Goal: Task Accomplishment & Management: Manage account settings

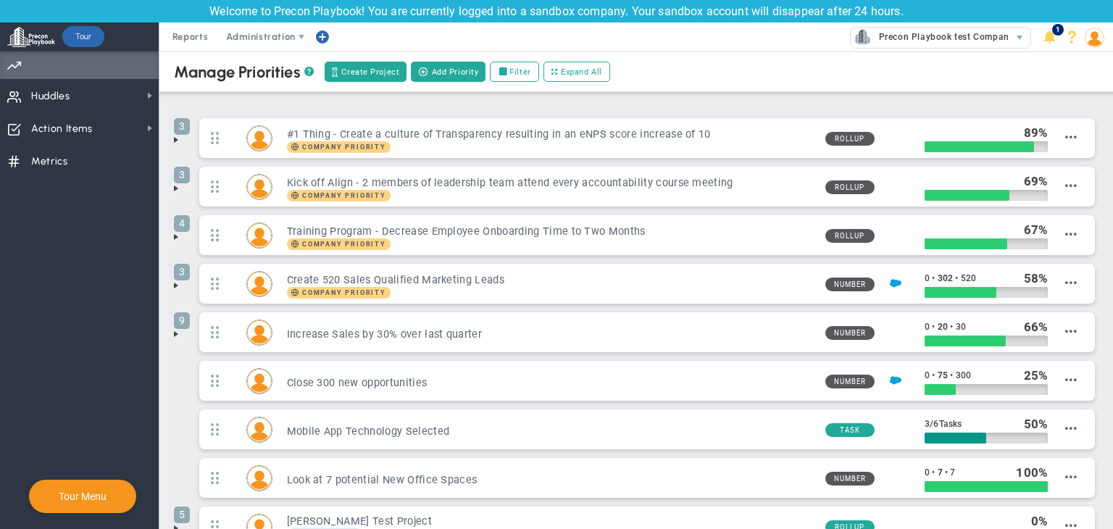
scroll to position [154, 0]
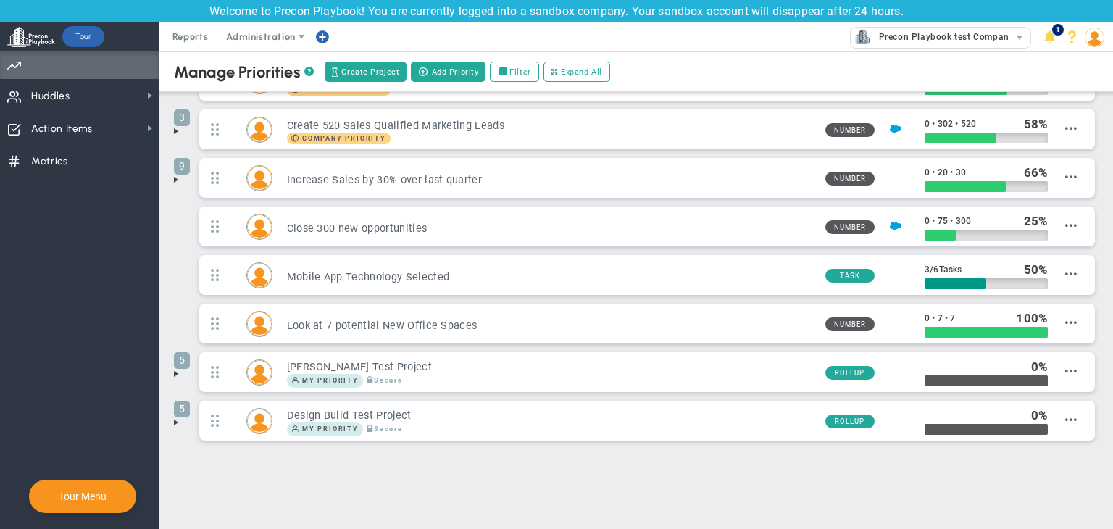
click at [175, 418] on span at bounding box center [176, 423] width 12 height 12
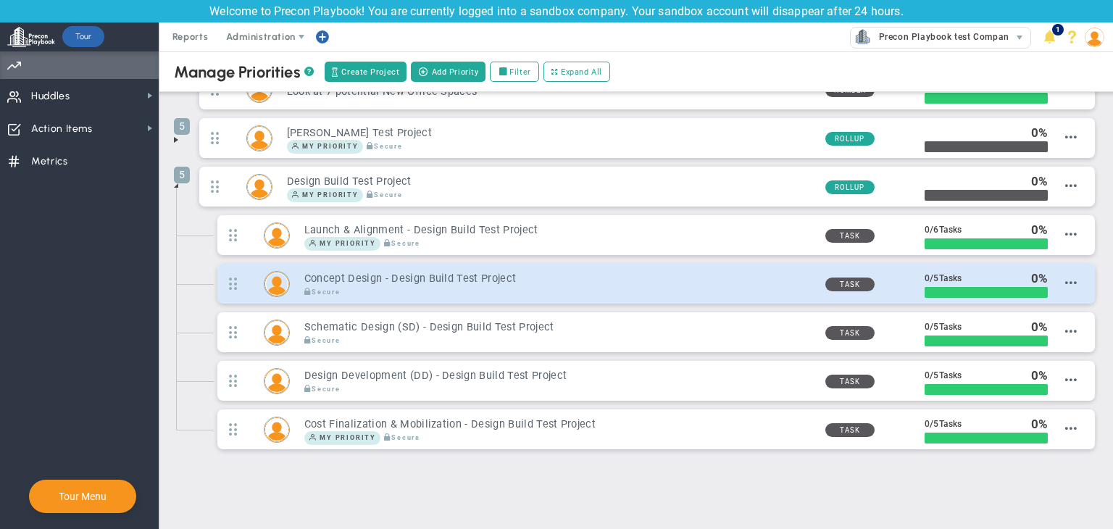
scroll to position [396, 0]
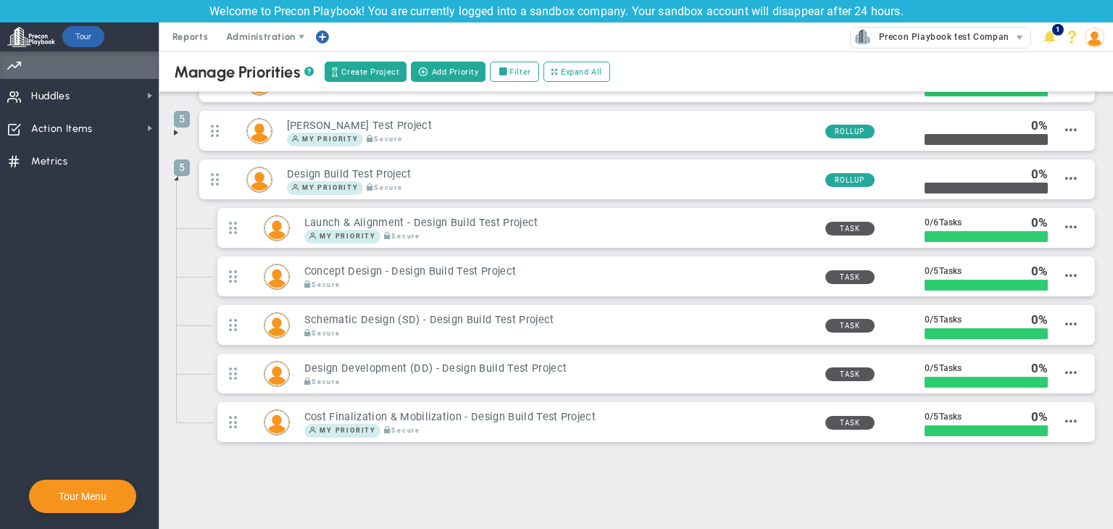
click at [177, 172] on span at bounding box center [176, 178] width 12 height 12
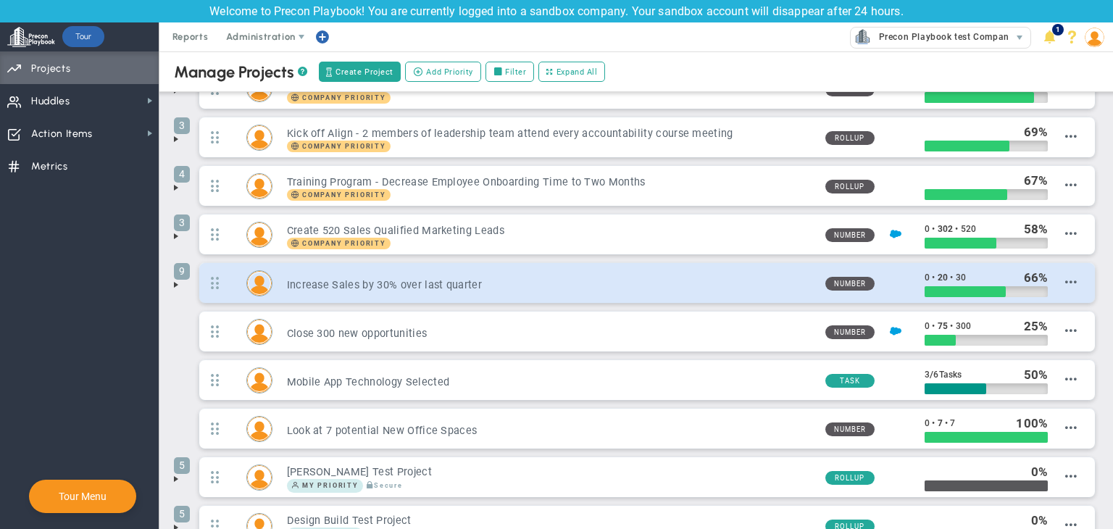
scroll to position [154, 0]
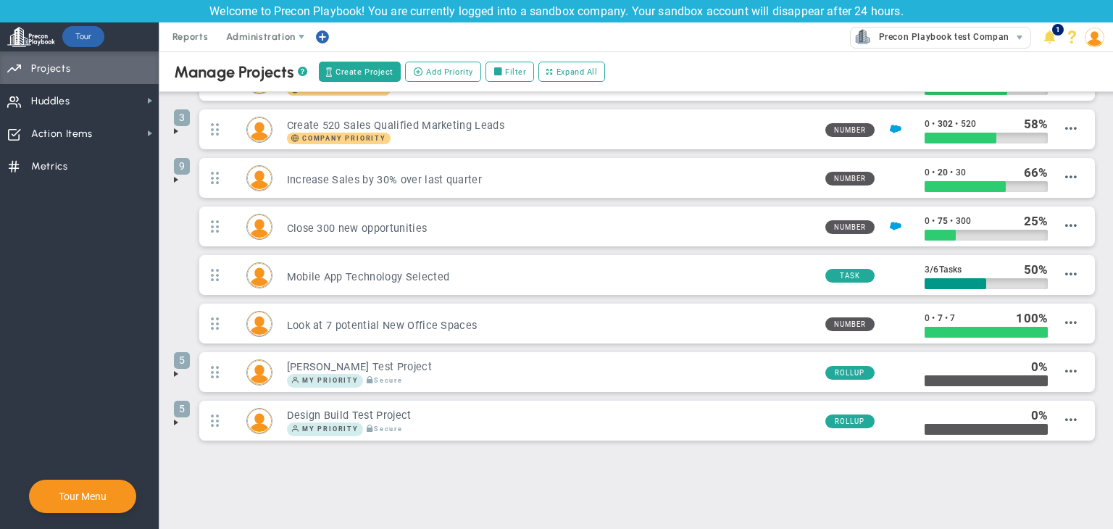
click at [177, 422] on span at bounding box center [176, 423] width 12 height 12
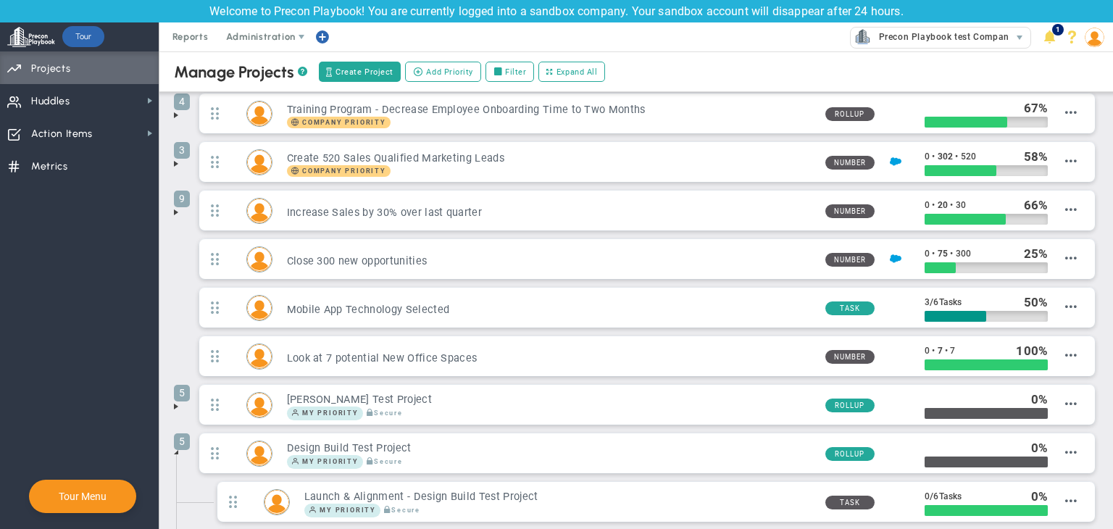
scroll to position [396, 0]
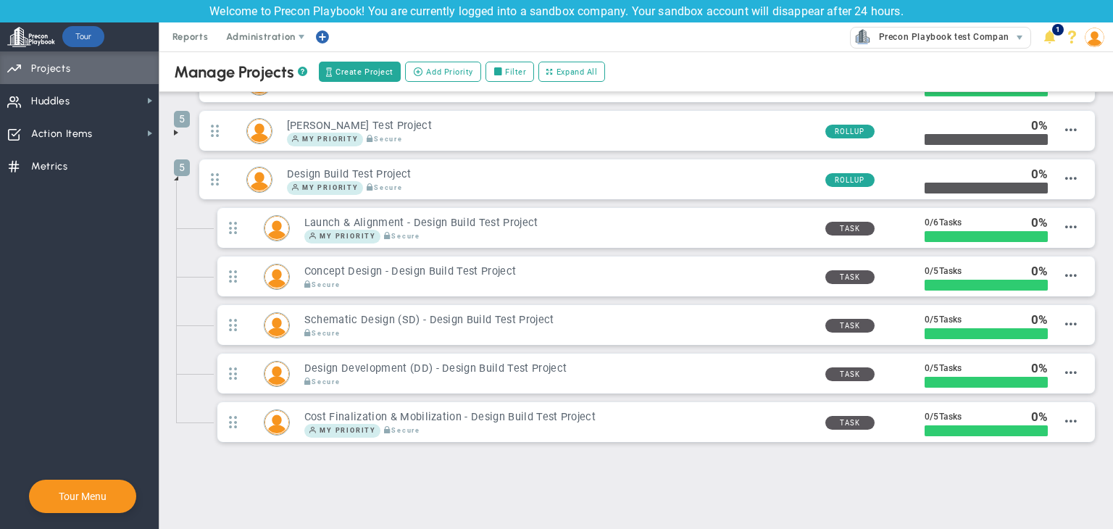
click at [177, 175] on span at bounding box center [176, 178] width 12 height 12
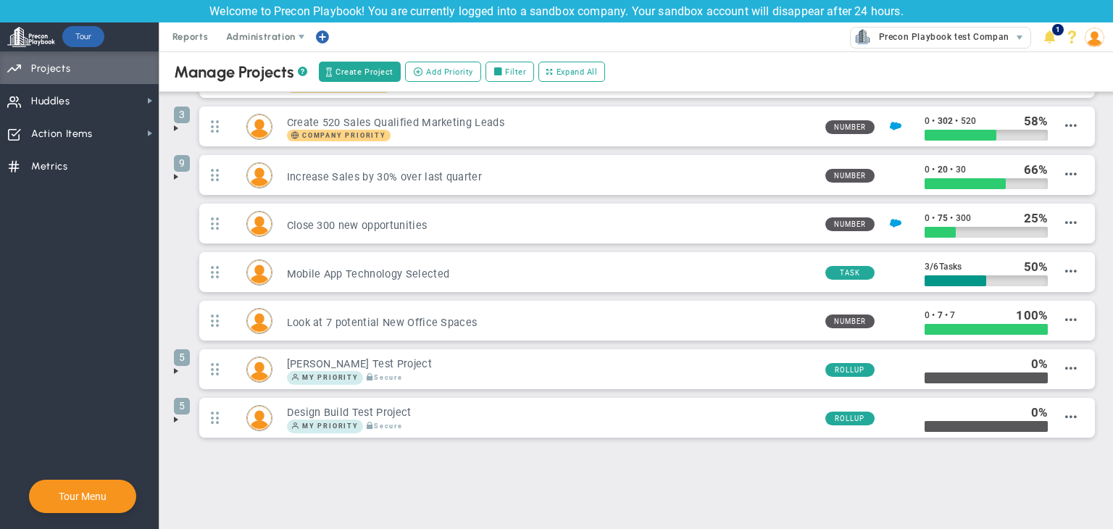
scroll to position [154, 0]
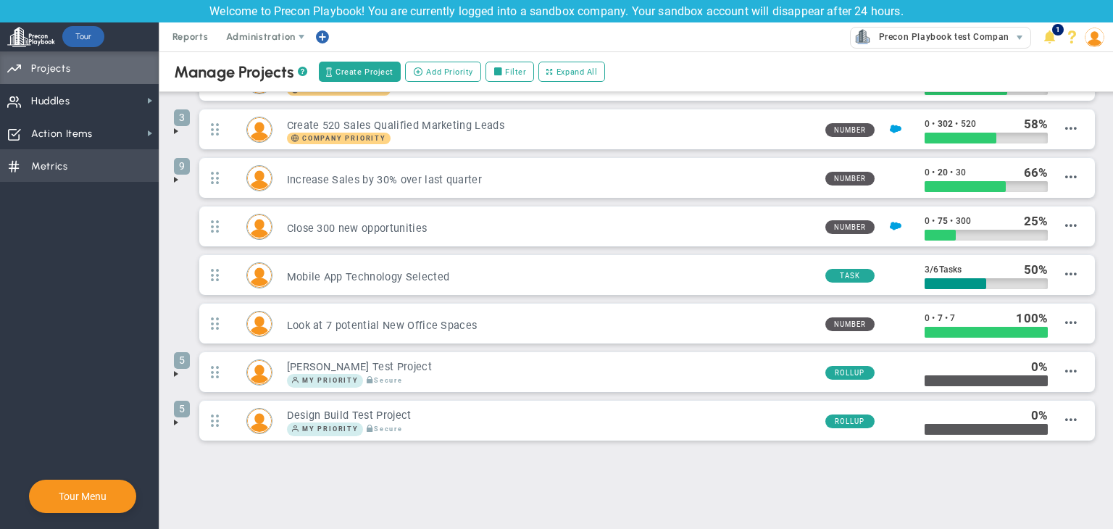
click at [90, 180] on span "Metrics Metrics" at bounding box center [79, 165] width 159 height 33
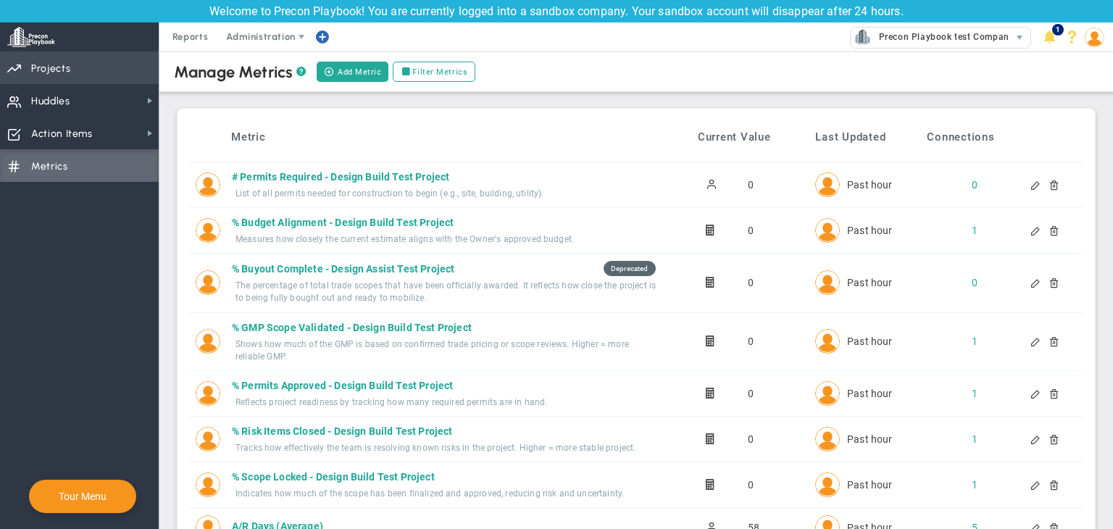
click at [101, 67] on span "Priorities Projects OKR Tree Priorities Projects OKRs" at bounding box center [79, 67] width 159 height 33
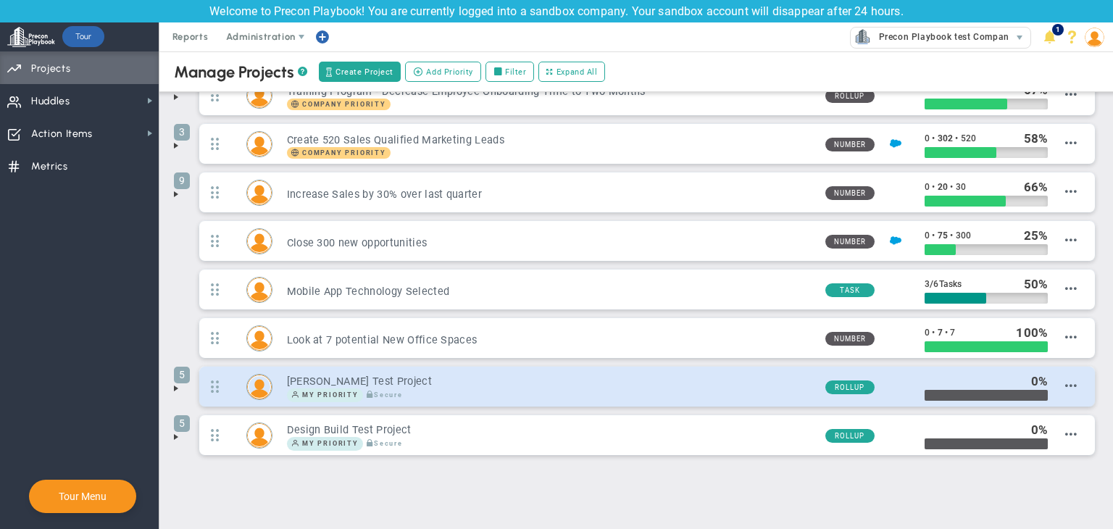
scroll to position [154, 0]
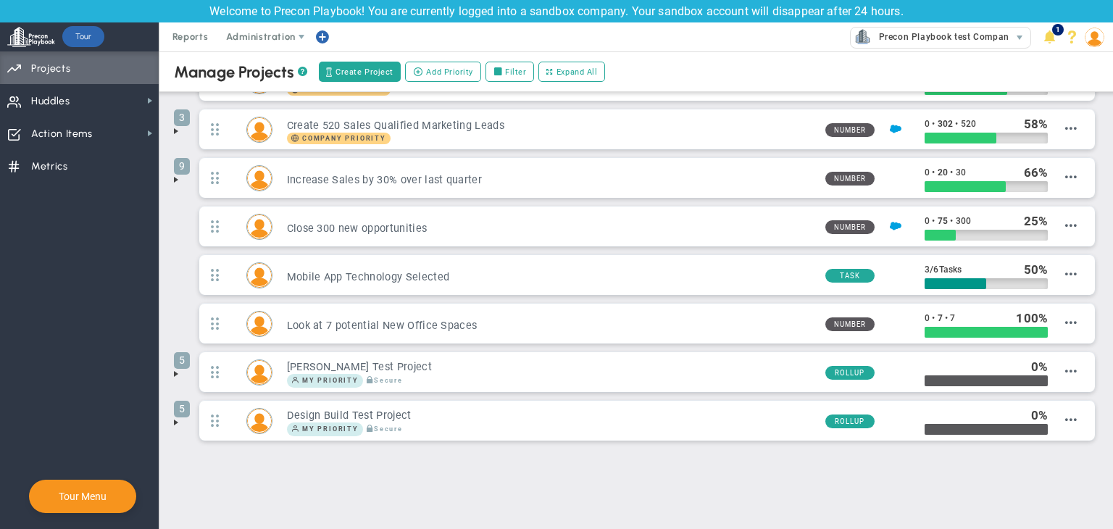
click at [170, 419] on span at bounding box center [176, 423] width 12 height 12
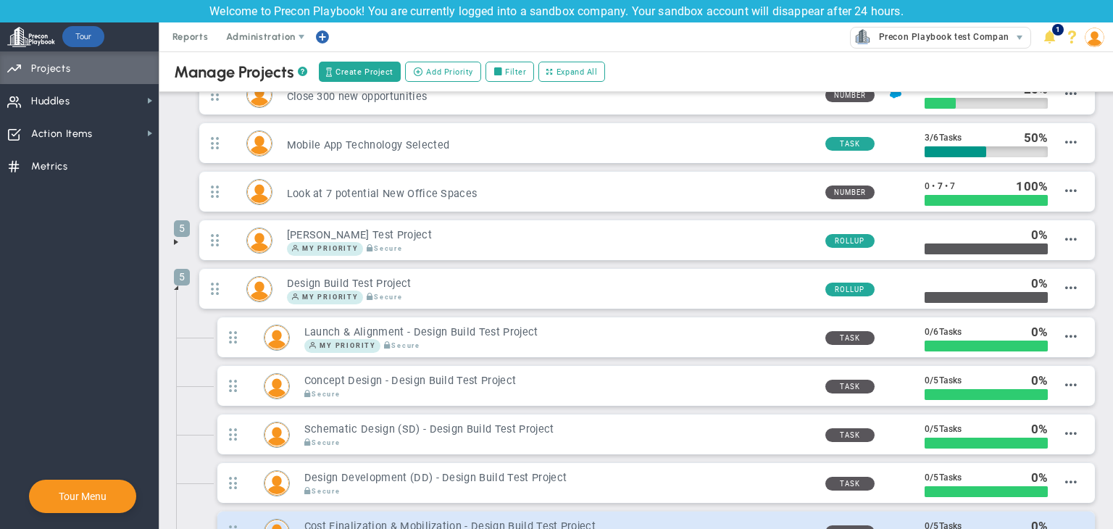
scroll to position [372, 0]
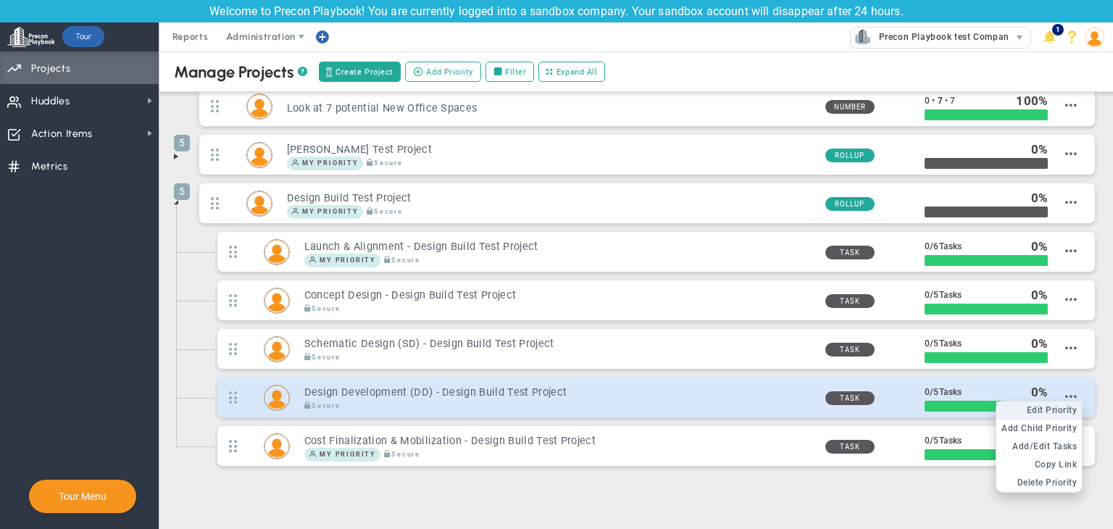
click at [1050, 405] on span "Edit Priority" at bounding box center [1051, 410] width 51 height 10
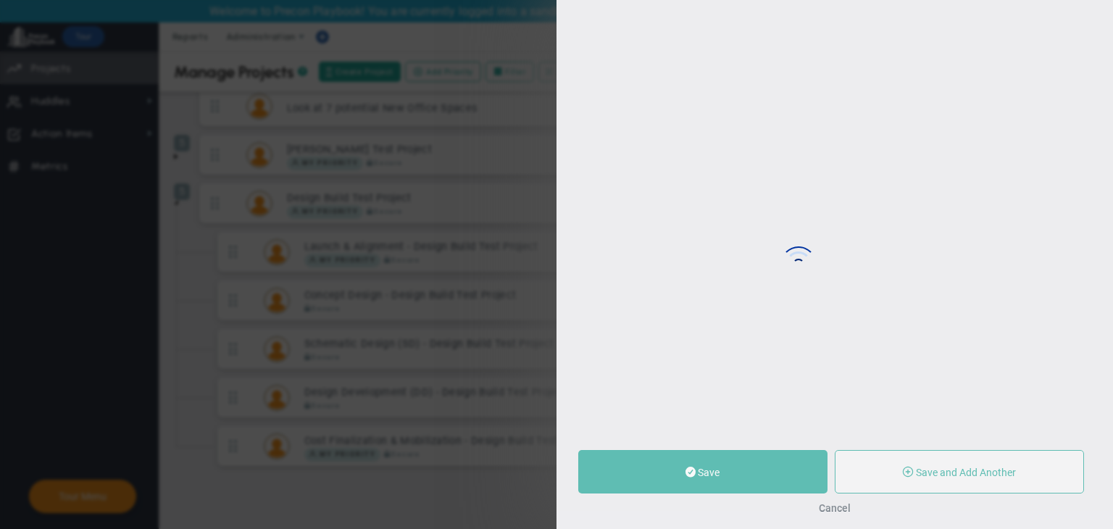
type input "Design Development (DD) - Design Build Test Project"
radio input "true"
type input "Tin T"
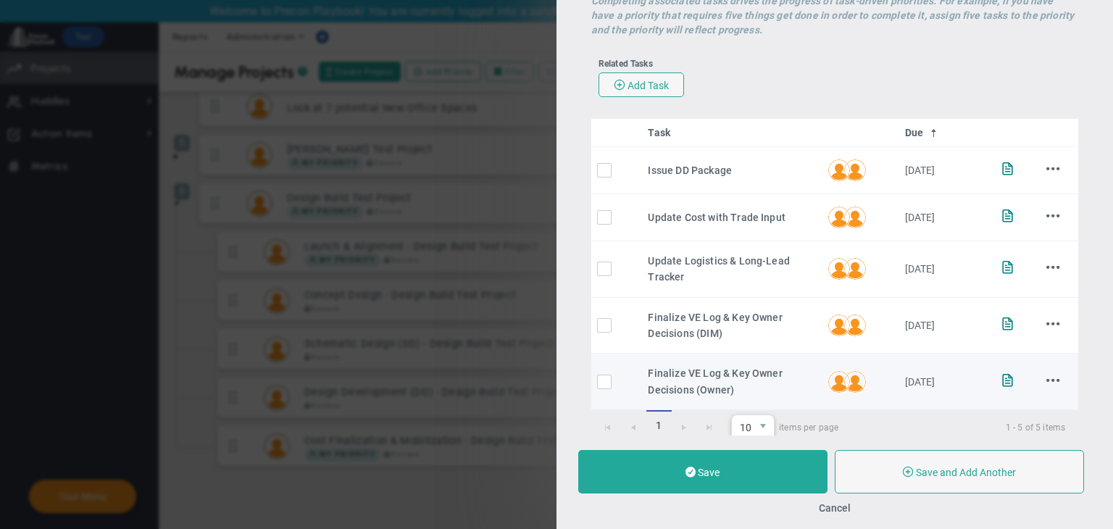
scroll to position [343, 0]
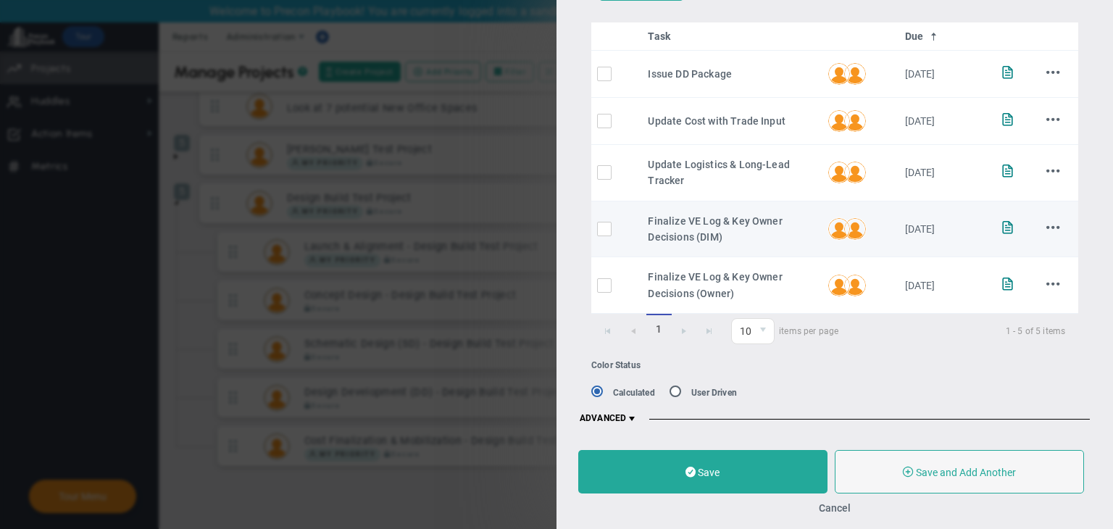
click at [611, 230] on input "checkbox" at bounding box center [608, 232] width 14 height 14
checkbox input "true"
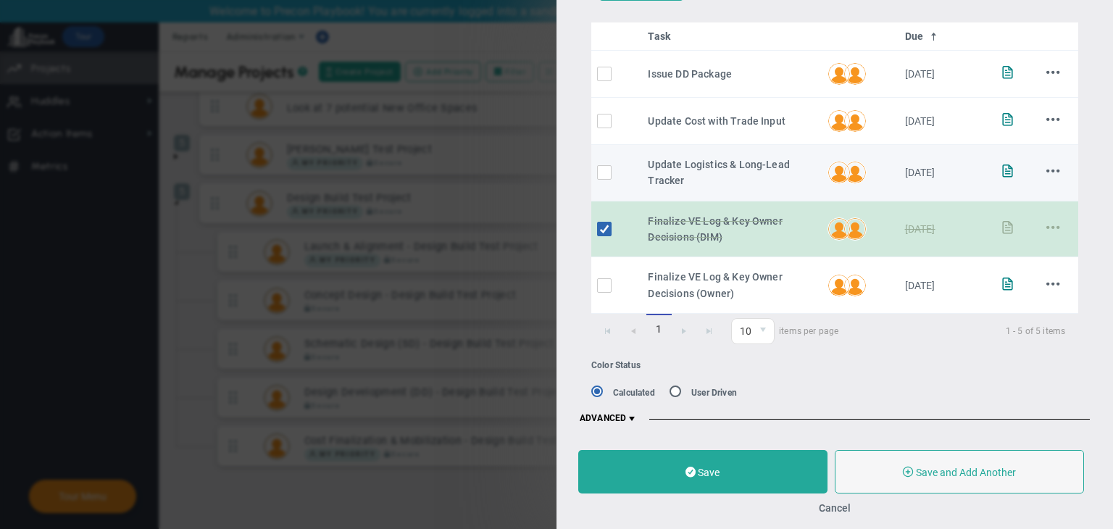
click at [1052, 166] on div "Add Note Edit [GEOGRAPHIC_DATA]" at bounding box center [1052, 172] width 29 height 17
click at [1046, 171] on span at bounding box center [1053, 171] width 14 height 14
click at [1023, 198] on li "Edit" at bounding box center [1037, 200] width 58 height 18
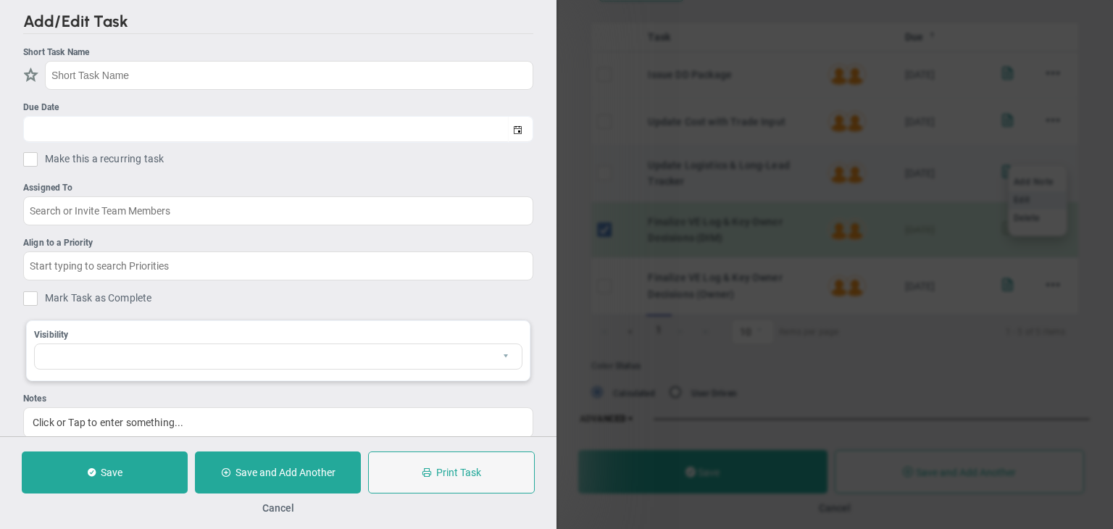
type input "Update Logistics & Long-Lead Tracker"
type input "12/24/2025"
type input "[PERSON_NAME] A"
type input "Design Development (DD) - Design Build Test Project"
type input "Design Build Test Project"
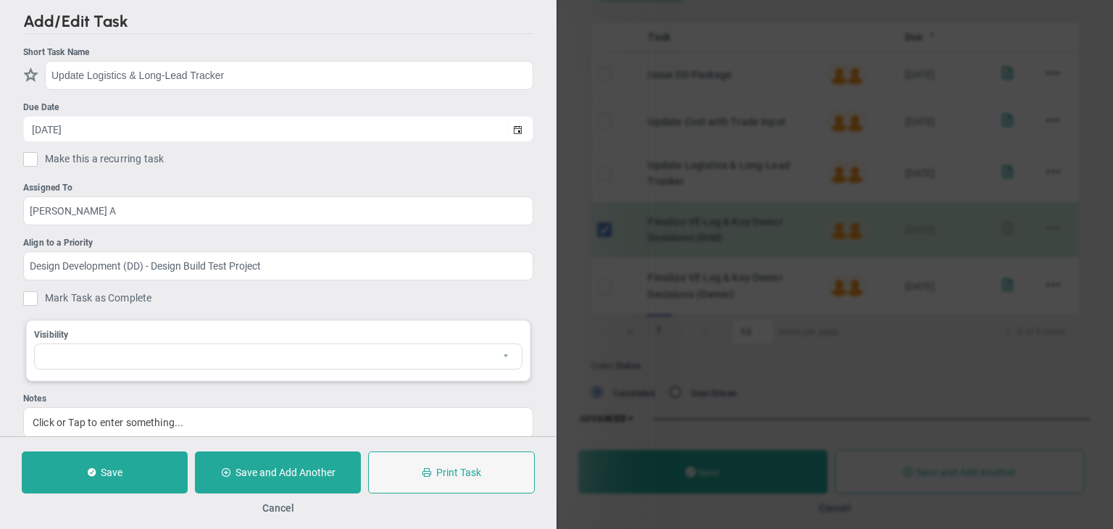
scroll to position [342, 0]
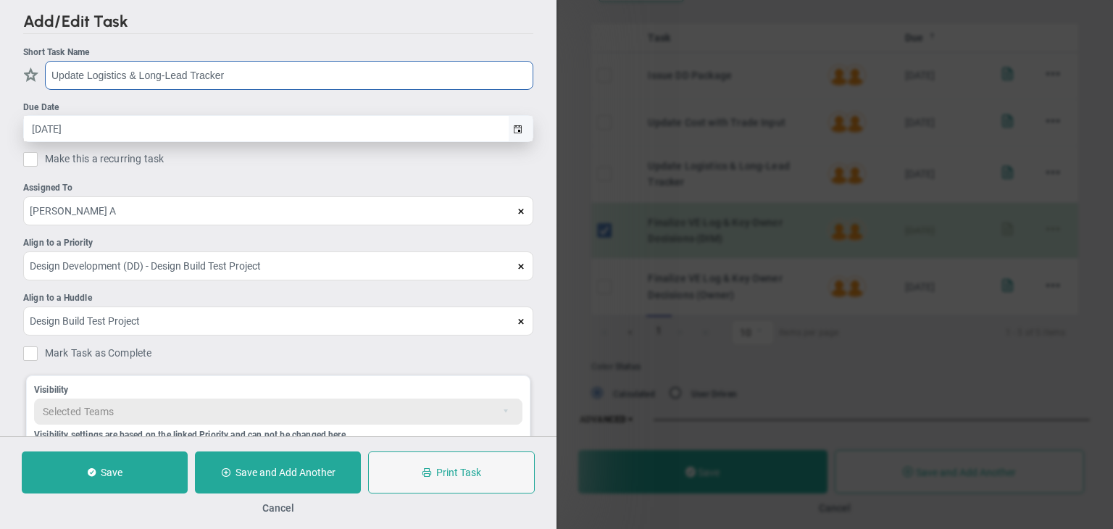
click at [513, 132] on span "select" at bounding box center [517, 129] width 9 height 9
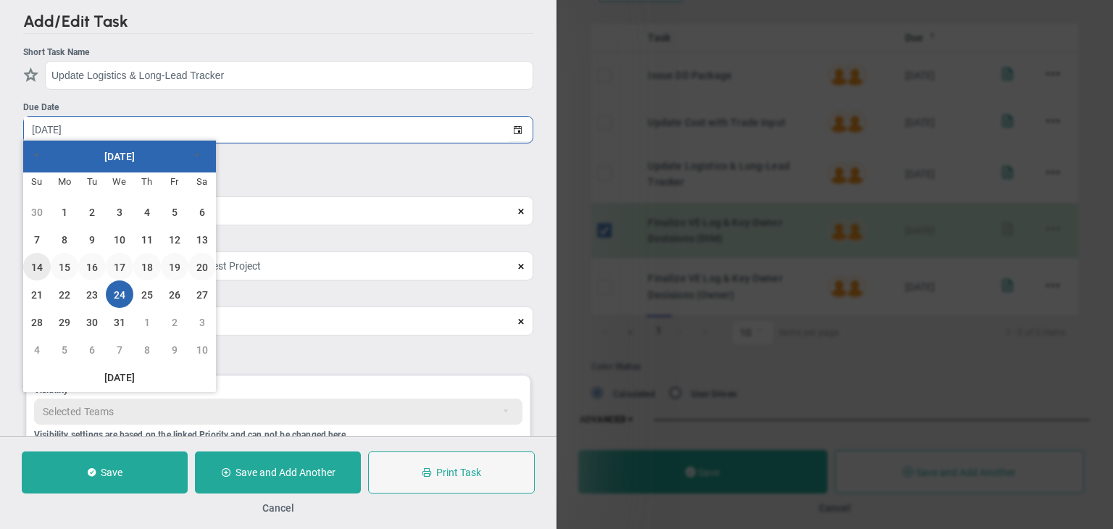
click at [43, 263] on link "14" at bounding box center [37, 267] width 28 height 28
type input "12/14/2025"
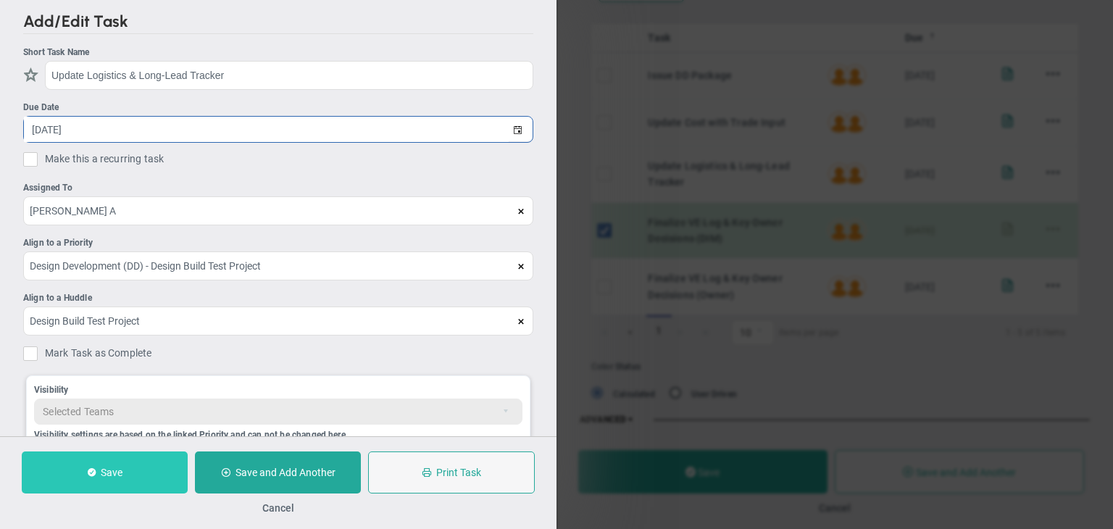
click at [141, 464] on button "Save" at bounding box center [105, 472] width 166 height 42
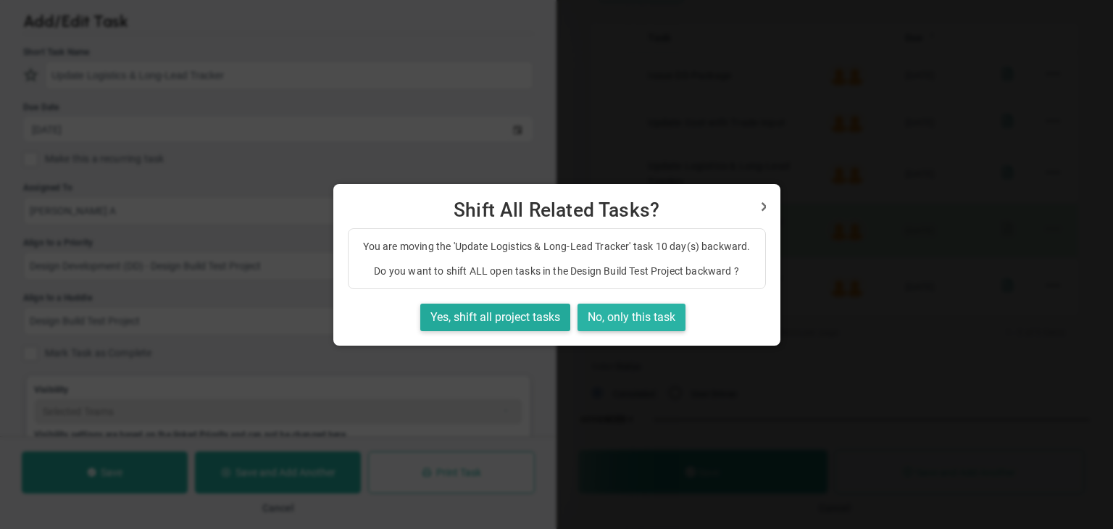
click at [632, 308] on button "No, only this task" at bounding box center [631, 318] width 108 height 28
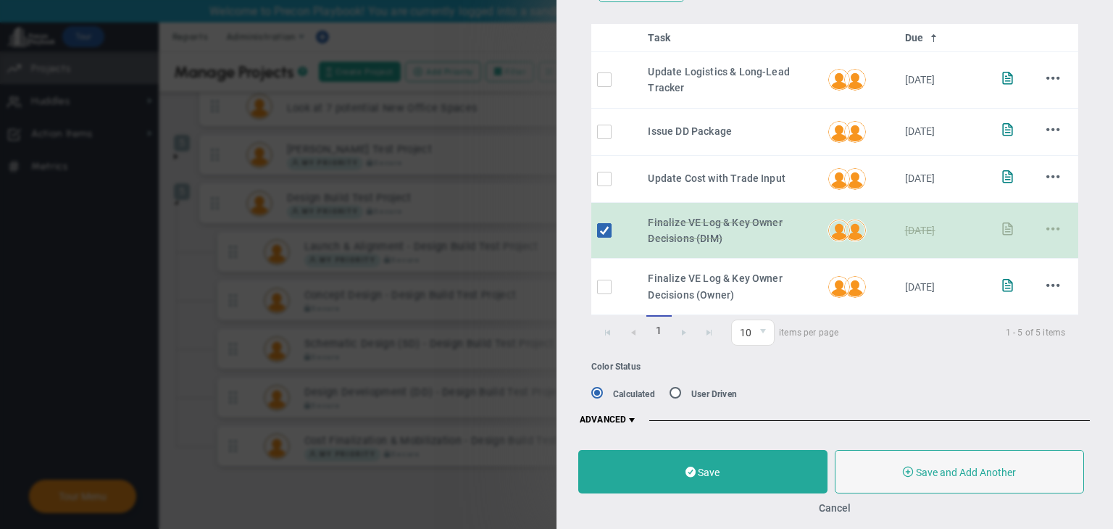
drag, startPoint x: 834, startPoint y: 511, endPoint x: 820, endPoint y: 499, distance: 18.6
click at [832, 509] on button "Cancel" at bounding box center [835, 508] width 32 height 12
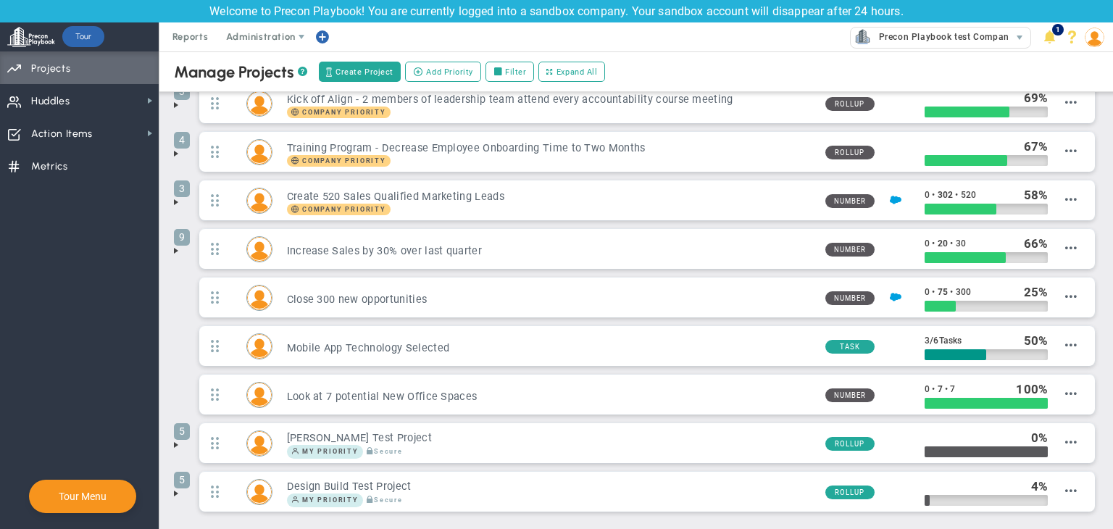
scroll to position [154, 0]
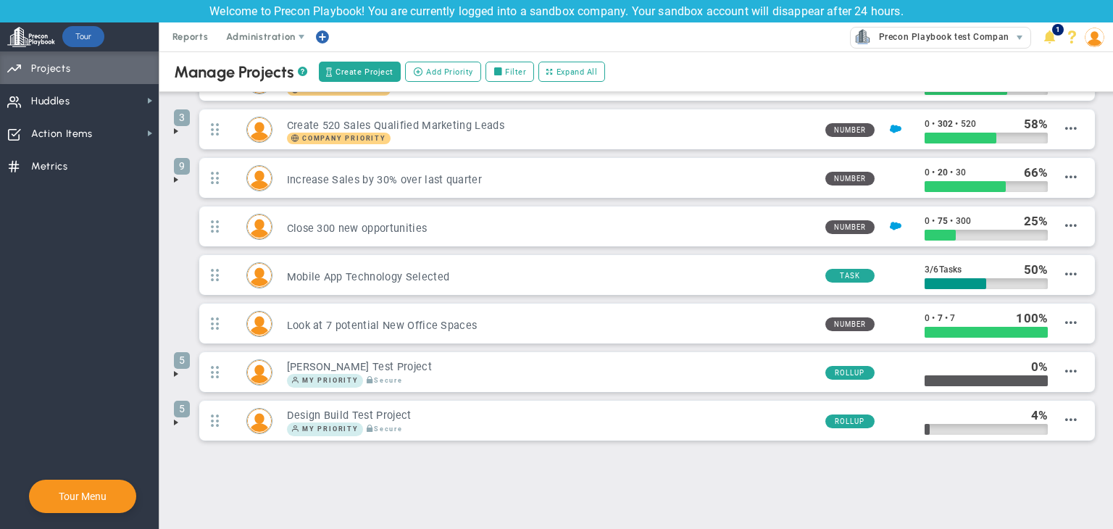
click at [180, 417] on span at bounding box center [176, 423] width 12 height 12
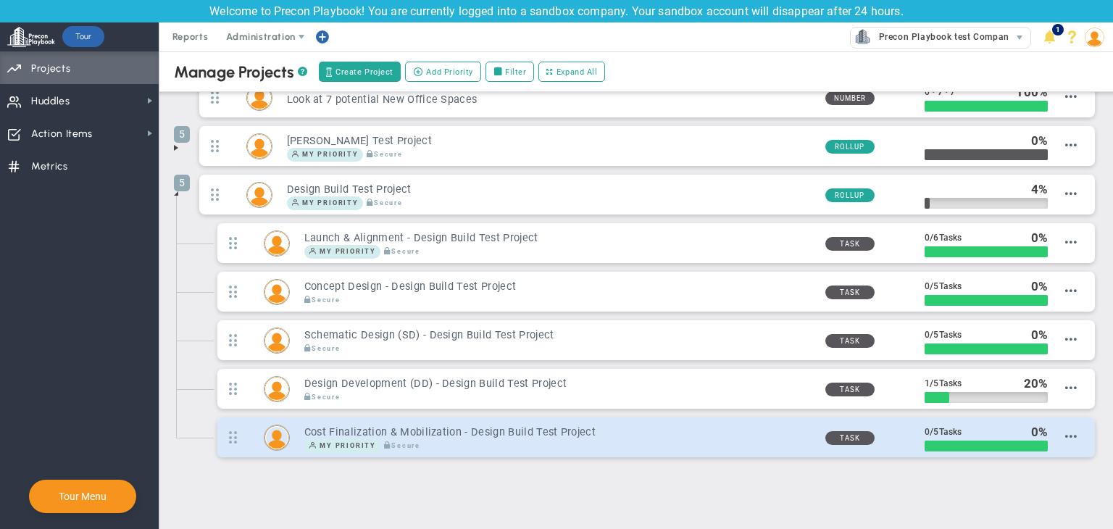
scroll to position [396, 0]
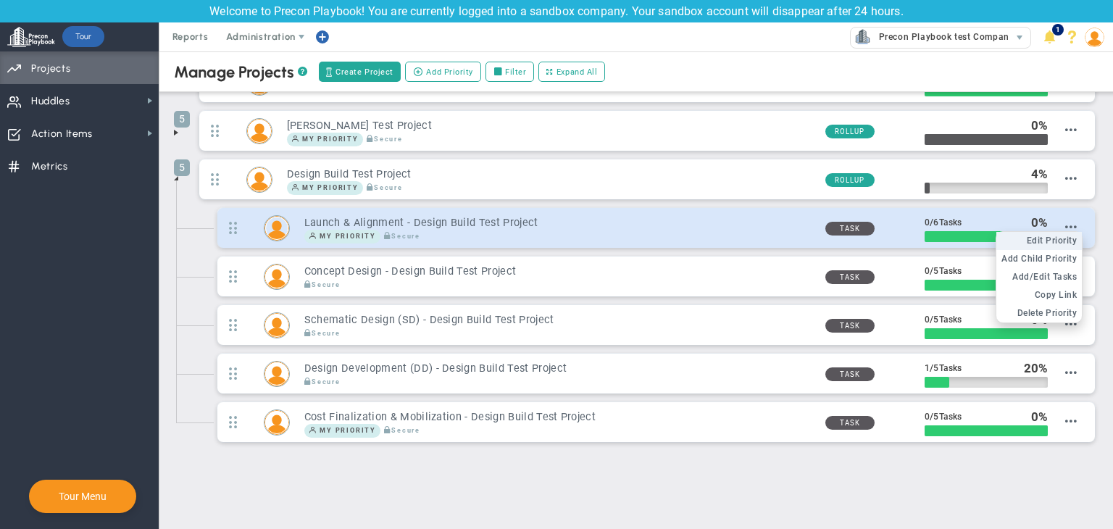
click at [1054, 237] on span "Edit Priority" at bounding box center [1051, 240] width 51 height 10
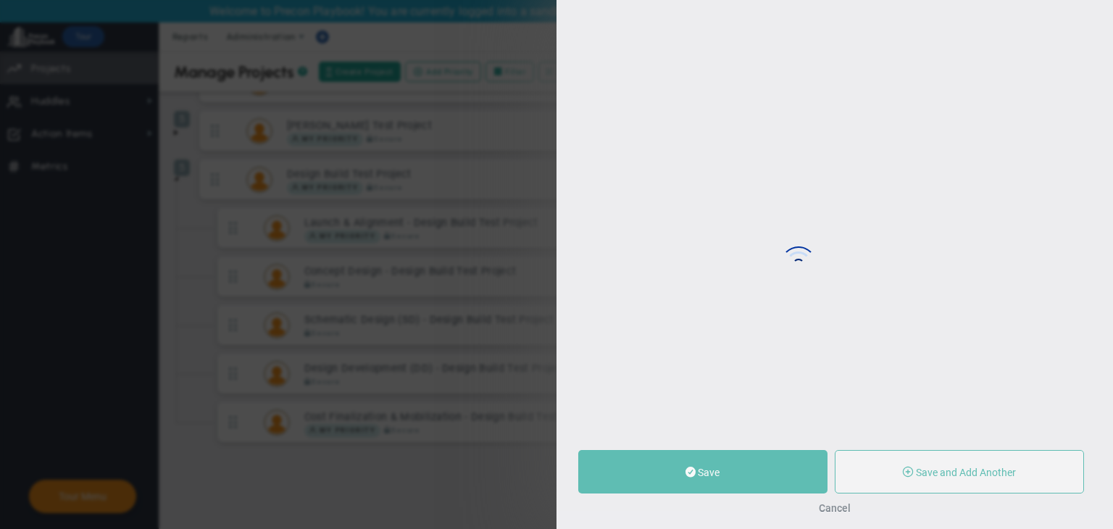
type input "Launch & Alignment - Design Build Test Project"
type input "0"
type input "6"
radio input "true"
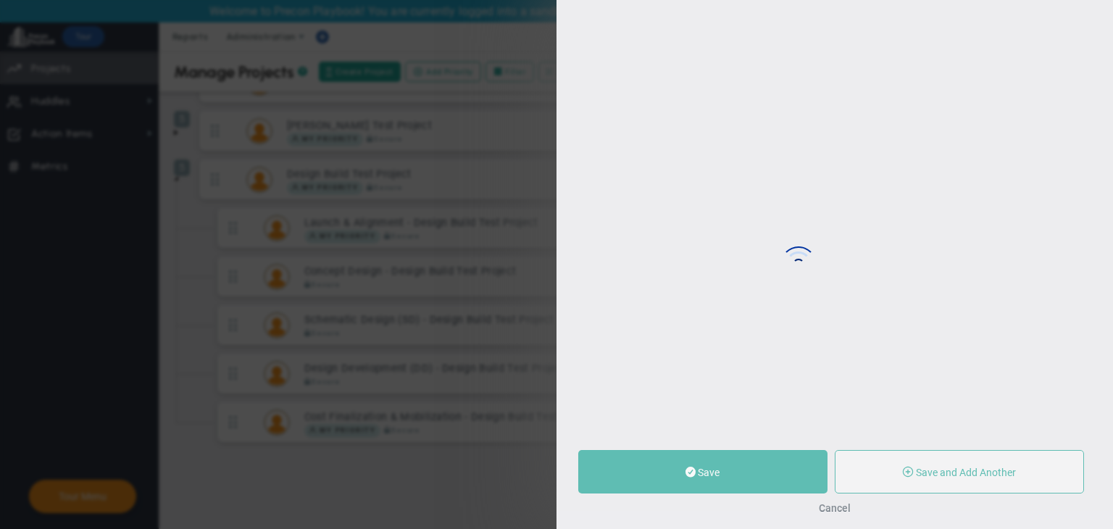
type input "[PERSON_NAME] A"
type input "0"
type input "6"
radio input "true"
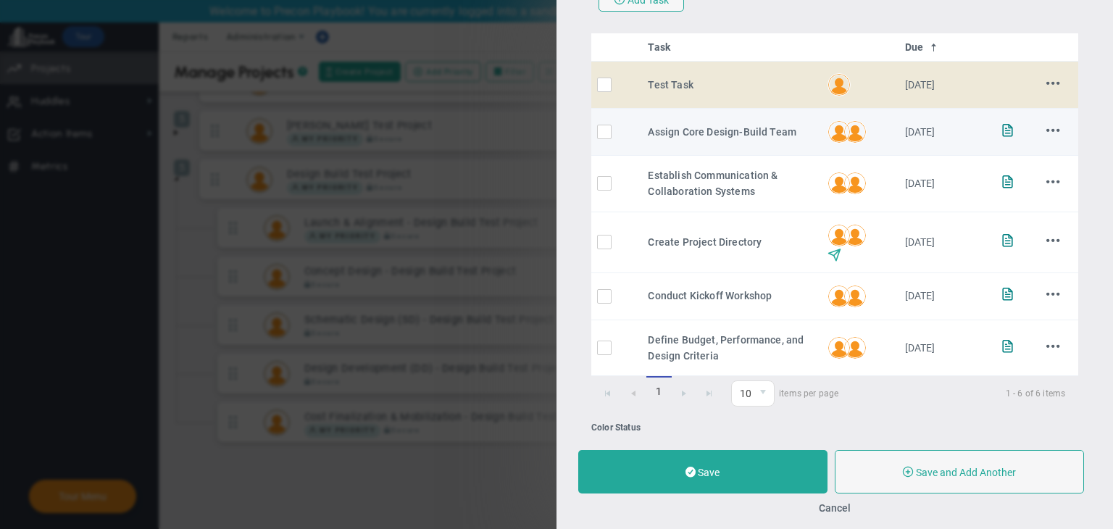
scroll to position [249, 0]
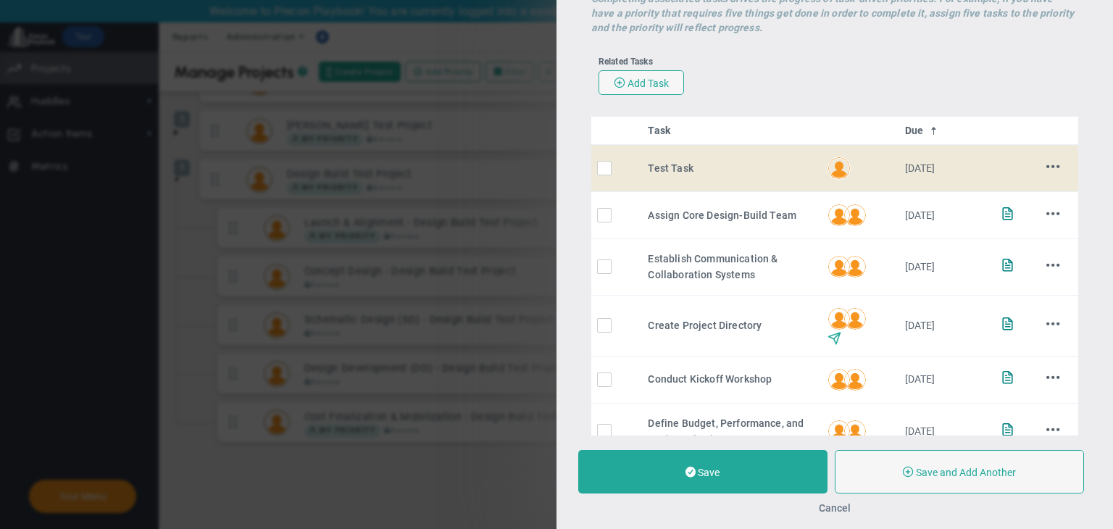
click at [844, 512] on button "Cancel" at bounding box center [835, 508] width 32 height 12
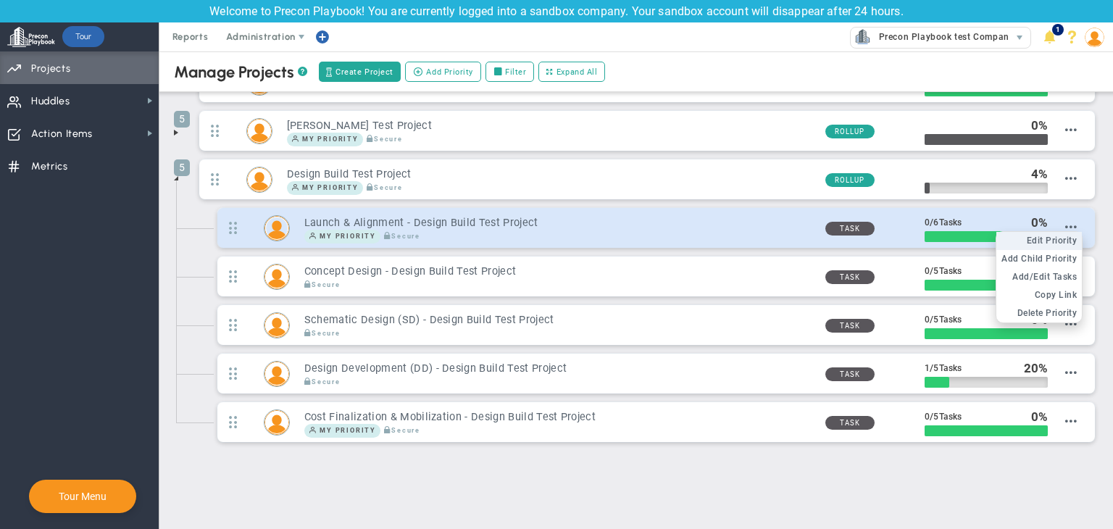
click at [1050, 235] on span "Edit Priority" at bounding box center [1051, 240] width 51 height 10
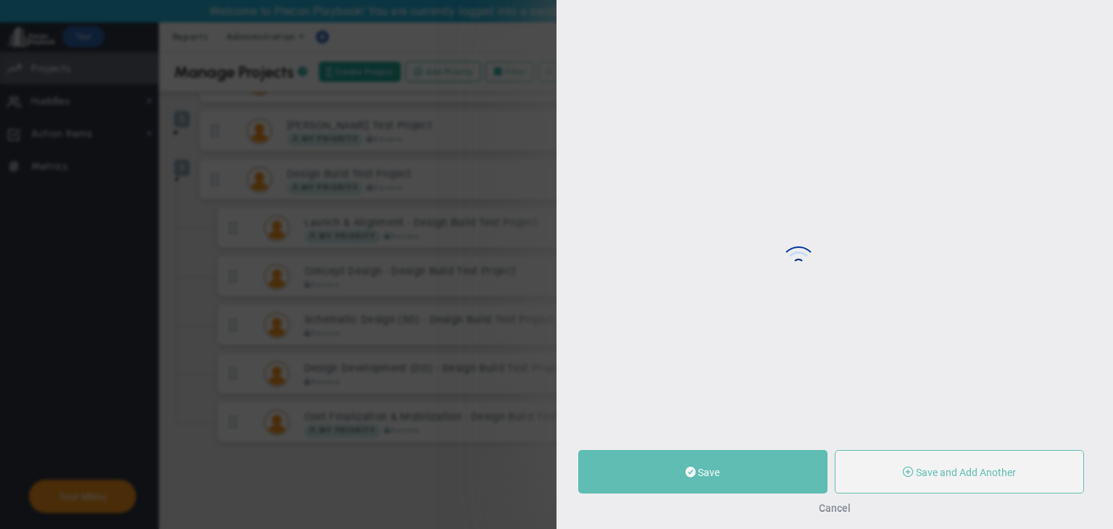
type input "Launch & Alignment - Design Build Test Project"
type input "0"
type input "6"
radio input "true"
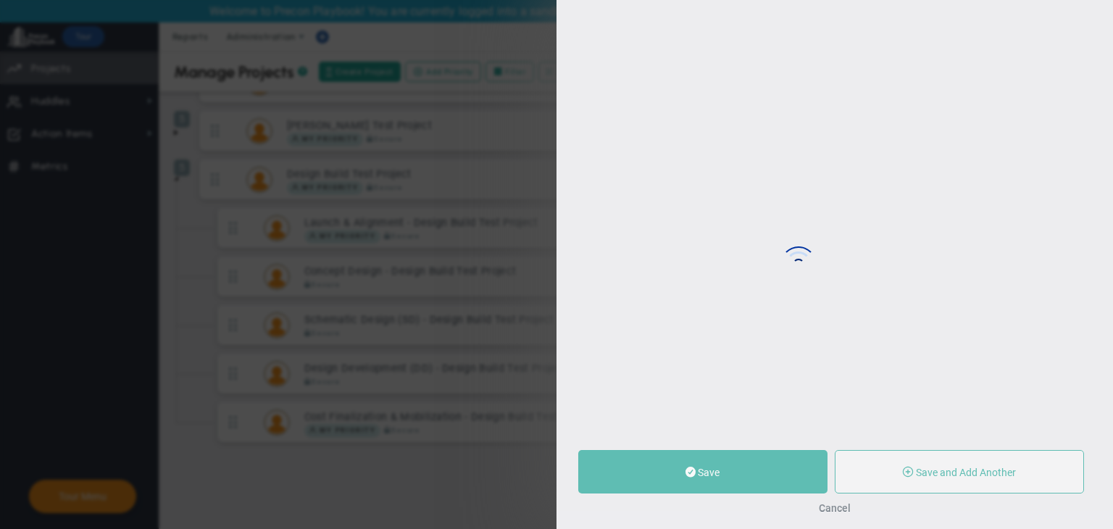
type input "[PERSON_NAME] A"
type input "0"
type input "6"
radio input "true"
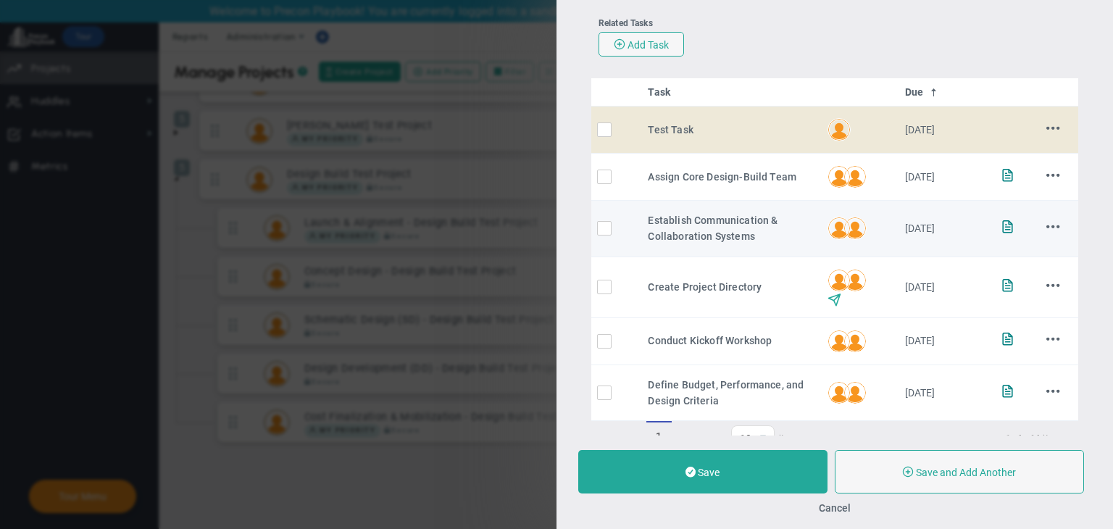
scroll to position [290, 0]
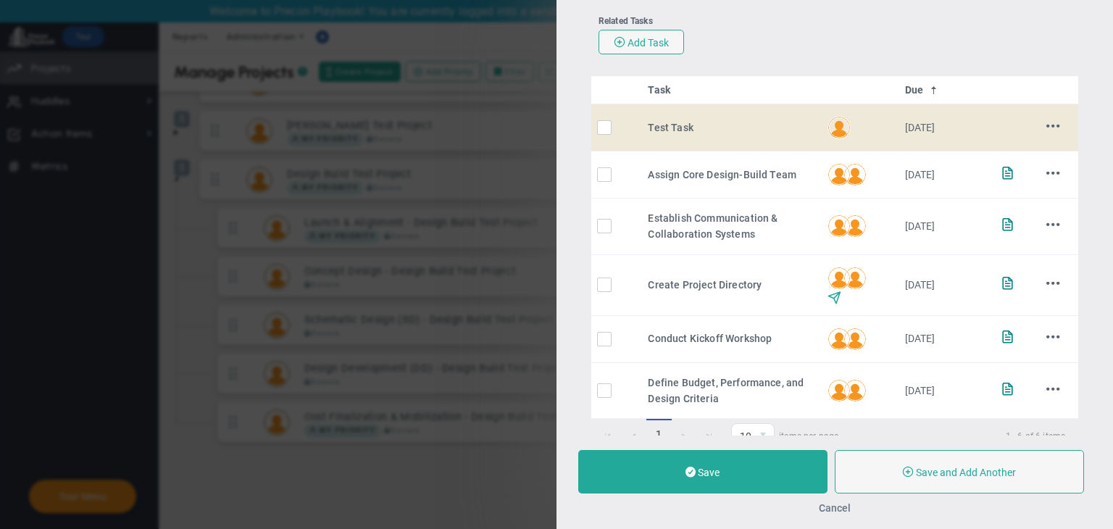
click at [835, 511] on button "Cancel" at bounding box center [835, 508] width 32 height 12
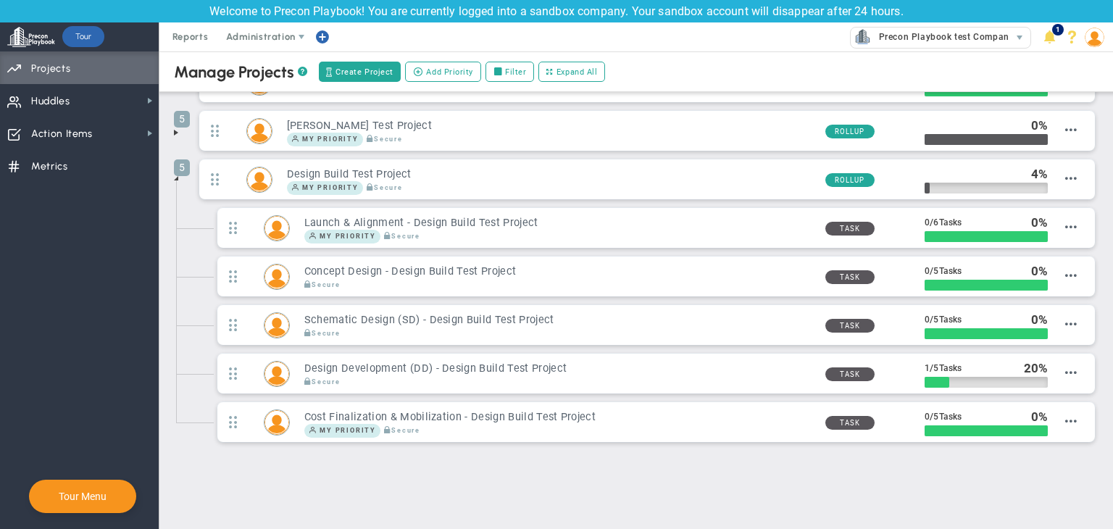
click at [174, 131] on span at bounding box center [176, 133] width 12 height 12
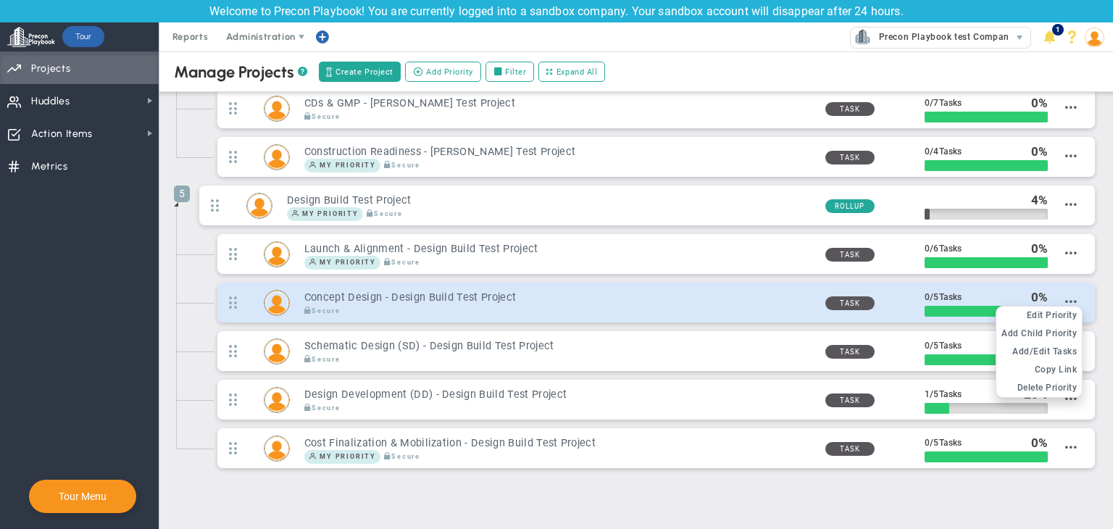
scroll to position [637, 0]
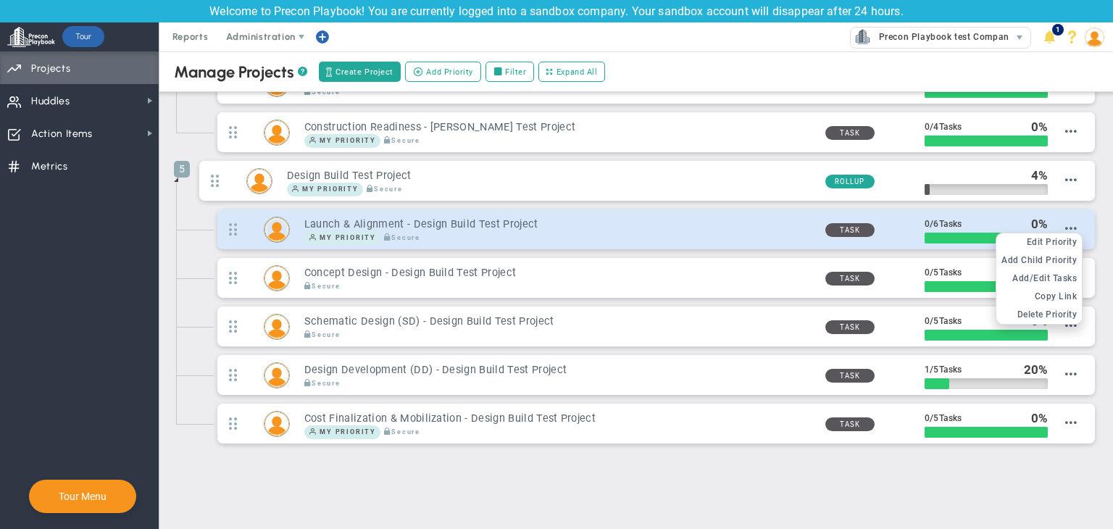
click at [1048, 233] on div "Edit OKR Edit Priority Add Past Update Add Child OKR Add Child Priority Add/Edi…" at bounding box center [1038, 279] width 87 height 92
click at [1049, 237] on span "Edit Priority" at bounding box center [1051, 242] width 51 height 10
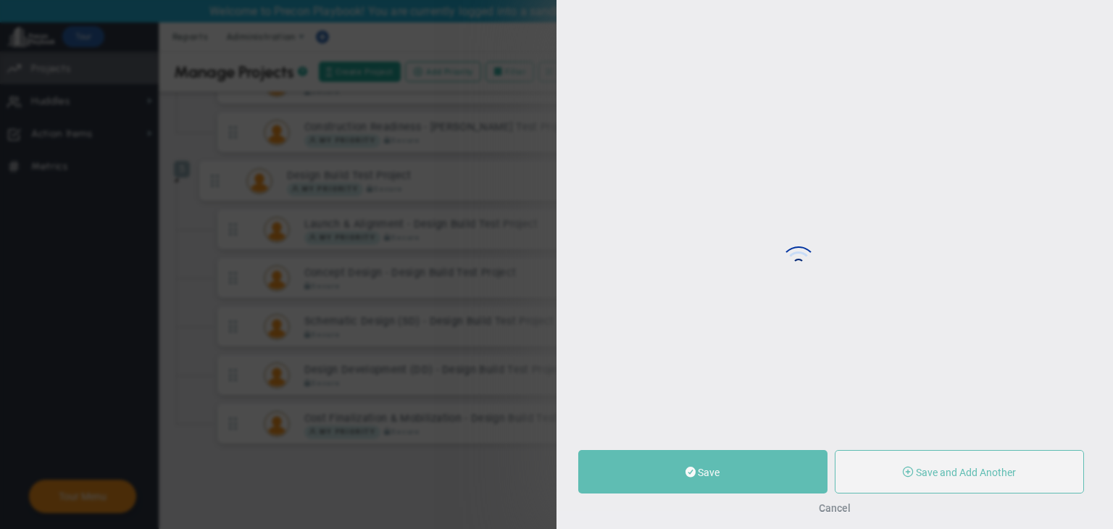
type input "Launch & Alignment - Design Build Test Project"
type input "0"
type input "6"
radio input "true"
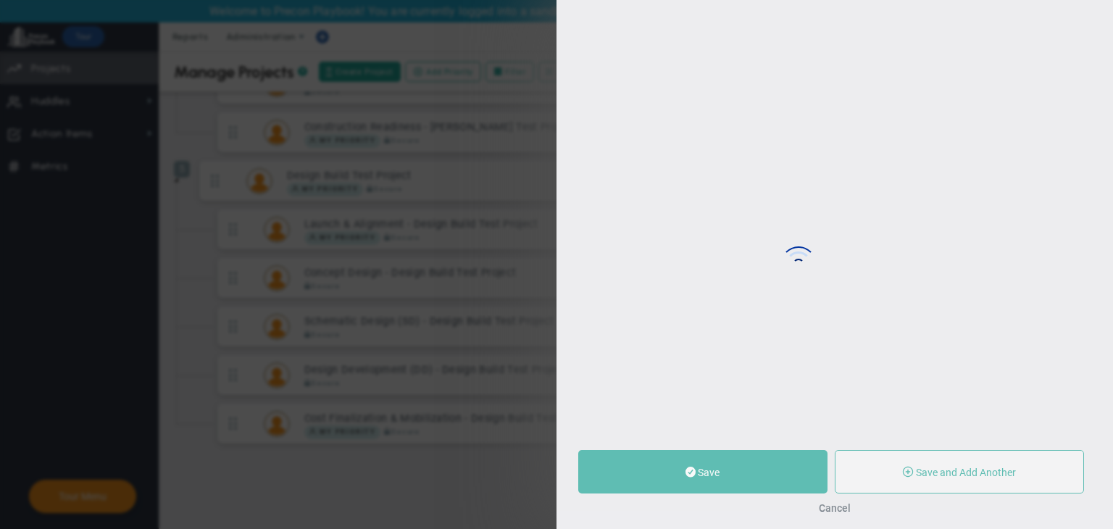
type input "[PERSON_NAME] A"
type input "0"
type input "6"
radio input "true"
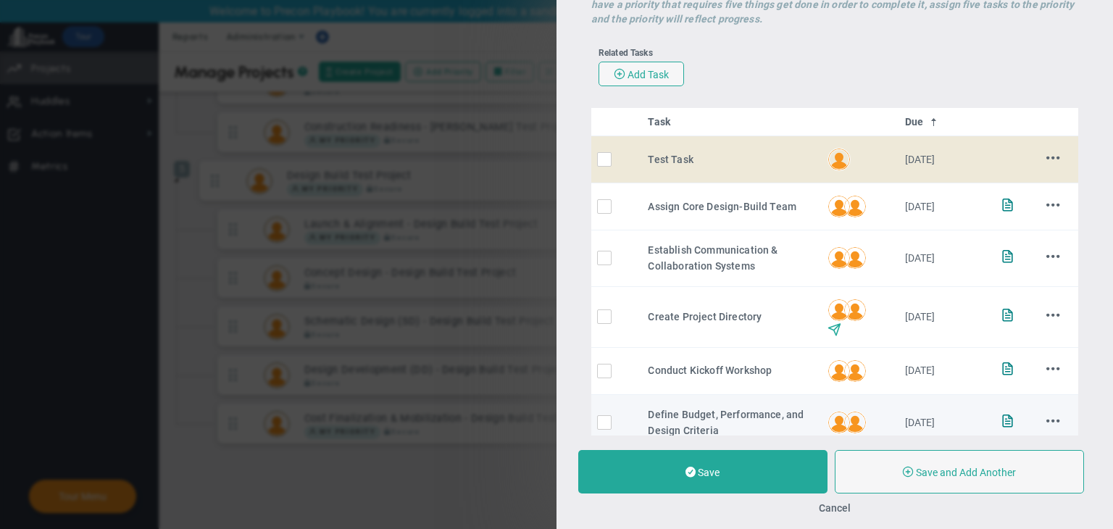
scroll to position [362, 0]
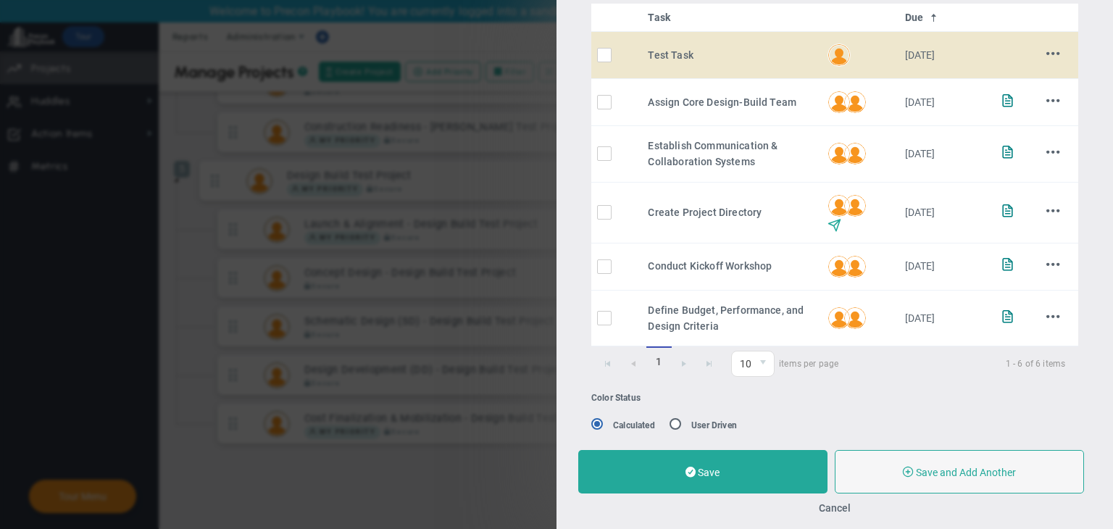
click at [1038, 52] on div "Add Note Edit [GEOGRAPHIC_DATA]" at bounding box center [1052, 54] width 29 height 17
click at [1051, 50] on div "Add Note Edit [GEOGRAPHIC_DATA]" at bounding box center [1052, 54] width 29 height 17
click at [1047, 56] on span at bounding box center [1053, 53] width 14 height 14
click at [1029, 77] on li "Edit" at bounding box center [1037, 82] width 58 height 18
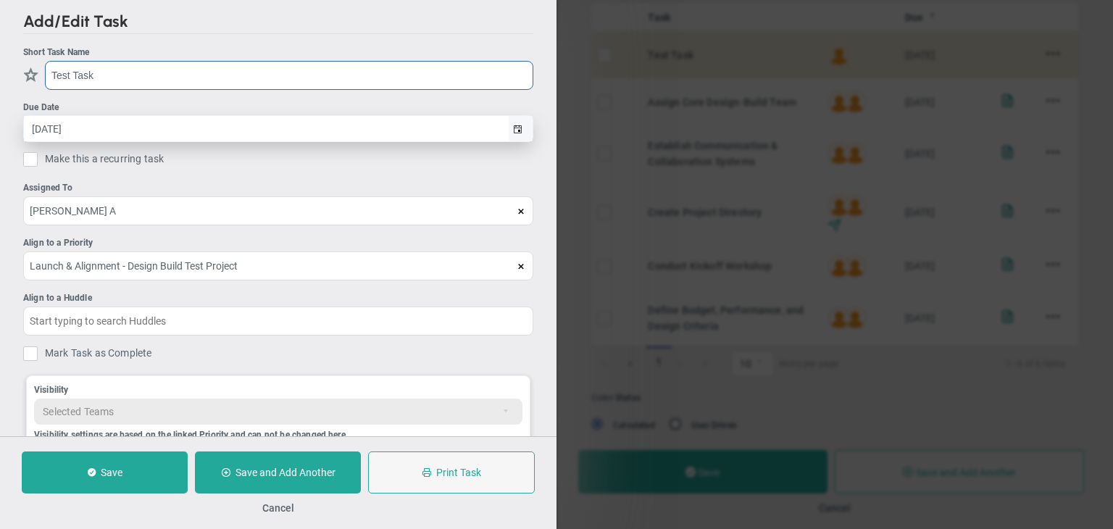
click at [510, 133] on span "select" at bounding box center [520, 128] width 25 height 25
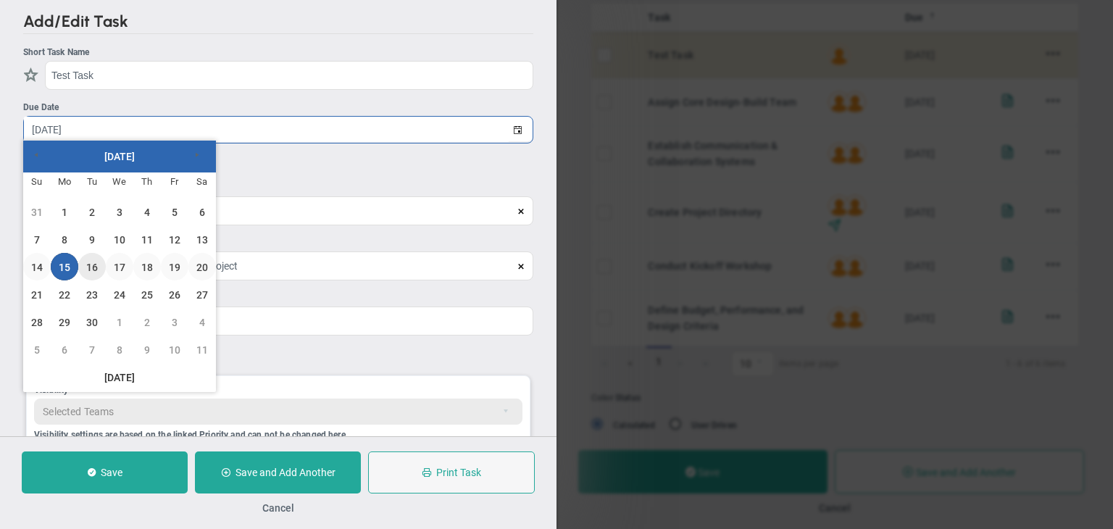
click at [87, 270] on link "16" at bounding box center [92, 267] width 28 height 28
type input "[DATE]"
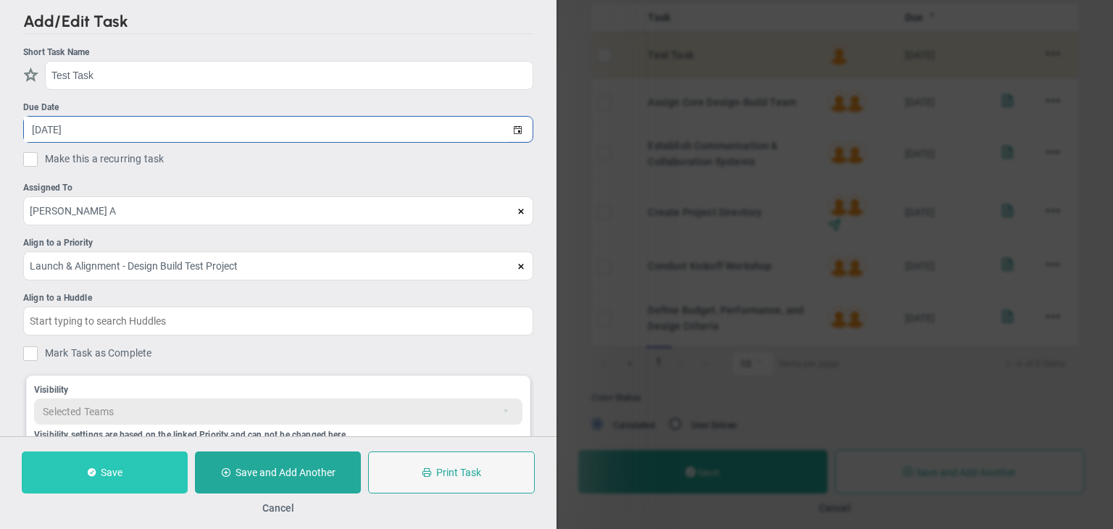
click at [136, 463] on button "Save" at bounding box center [105, 472] width 166 height 42
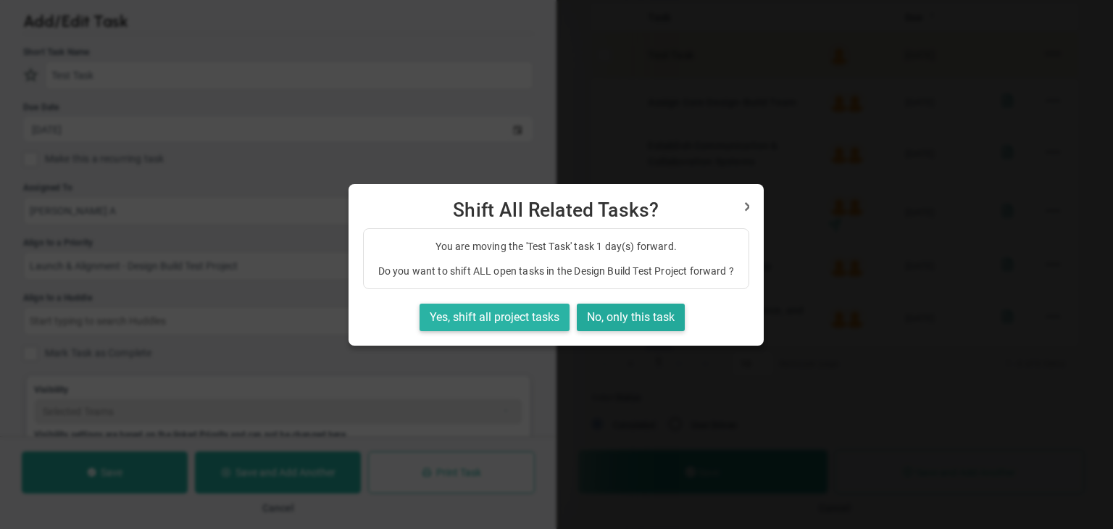
click at [507, 326] on button "Yes, shift all project tasks" at bounding box center [494, 318] width 150 height 28
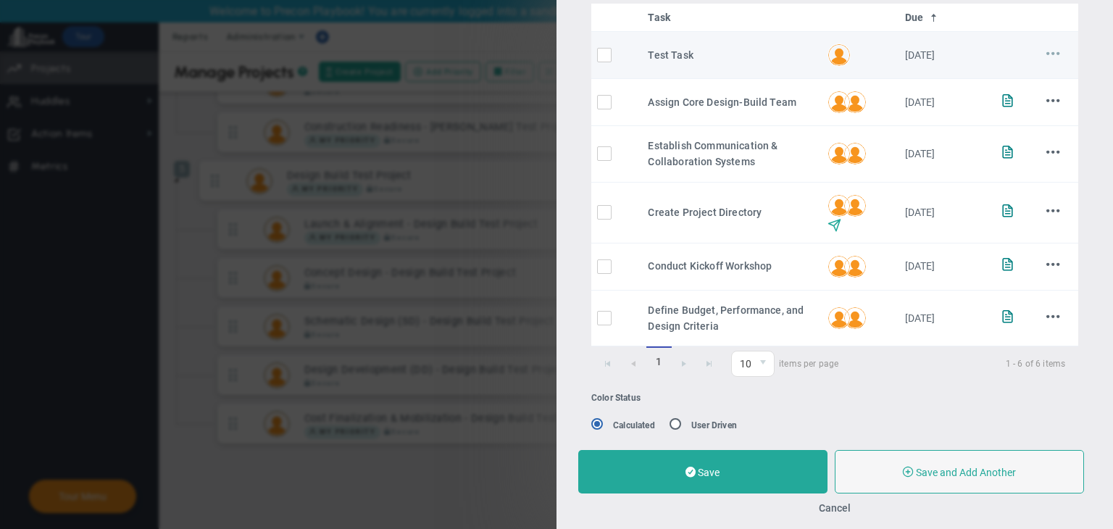
click at [1046, 49] on span at bounding box center [1053, 53] width 14 height 14
click at [1026, 80] on li "Edit" at bounding box center [1037, 82] width 58 height 18
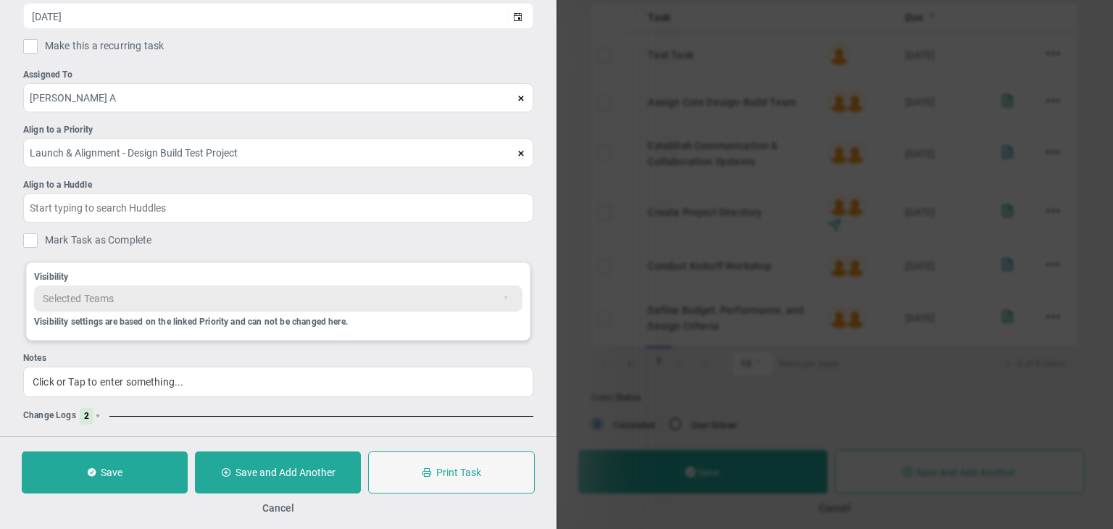
scroll to position [123, 0]
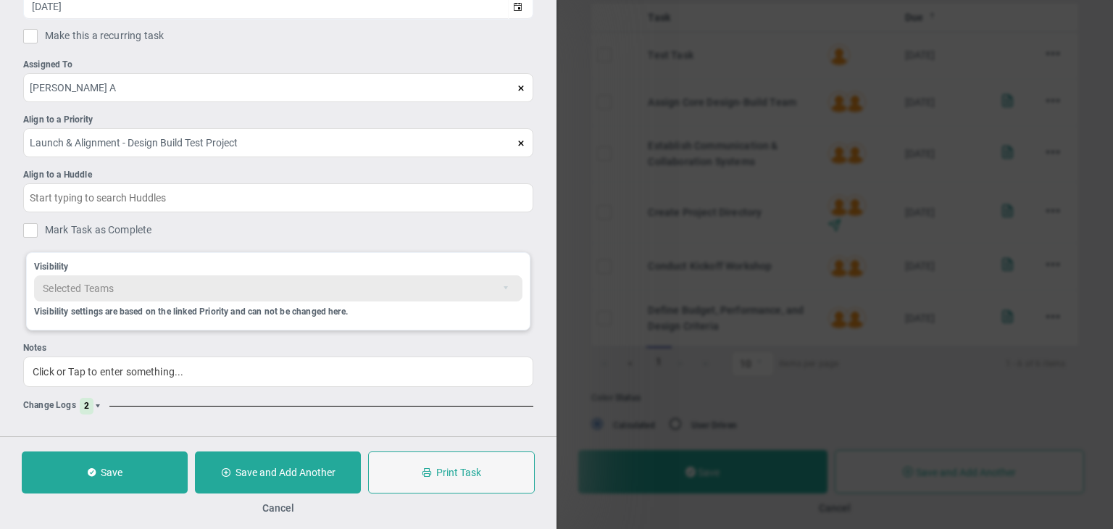
click at [93, 402] on span at bounding box center [97, 406] width 9 height 9
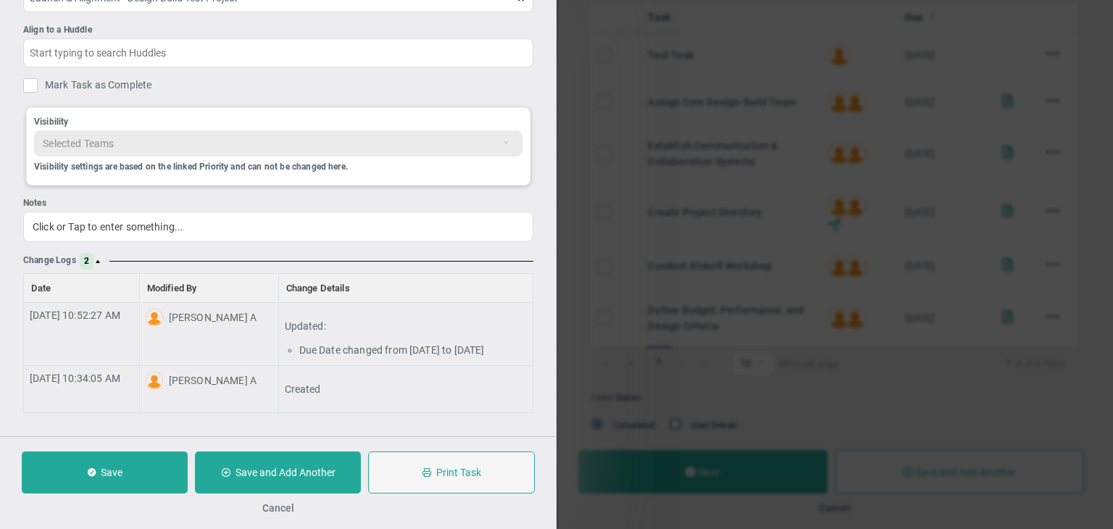
click at [290, 511] on button "Cancel" at bounding box center [278, 508] width 32 height 12
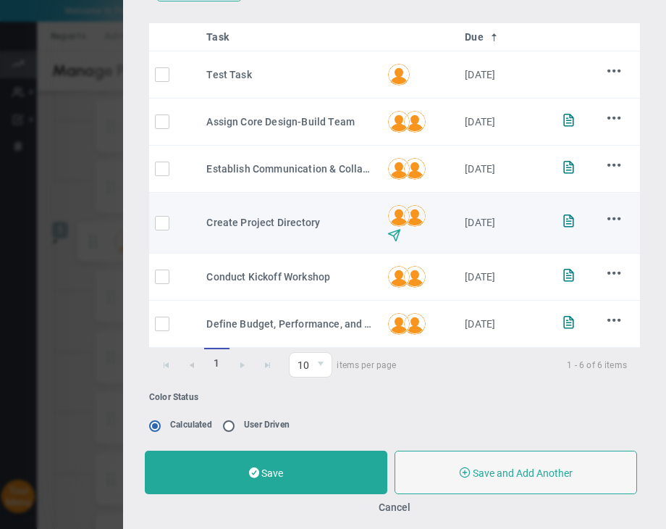
scroll to position [362, 0]
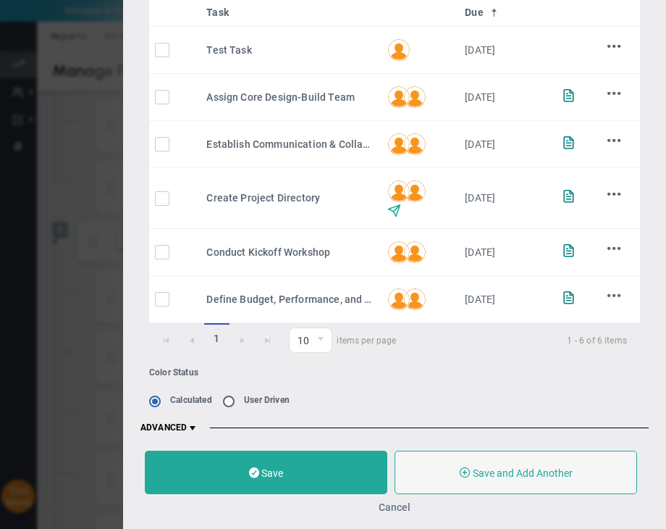
click at [401, 510] on button "Cancel" at bounding box center [395, 507] width 32 height 12
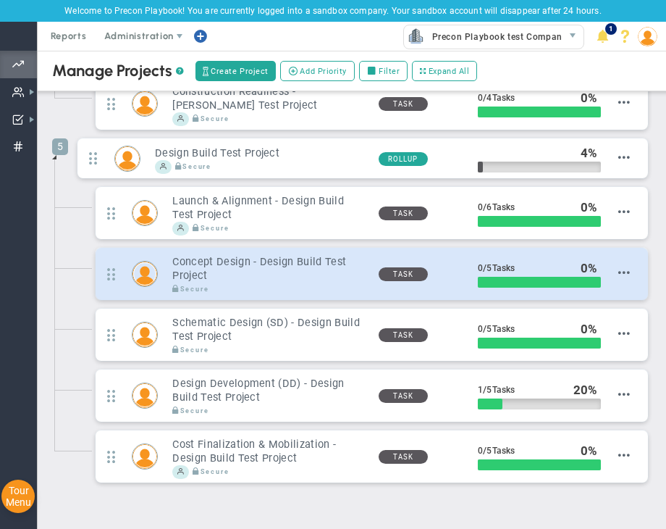
scroll to position [803, 0]
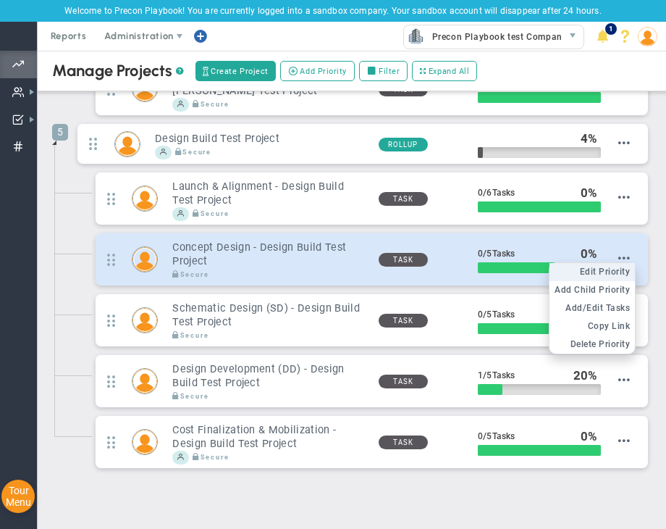
click at [601, 267] on span "Edit Priority" at bounding box center [605, 272] width 51 height 10
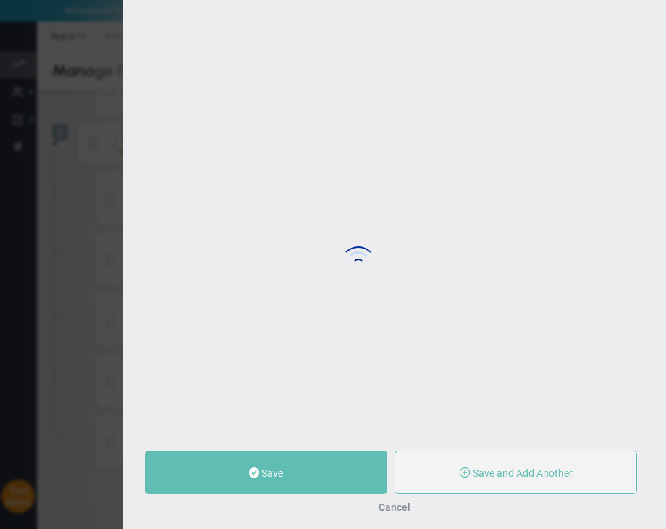
type input "Concept Design - Design Build Test Project"
type input "0"
type input "5"
radio input "true"
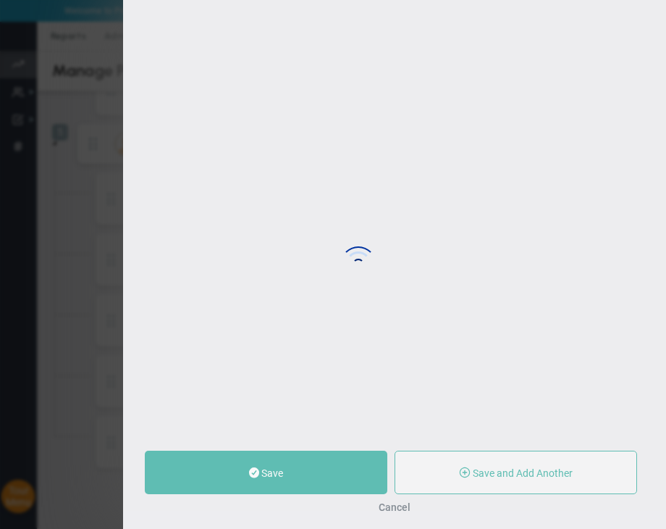
type input "Tin T"
type input "0"
type input "5"
radio input "true"
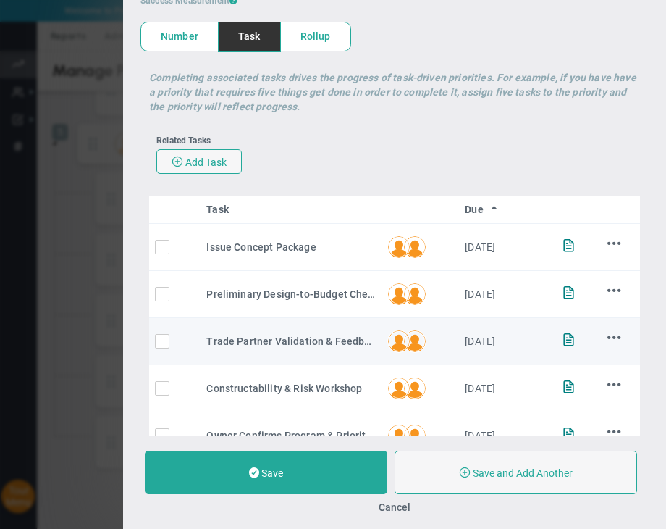
scroll to position [217, 0]
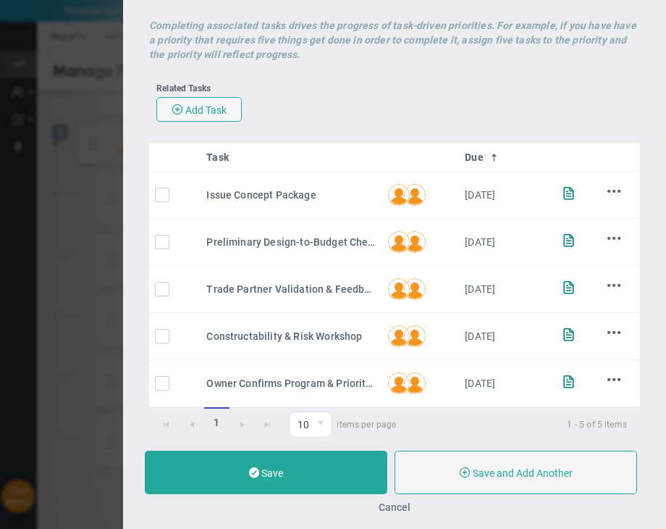
click at [400, 509] on button "Cancel" at bounding box center [395, 507] width 32 height 12
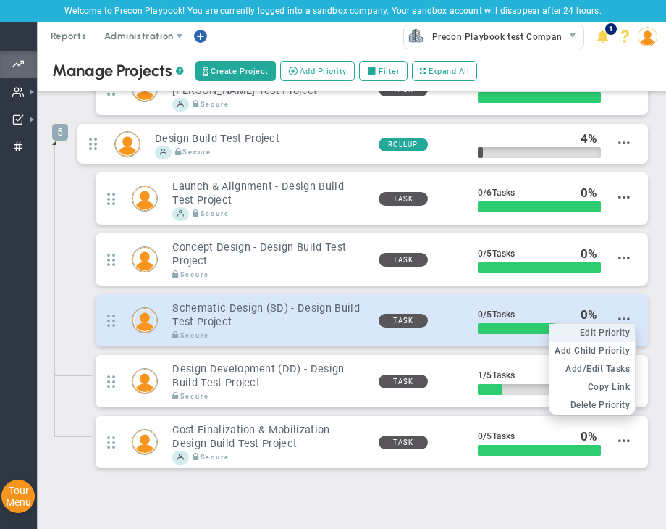
click at [608, 327] on span "Edit Priority" at bounding box center [605, 332] width 51 height 10
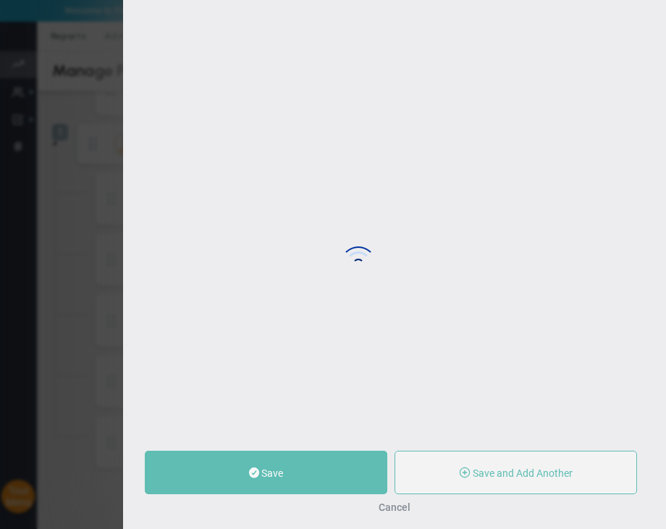
type input "Schematic Design (SD) - Design Build Test Project"
type input "0"
type input "5"
radio input "true"
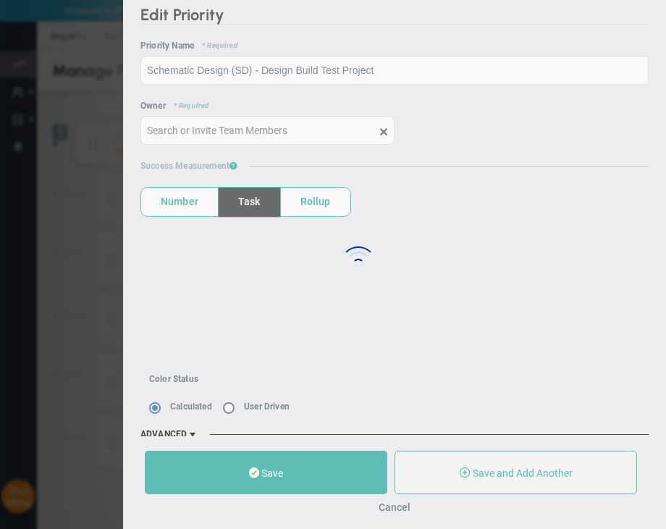
type input "Tin T"
type input "0"
type input "5"
radio input "true"
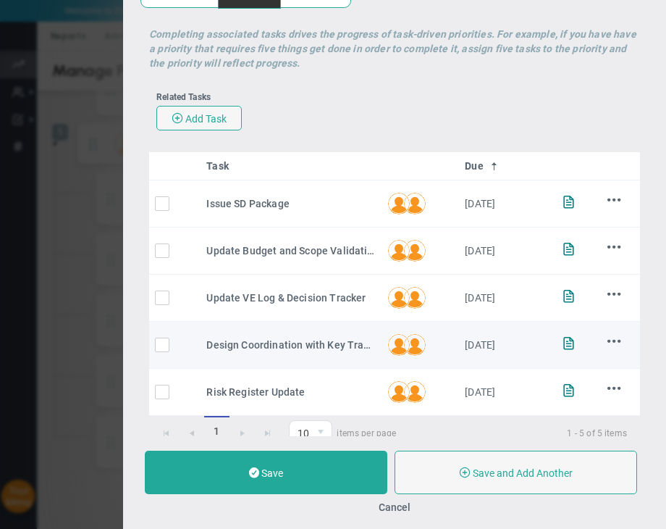
scroll to position [231, 0]
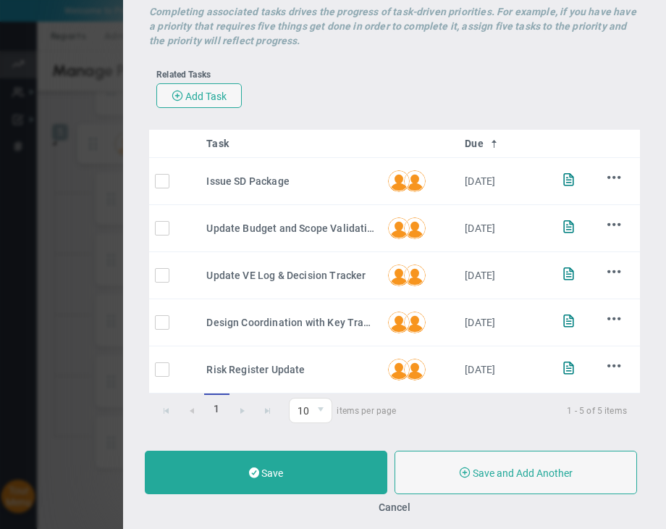
click at [402, 506] on button "Cancel" at bounding box center [395, 507] width 32 height 12
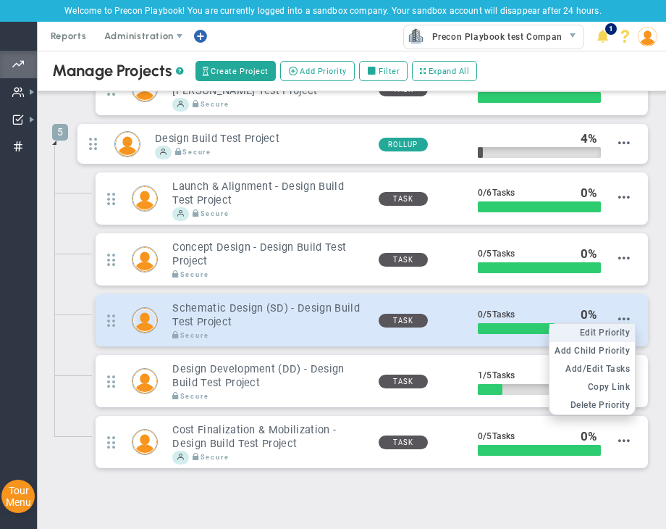
click at [598, 327] on span "Edit Priority" at bounding box center [605, 332] width 51 height 10
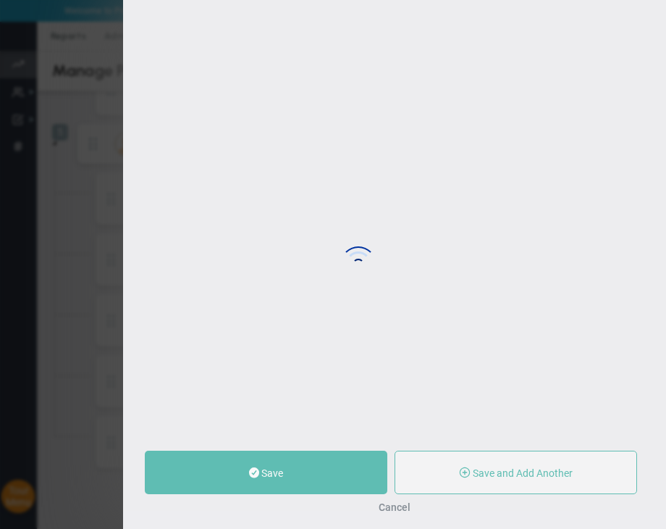
type input "Schematic Design (SD) - Design Build Test Project"
type input "0"
type input "5"
radio input "true"
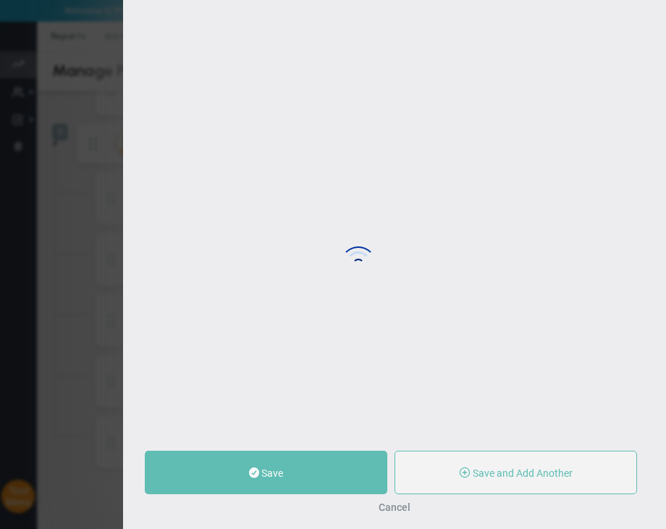
type input "Tin T"
type input "0"
type input "5"
radio input "true"
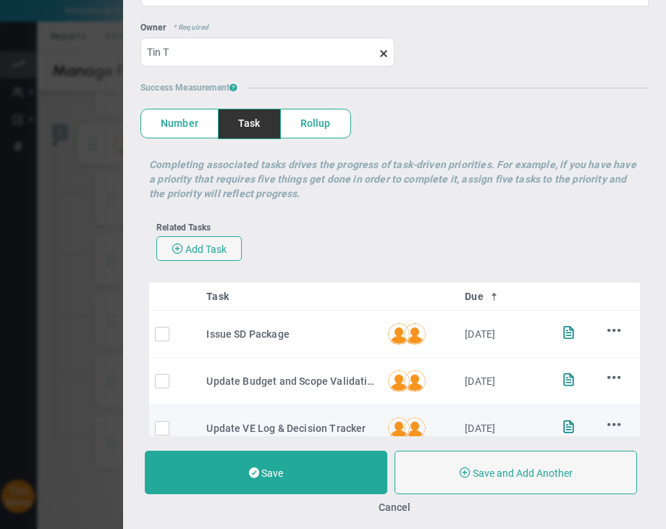
scroll to position [225, 0]
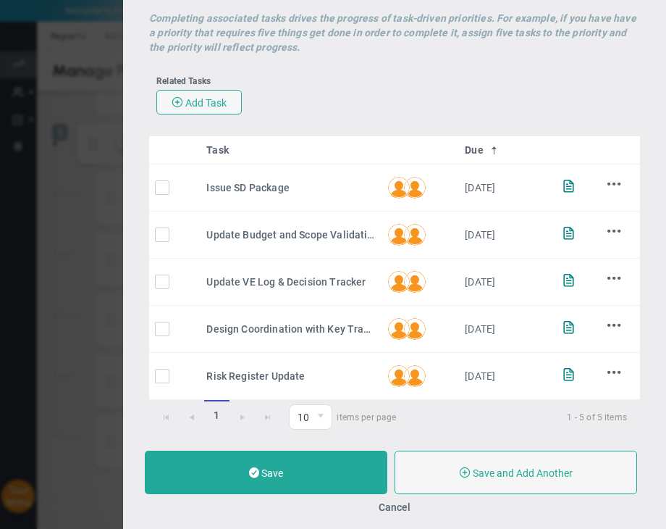
click at [394, 508] on button "Cancel" at bounding box center [395, 507] width 32 height 12
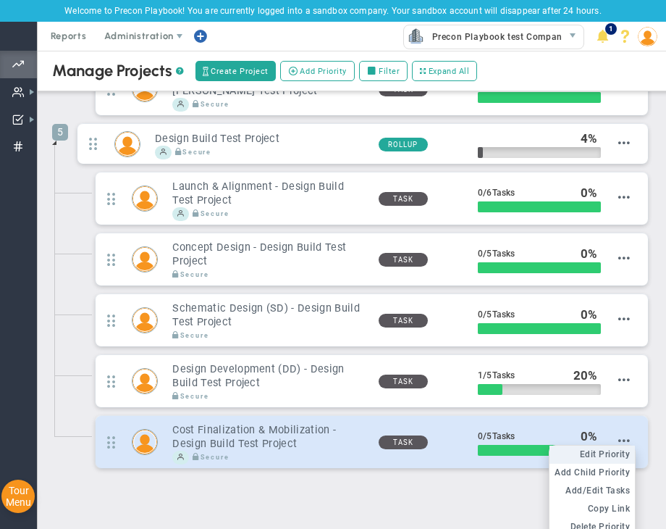
click at [591, 449] on span "Edit Priority" at bounding box center [605, 454] width 51 height 10
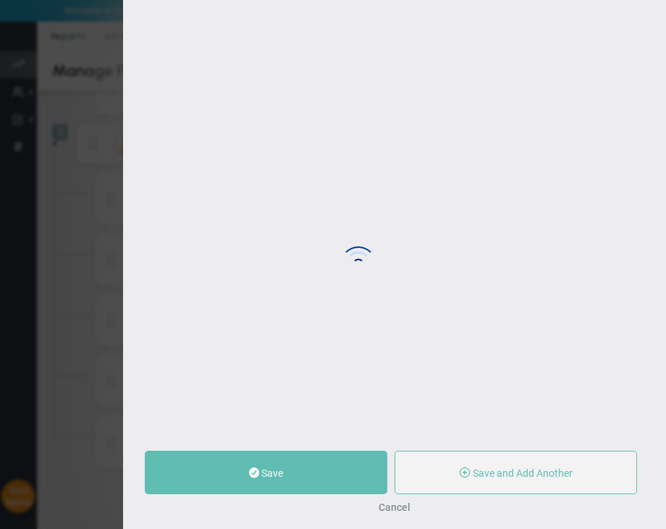
type input "Cost Finalization & Mobilization - Design Build Test Project"
type input "0"
type input "5"
radio input "true"
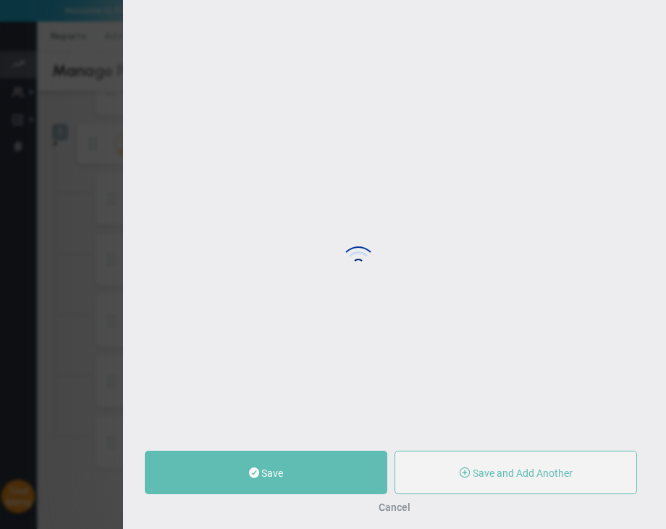
type input "[PERSON_NAME] A"
type input "0"
type input "5"
radio input "true"
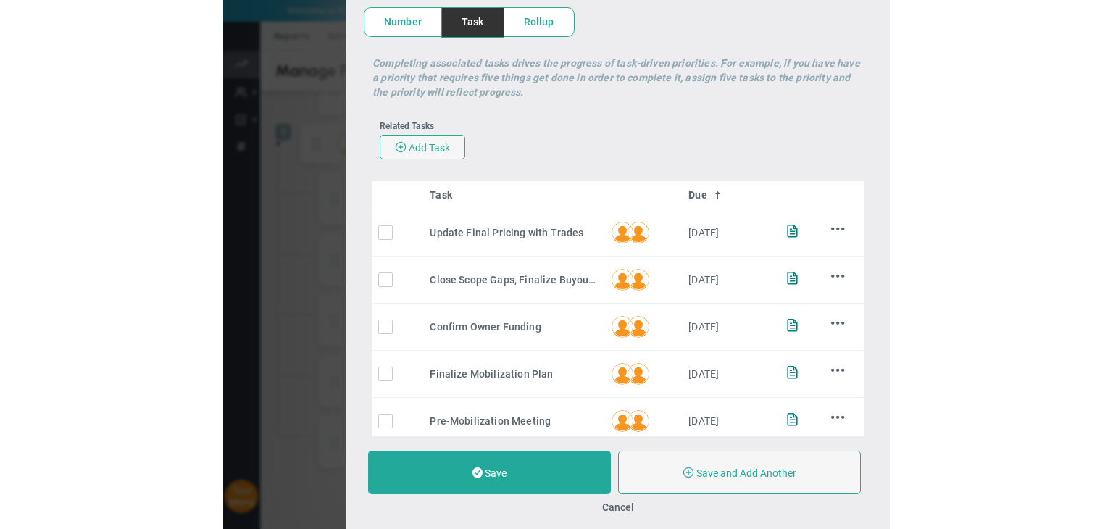
scroll to position [217, 0]
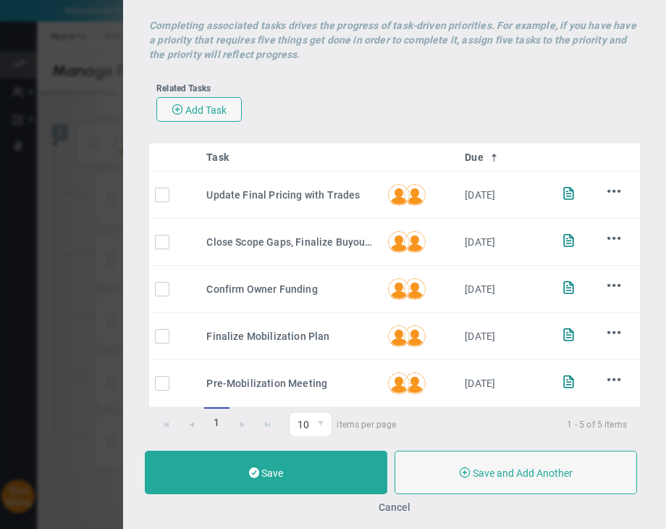
click at [401, 508] on button "Cancel" at bounding box center [395, 507] width 32 height 12
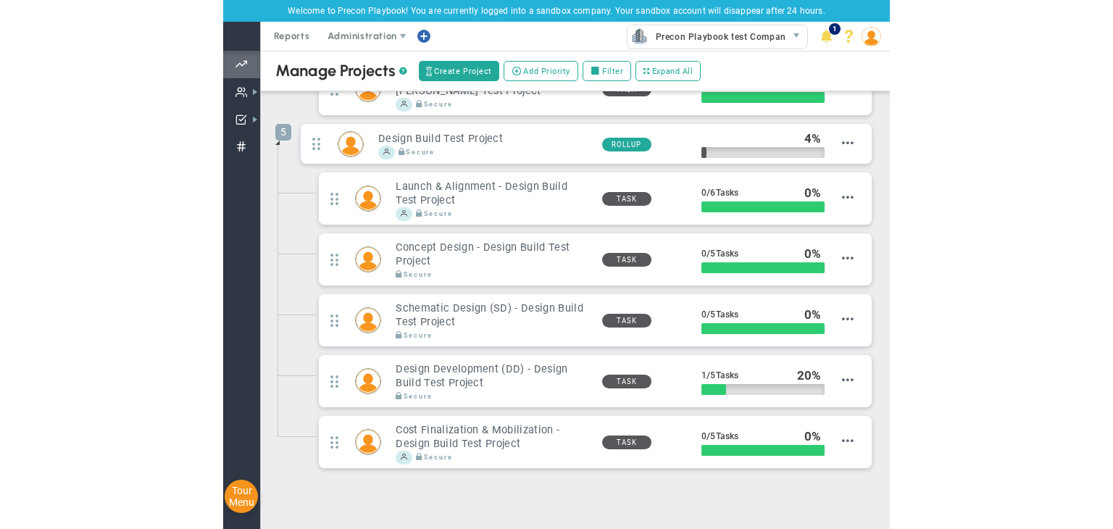
scroll to position [637, 0]
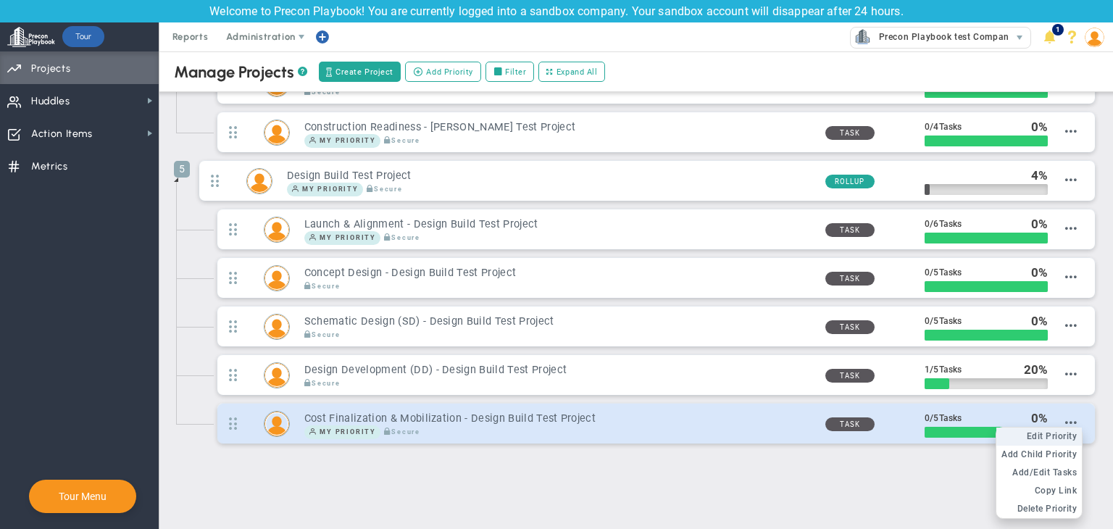
click at [1059, 431] on span "Edit Priority" at bounding box center [1051, 436] width 51 height 10
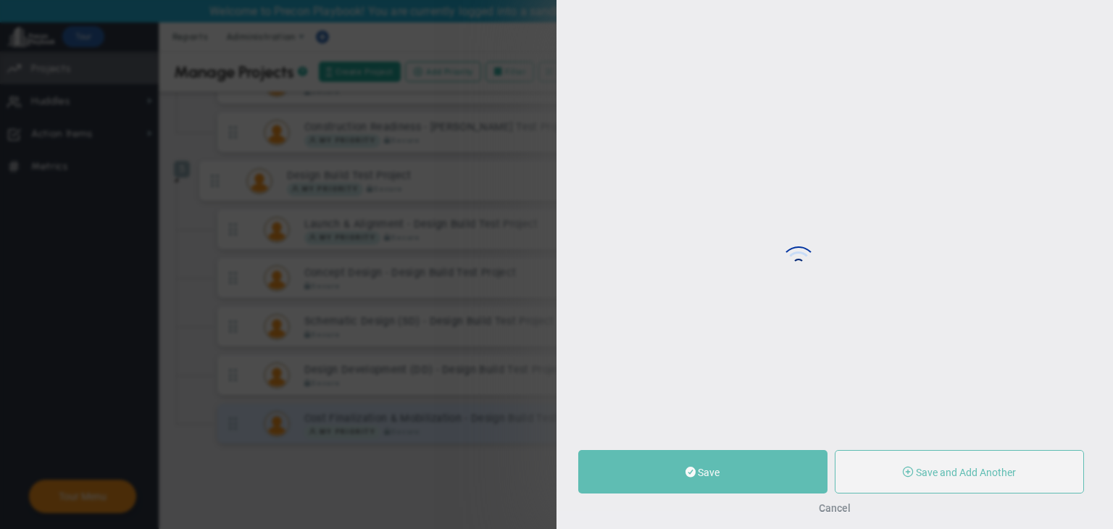
type input "Cost Finalization & Mobilization - Design Build Test Project"
type input "0"
type input "5"
radio input "true"
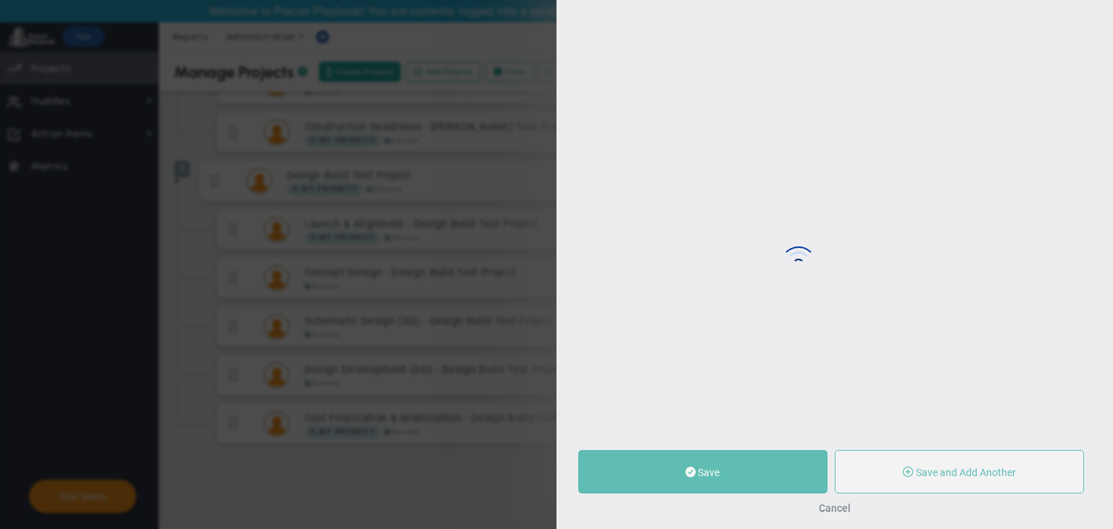
type input "[PERSON_NAME] A"
type input "0"
type input "5"
radio input "true"
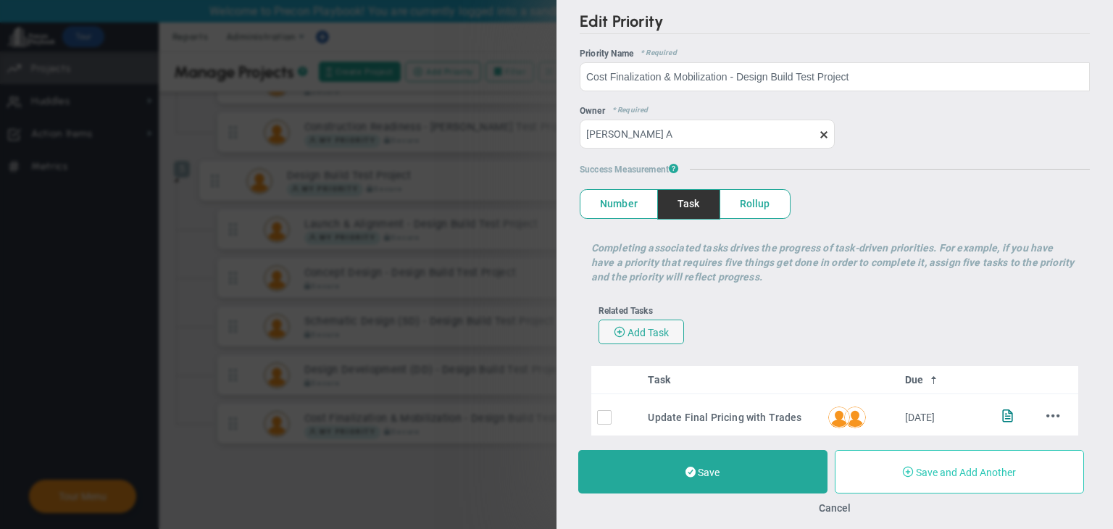
click at [942, 474] on span "Save and Add Another" at bounding box center [966, 473] width 100 height 12
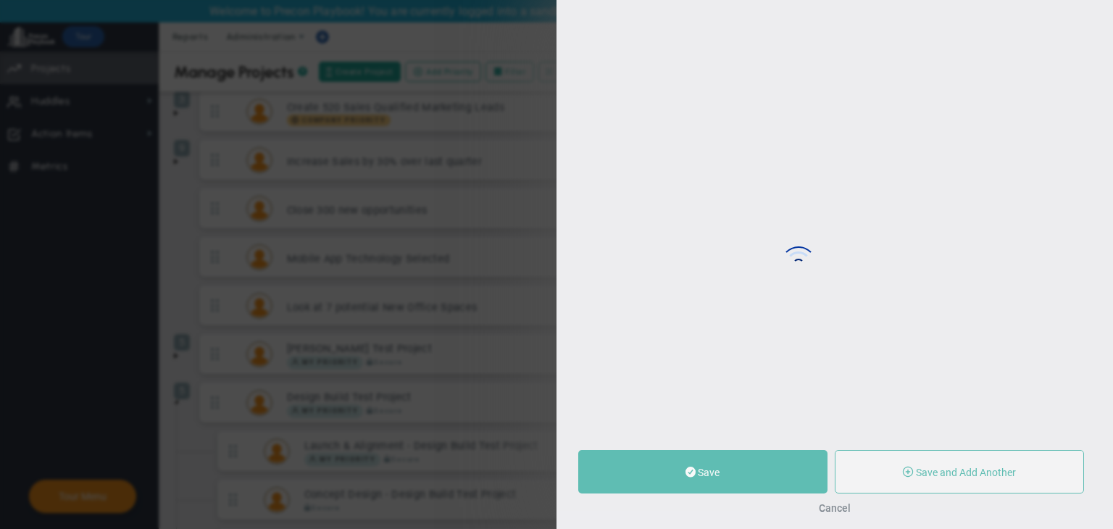
type input "0"
radio input "true"
type input "[PERSON_NAME] A"
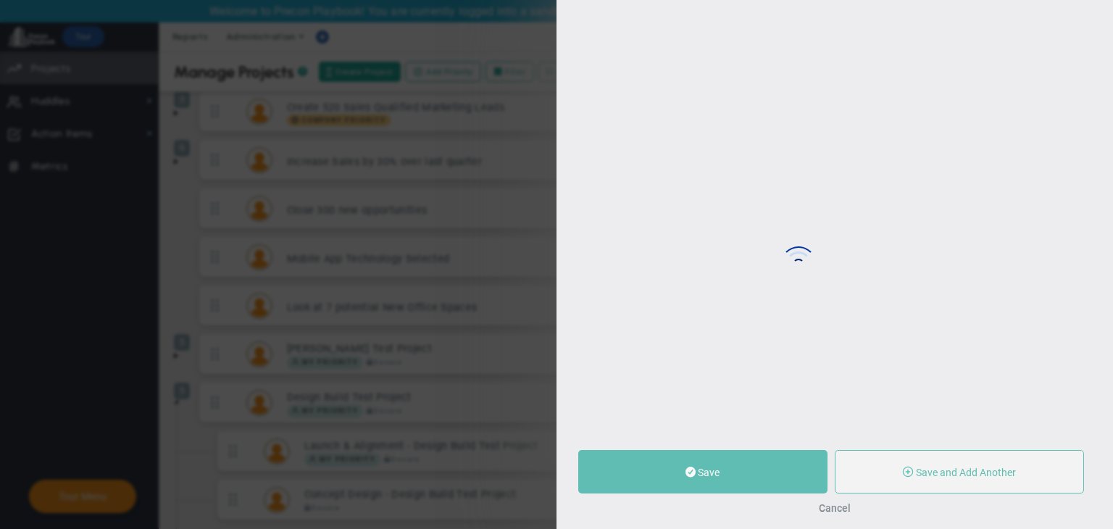
type input "0"
radio input "true"
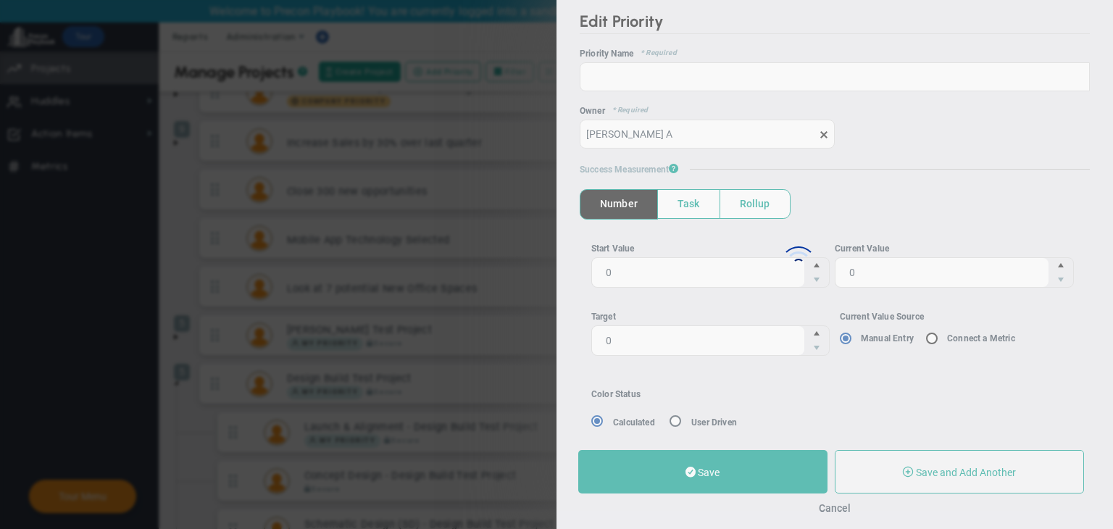
scroll to position [191, 0]
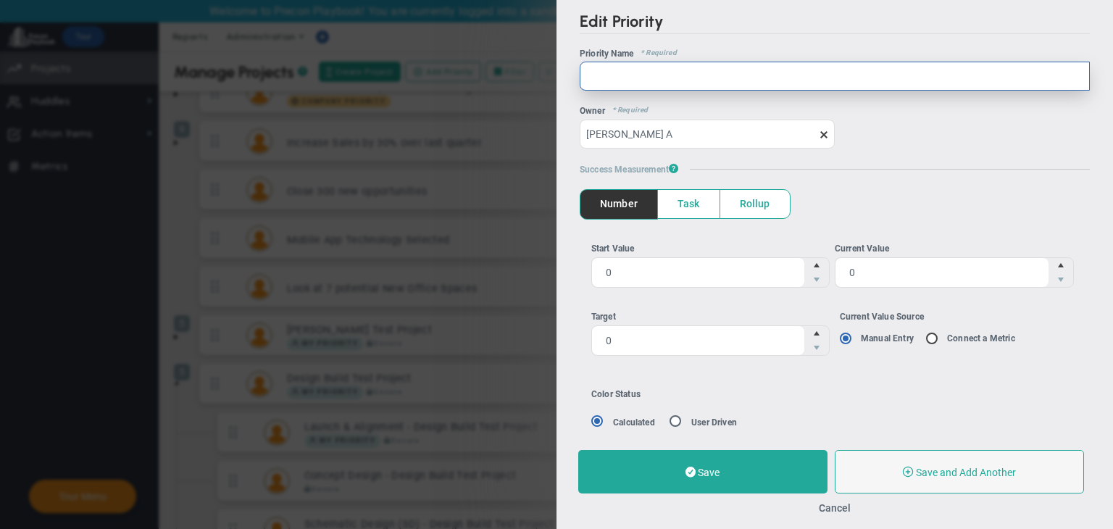
click at [637, 80] on input "text" at bounding box center [835, 76] width 510 height 29
type input "5"
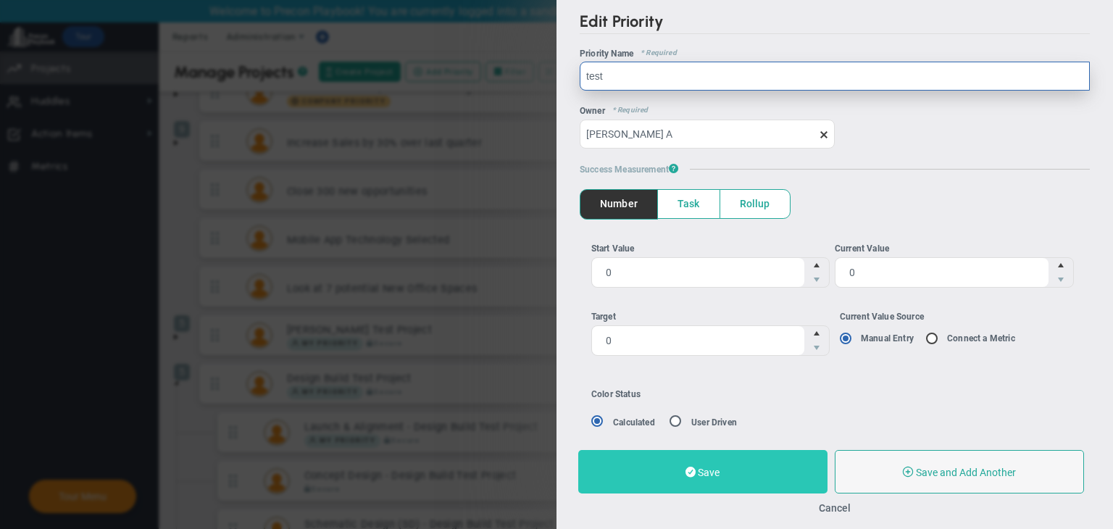
type input "test"
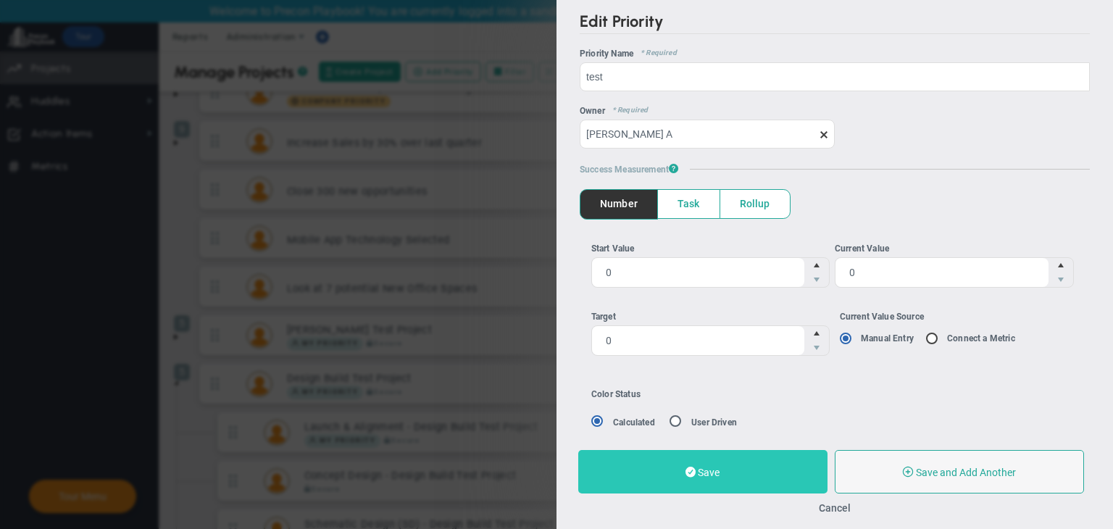
click at [750, 473] on button "Save" at bounding box center [702, 471] width 249 height 43
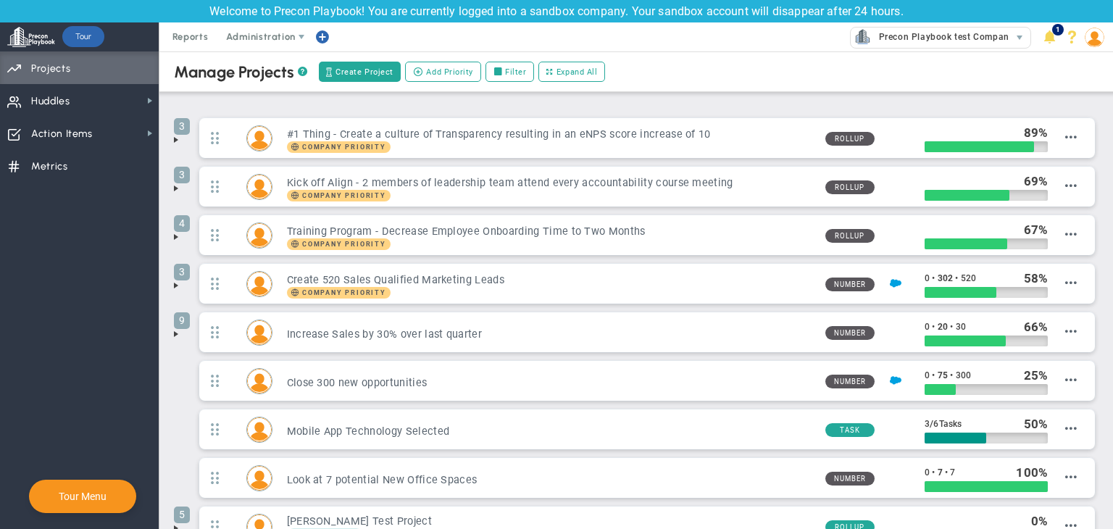
scroll to position [203, 0]
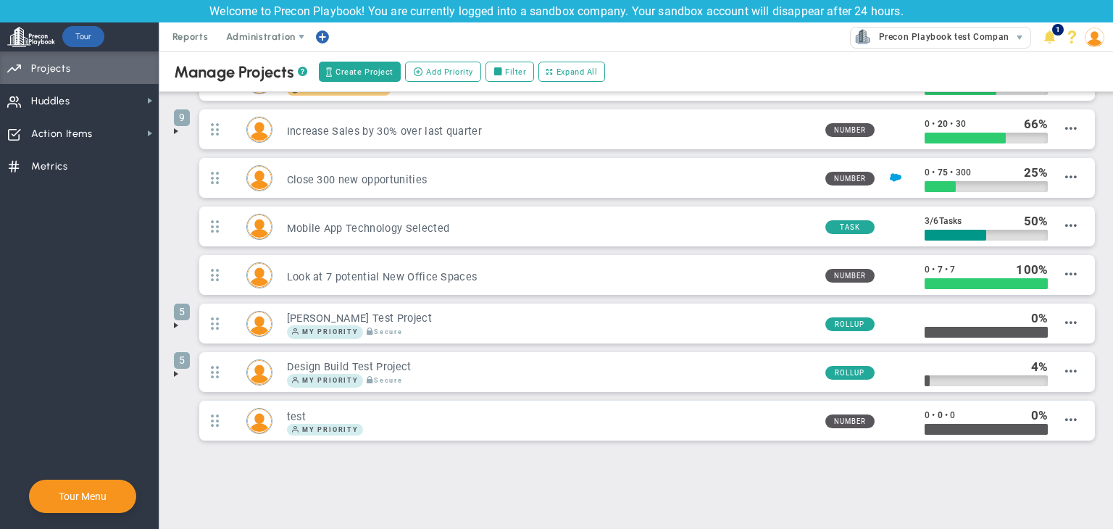
click at [172, 371] on span at bounding box center [176, 374] width 12 height 12
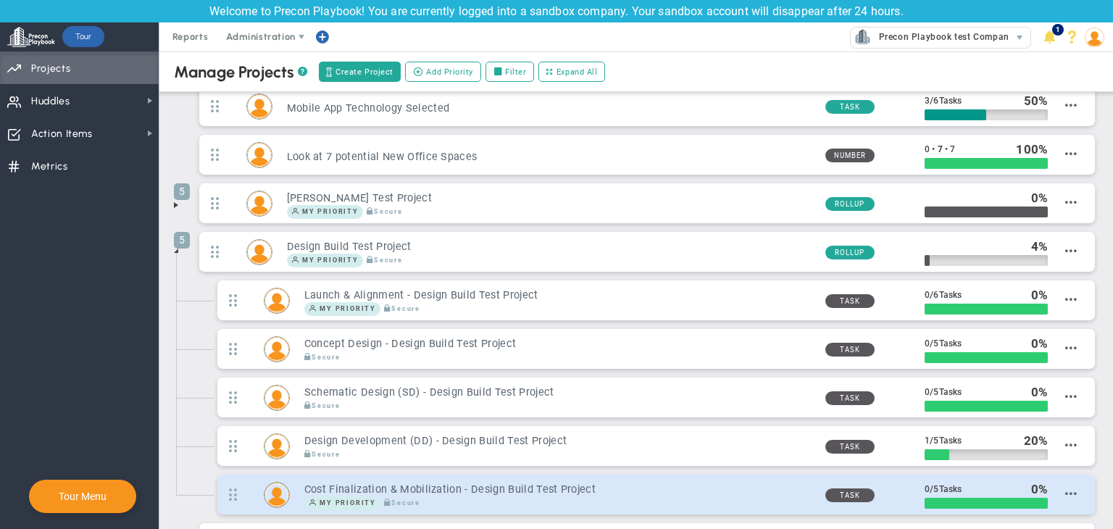
scroll to position [298, 0]
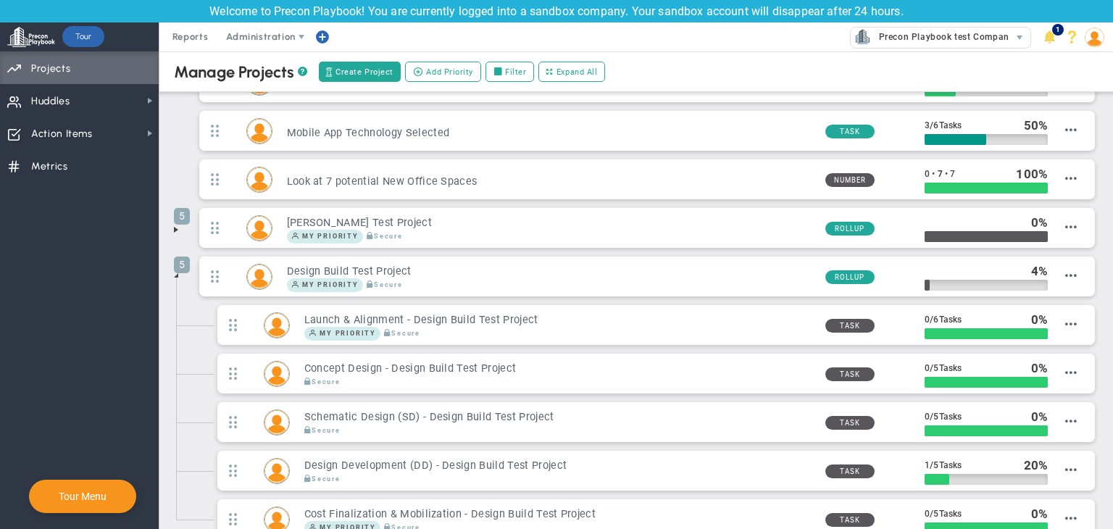
click at [179, 270] on span at bounding box center [176, 275] width 12 height 12
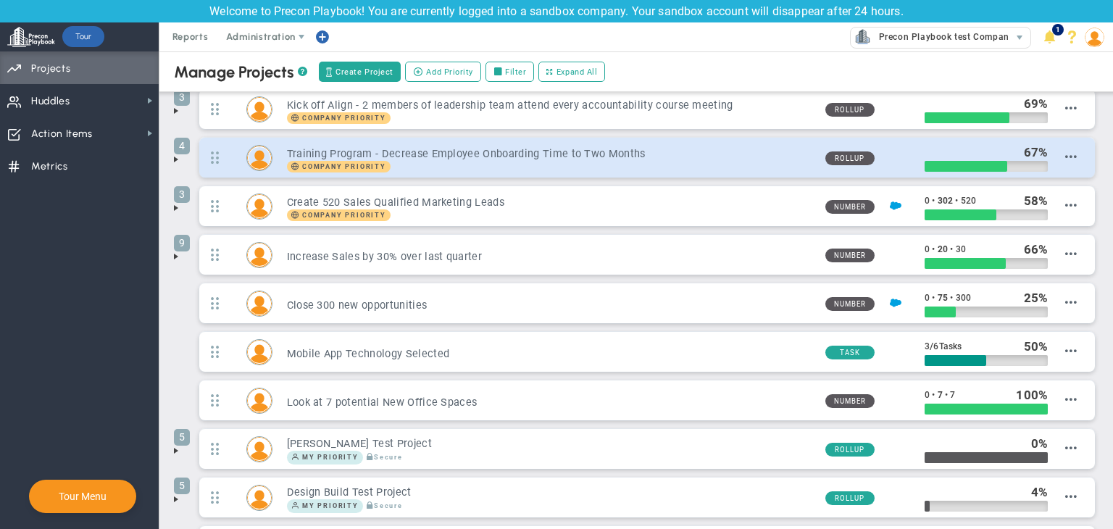
scroll to position [0, 0]
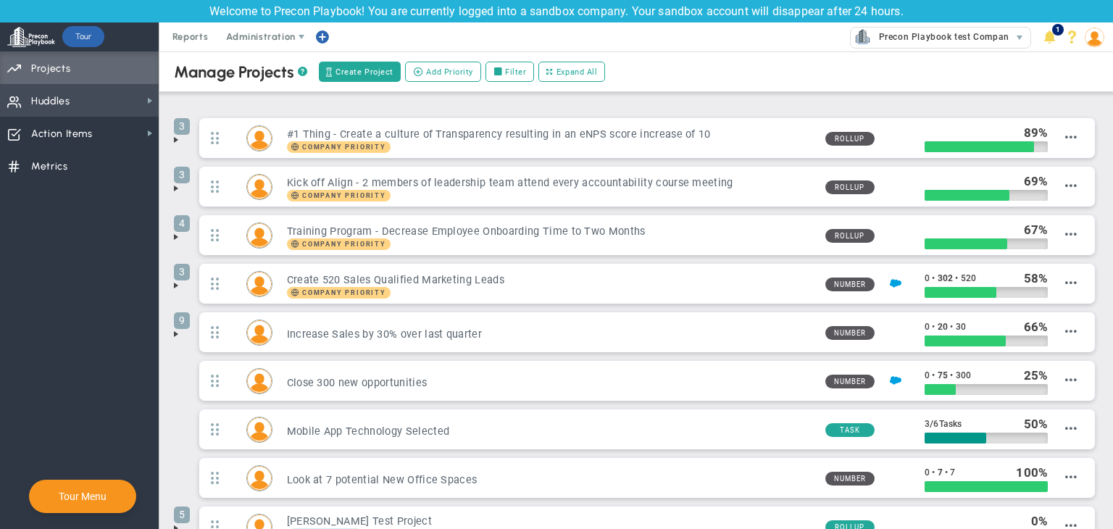
click at [122, 105] on span "Huddles Huddles" at bounding box center [79, 100] width 159 height 33
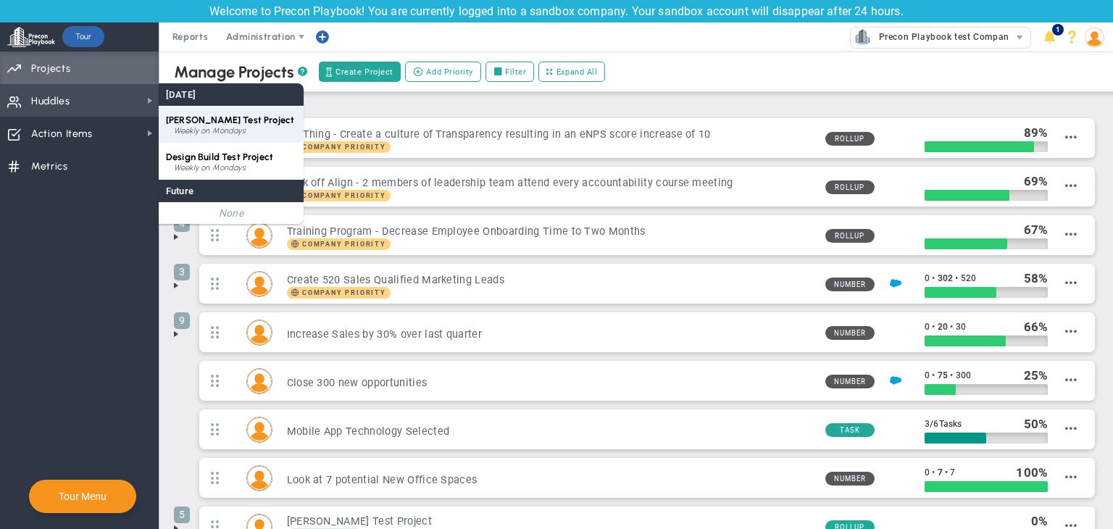
click at [244, 121] on span "[PERSON_NAME] Test Project" at bounding box center [230, 119] width 128 height 11
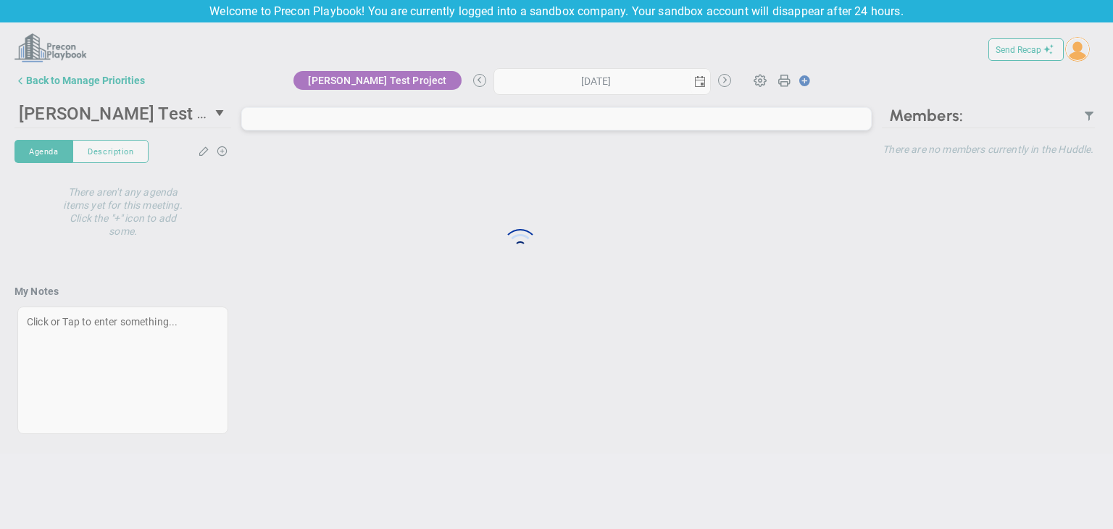
type input "[DATE]"
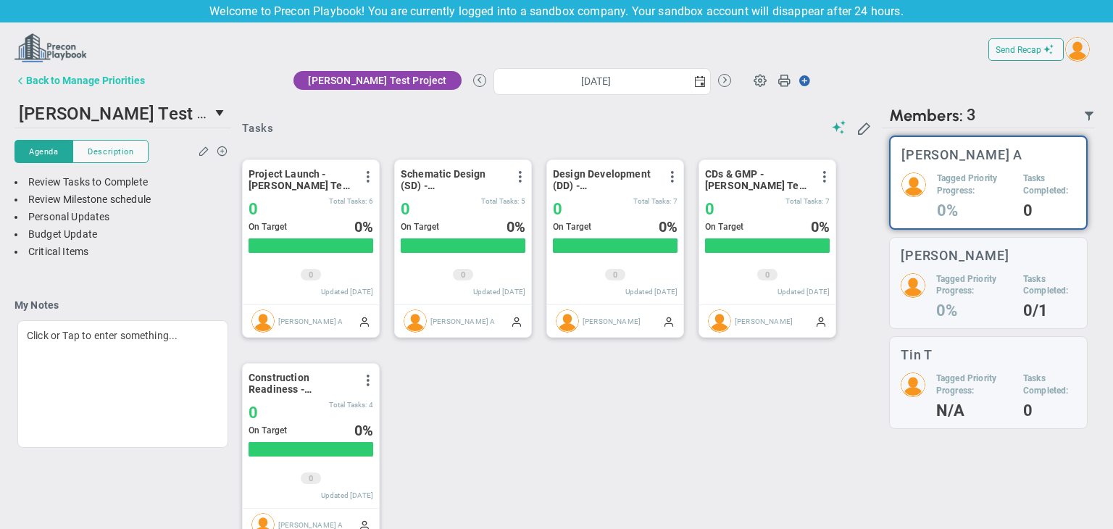
click at [119, 93] on button "Back to Manage Priorities" at bounding box center [79, 80] width 130 height 29
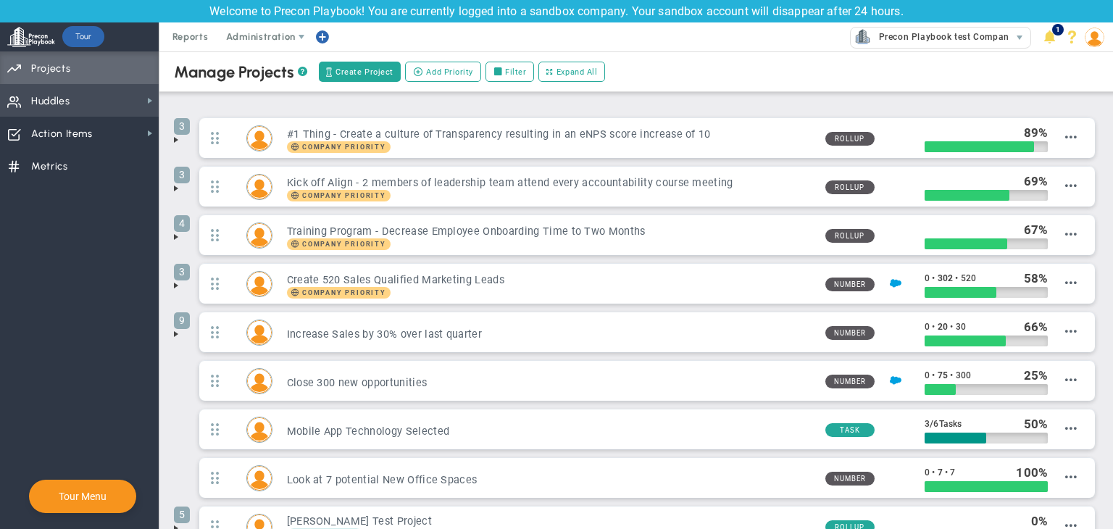
click at [128, 106] on span "Huddles Huddles" at bounding box center [79, 100] width 159 height 33
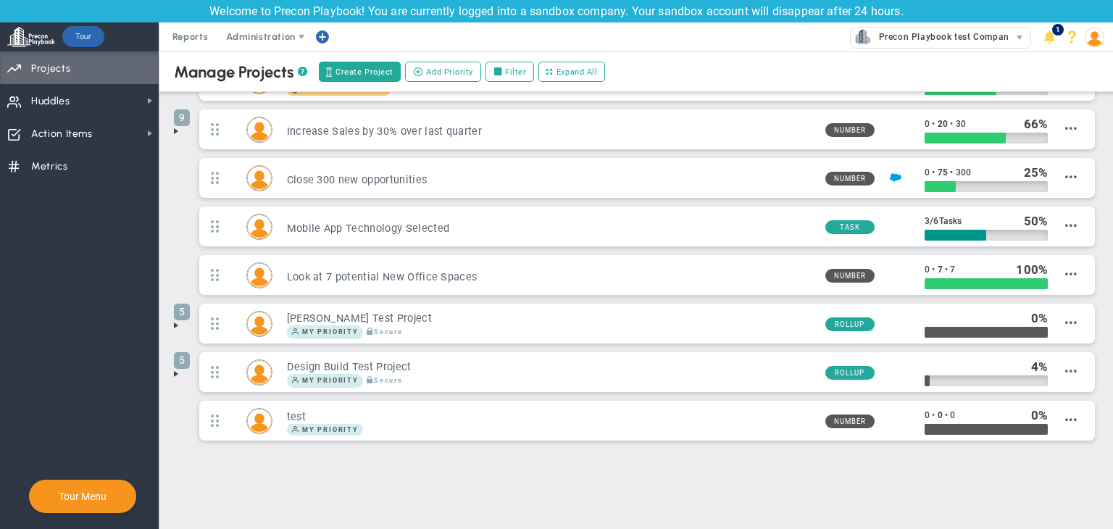
click at [171, 369] on span at bounding box center [176, 374] width 12 height 12
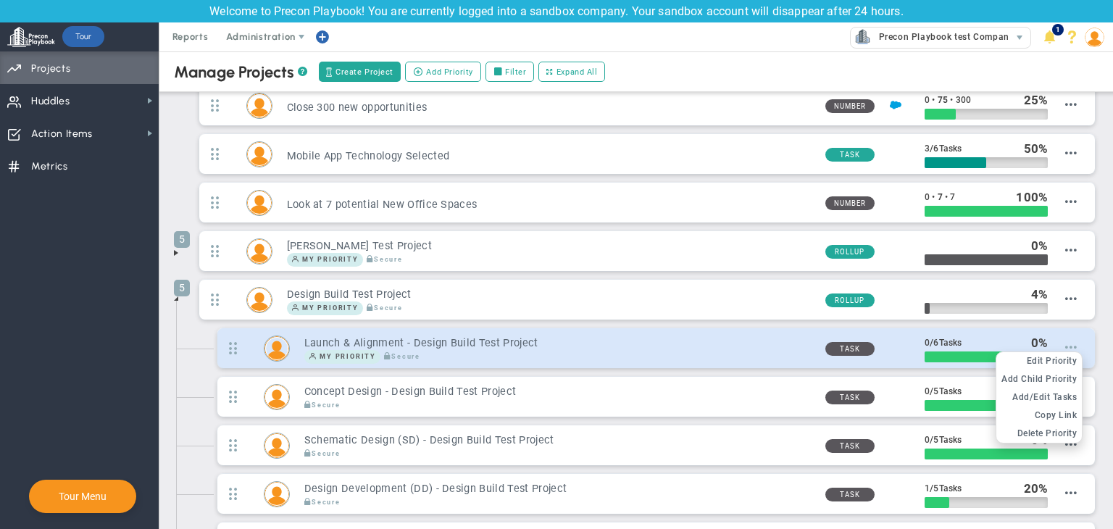
click at [1065, 345] on span at bounding box center [1071, 347] width 12 height 12
click at [1045, 356] on span "Edit Priority" at bounding box center [1051, 361] width 51 height 10
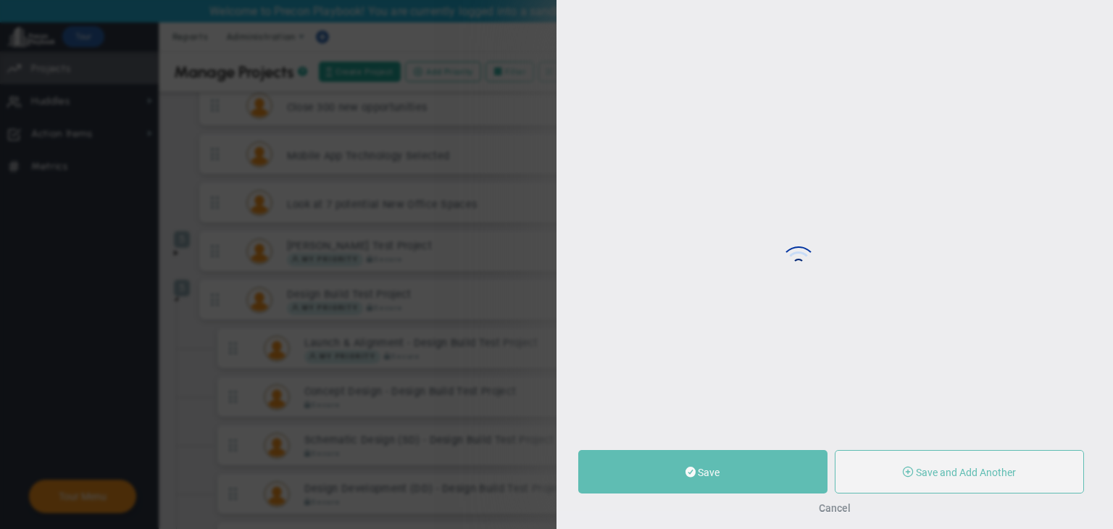
type input "Launch & Alignment - Design Build Test Project"
type input "0"
type input "6"
radio input "true"
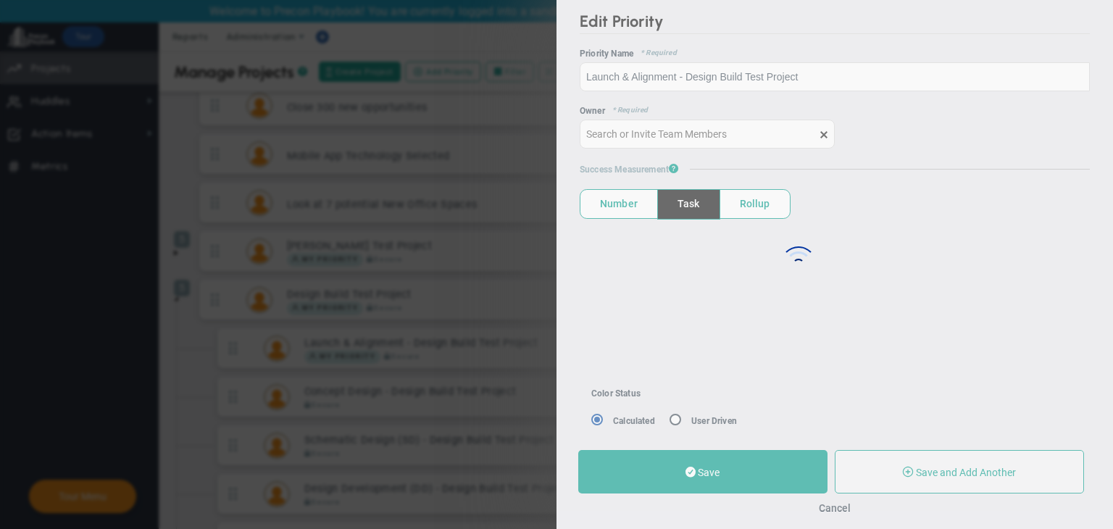
type input "[PERSON_NAME] A"
type input "0"
type input "6"
radio input "true"
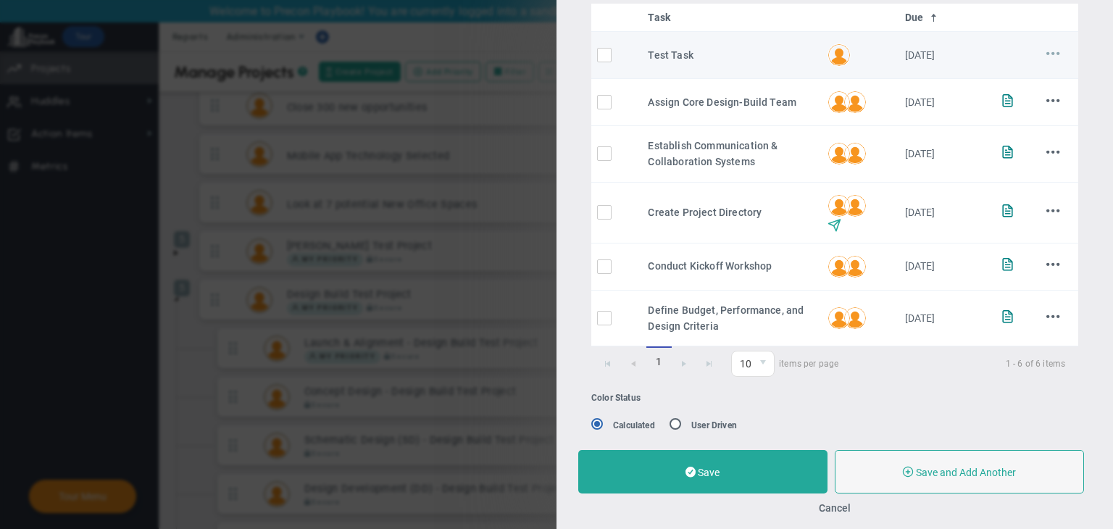
click at [1046, 50] on span at bounding box center [1053, 53] width 14 height 14
click at [1032, 83] on li "Edit" at bounding box center [1037, 82] width 58 height 18
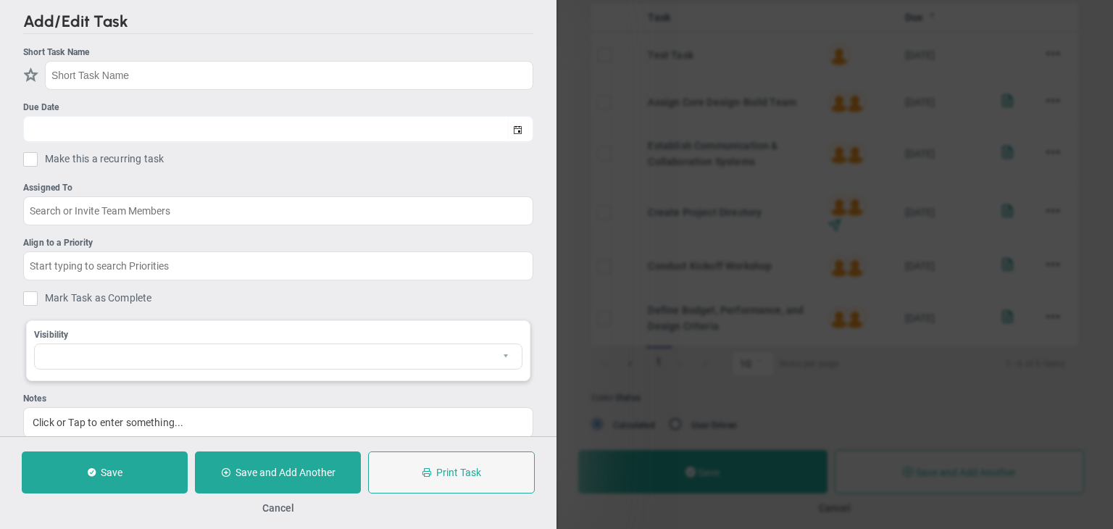
type input "Test Task"
type input "[DATE]"
type input "[PERSON_NAME] A"
type input "Launch & Alignment - Design Build Test Project"
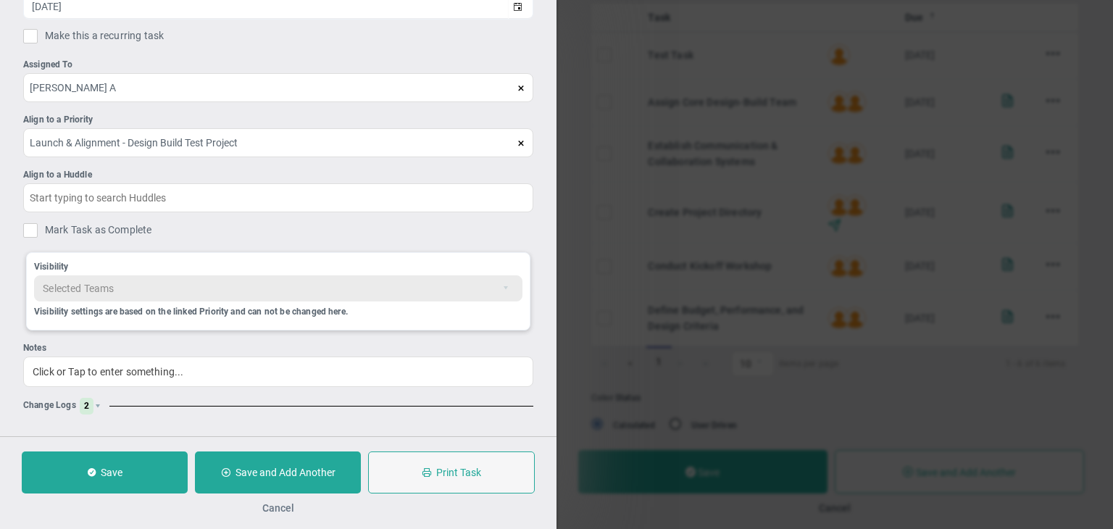
click at [281, 505] on button "Cancel" at bounding box center [278, 508] width 32 height 12
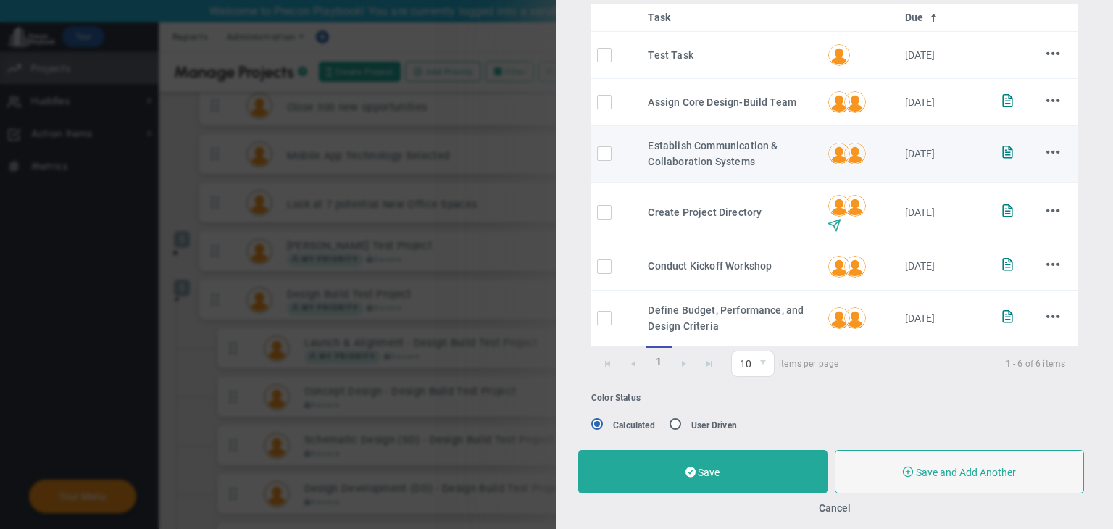
click at [1046, 151] on span at bounding box center [1053, 152] width 14 height 14
click at [1032, 175] on li "Edit" at bounding box center [1037, 181] width 58 height 18
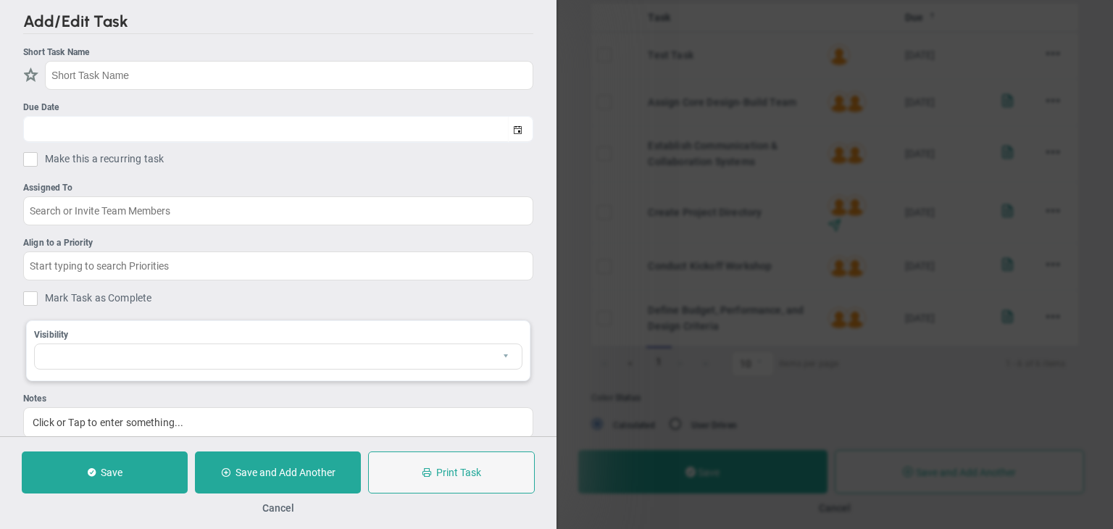
type input "Establish Communication & Collaboration Systems"
type input "[DATE]"
type input "[PERSON_NAME] A"
type input "Launch & Alignment - Design Build Test Project"
type input "Design Build Test Project"
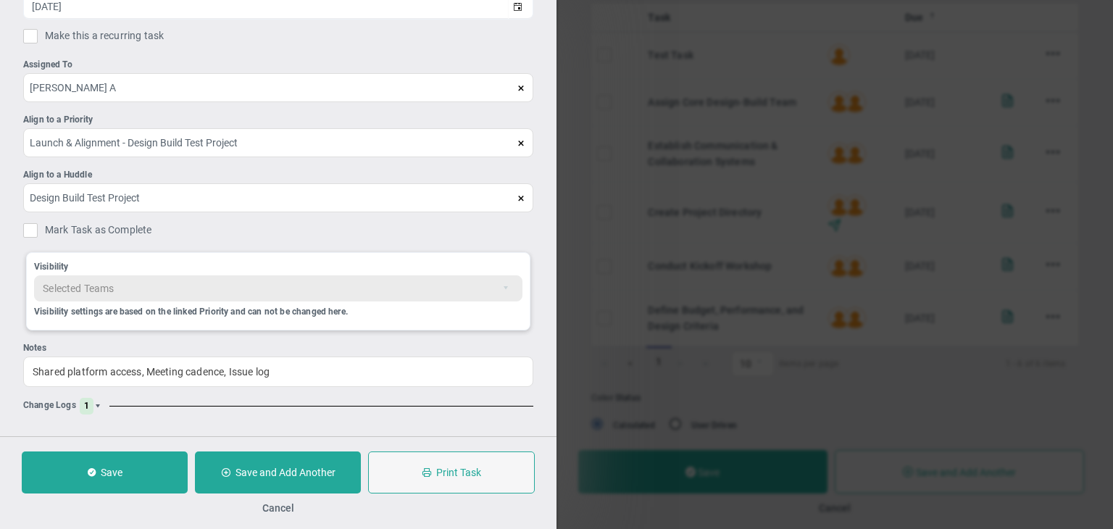
click at [95, 403] on span at bounding box center [97, 406] width 9 height 9
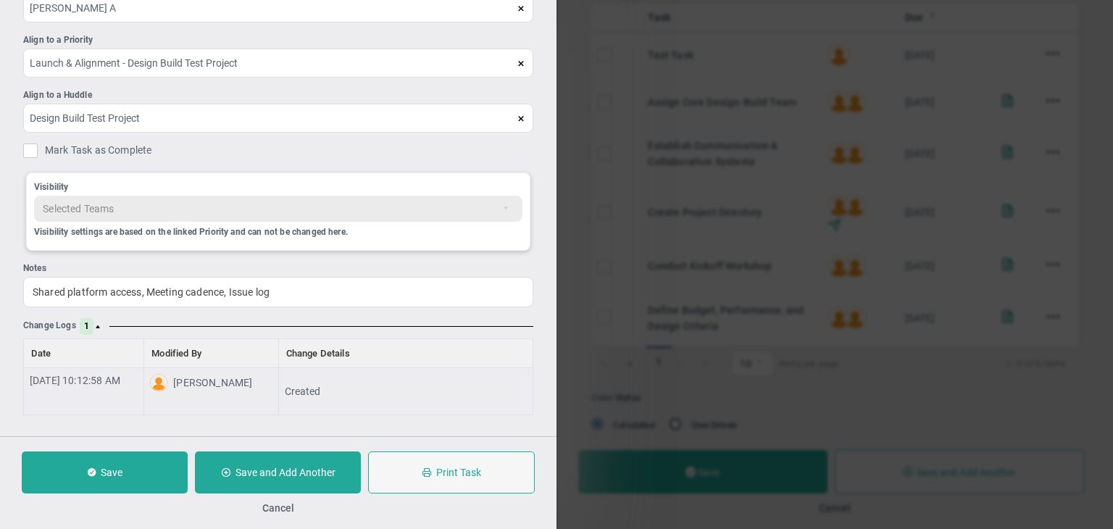
click at [274, 516] on div "Save Save and Add Another Print Task Cancel" at bounding box center [278, 482] width 556 height 93
click at [285, 506] on button "Cancel" at bounding box center [278, 508] width 32 height 12
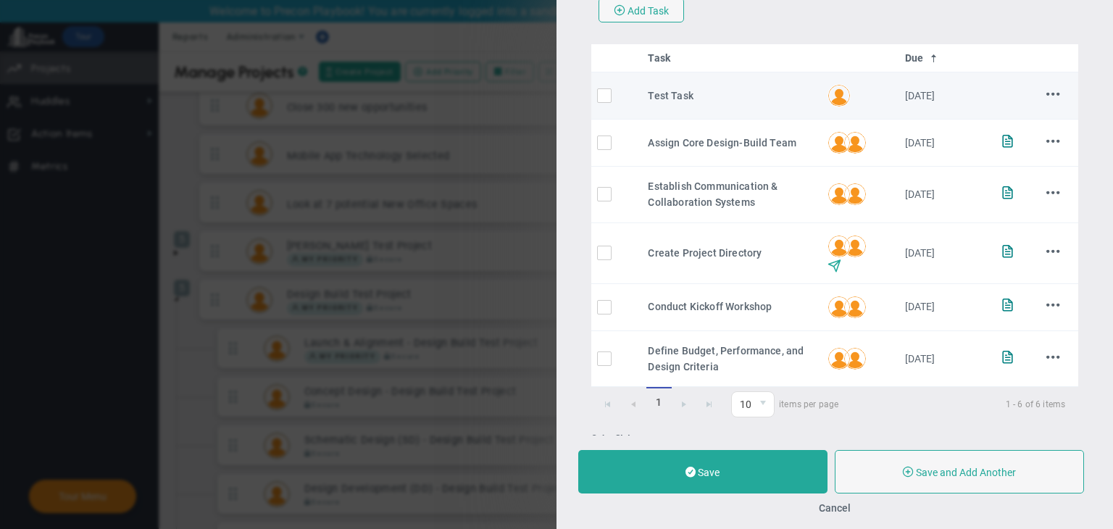
click at [1046, 92] on span at bounding box center [1053, 94] width 14 height 14
click at [1025, 144] on span "Delete" at bounding box center [1026, 140] width 26 height 10
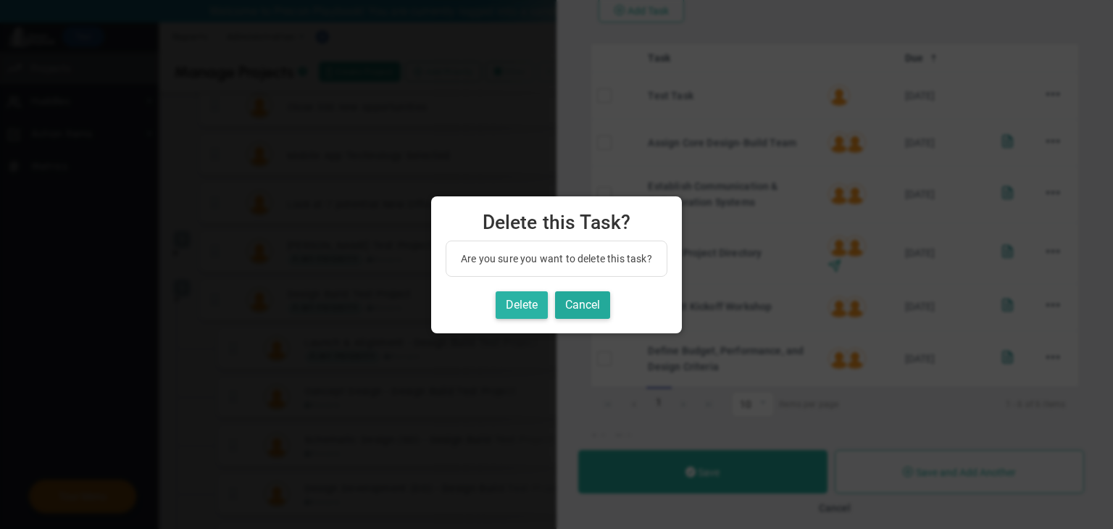
click at [539, 301] on button "Delete" at bounding box center [521, 305] width 52 height 28
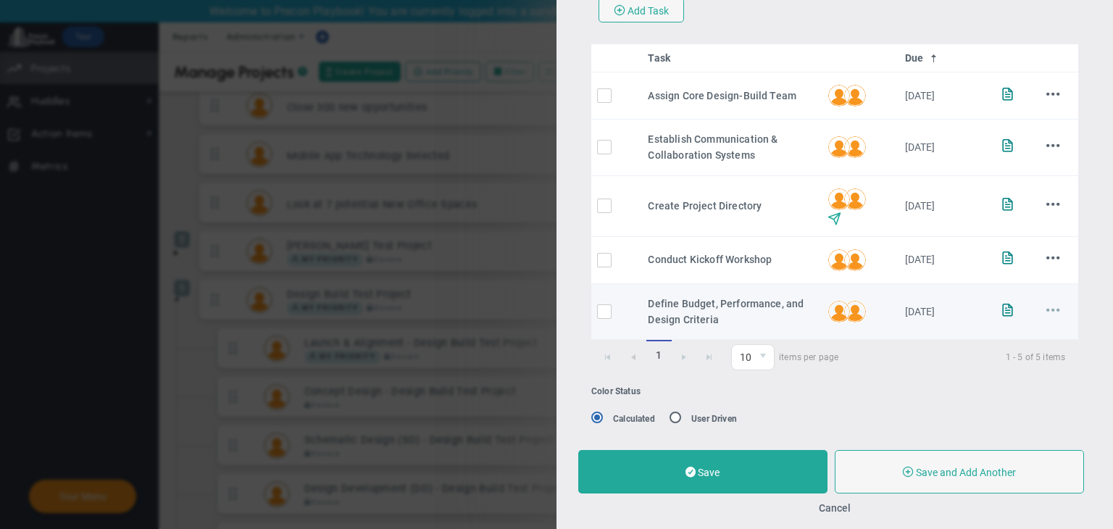
click at [1046, 303] on span at bounding box center [1053, 310] width 14 height 14
click at [1029, 353] on span "Delete" at bounding box center [1026, 356] width 26 height 10
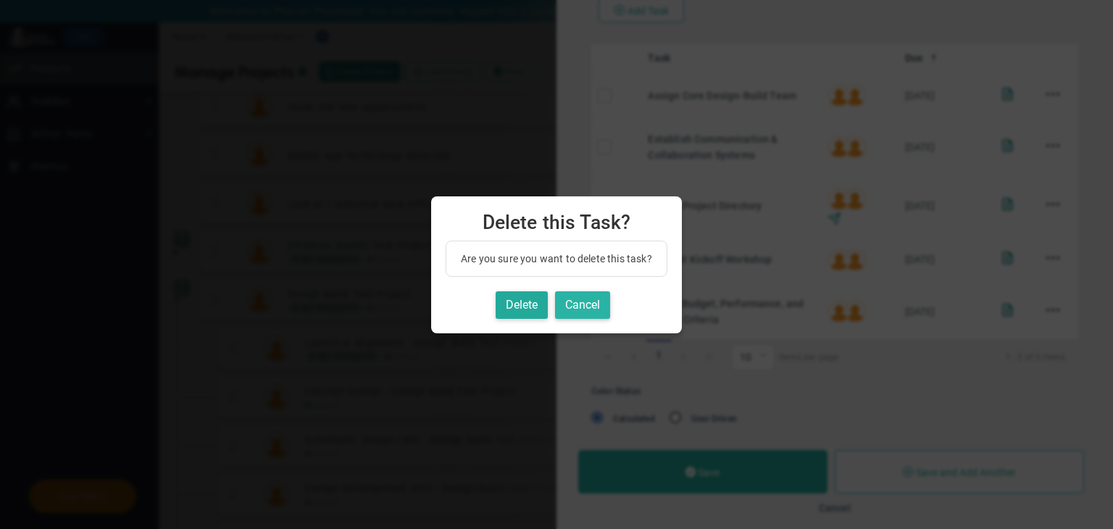
click at [606, 298] on button "Cancel" at bounding box center [582, 305] width 55 height 28
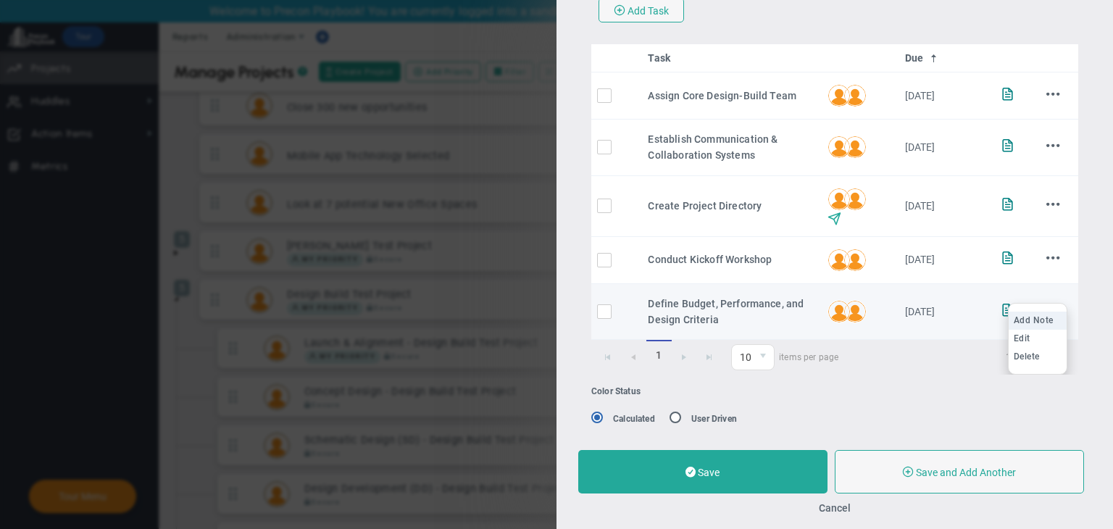
click at [1035, 322] on span "Add Note" at bounding box center [1033, 320] width 40 height 10
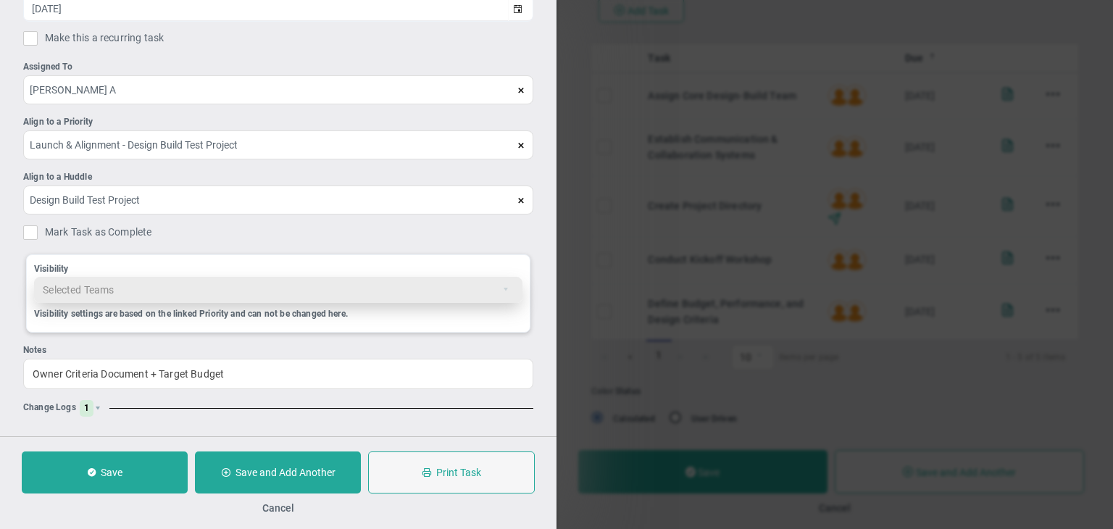
scroll to position [123, 0]
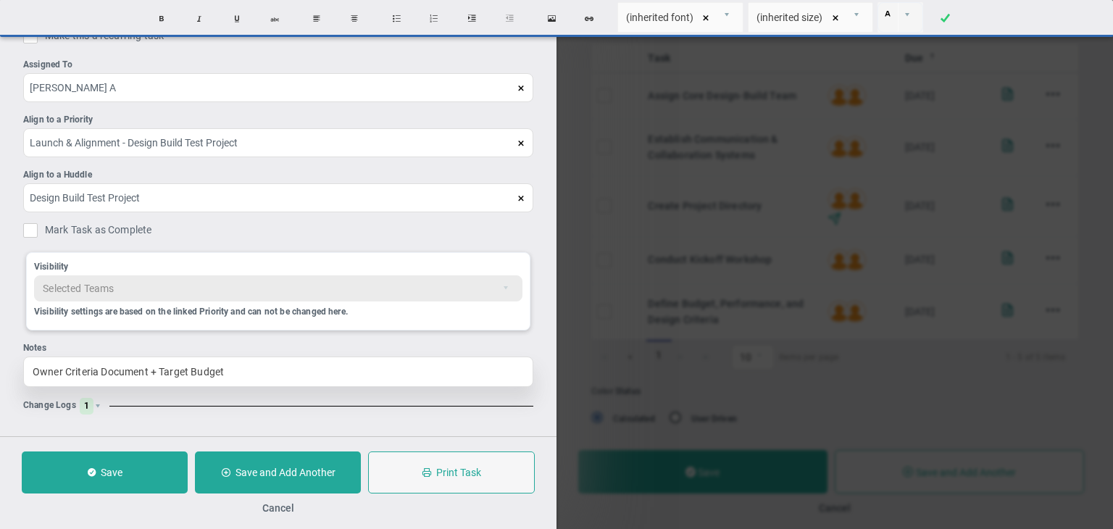
click at [263, 369] on div "Owner Criteria Document + Target Budget" at bounding box center [278, 371] width 510 height 30
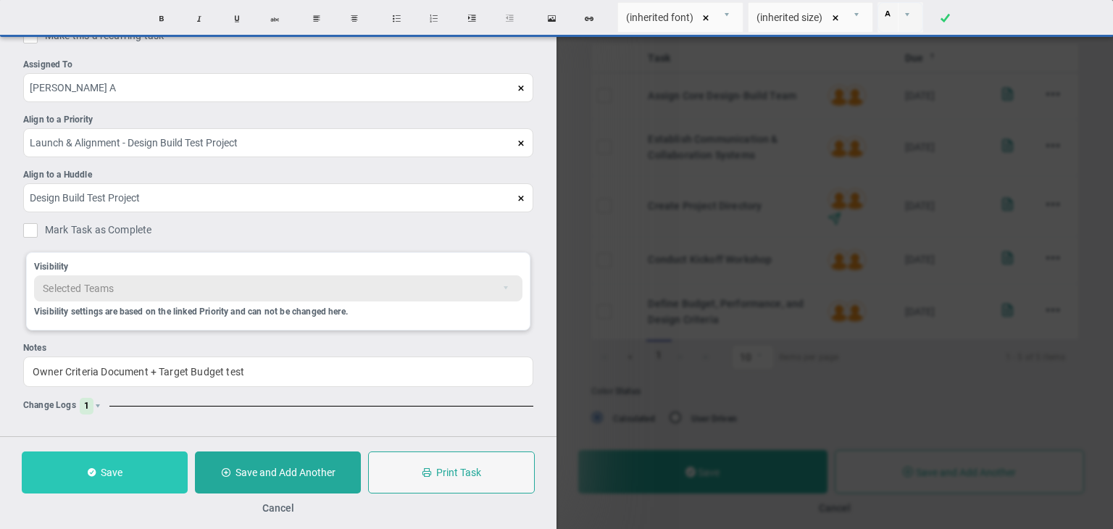
click at [121, 467] on span "Save" at bounding box center [112, 473] width 22 height 12
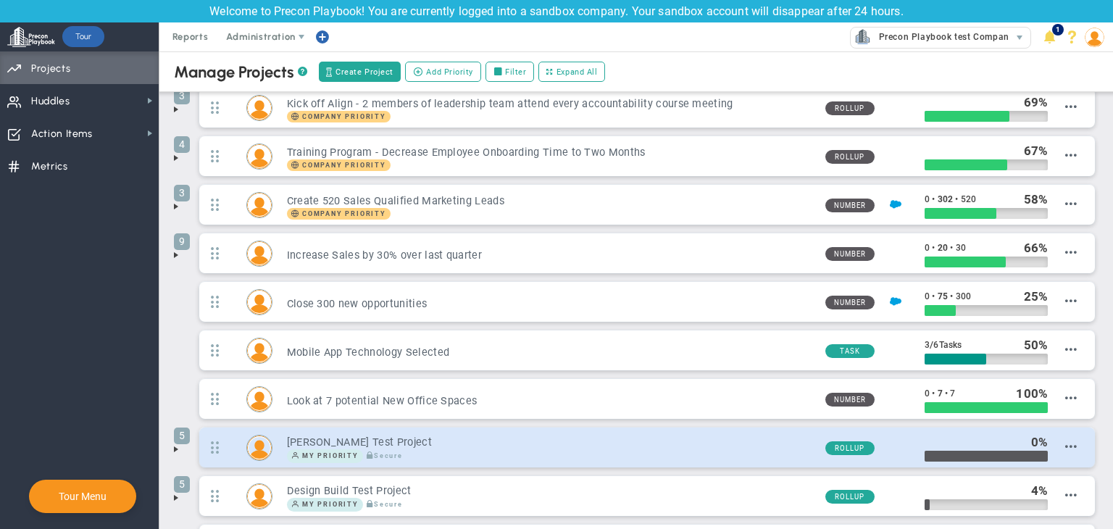
scroll to position [203, 0]
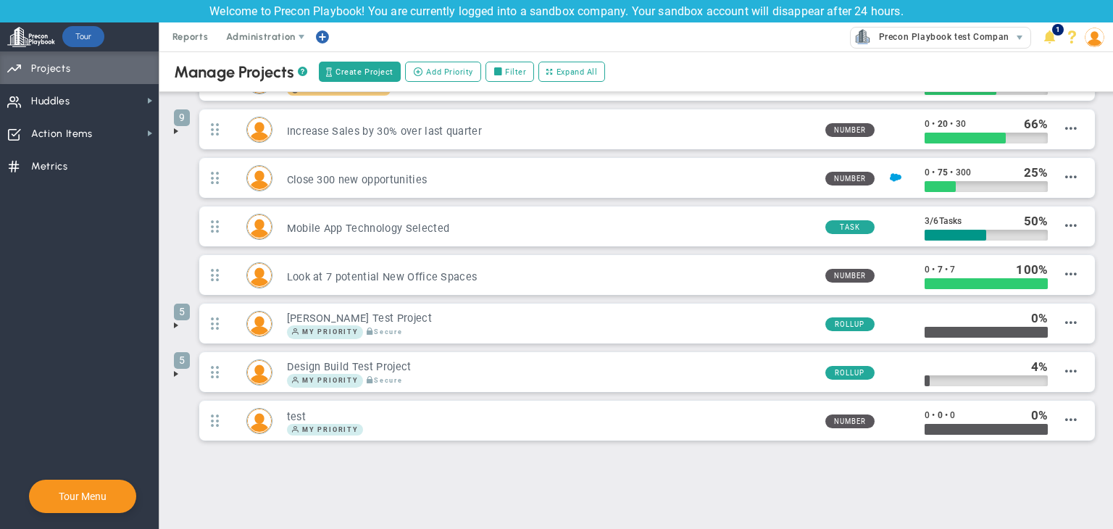
click at [177, 369] on span at bounding box center [176, 374] width 12 height 12
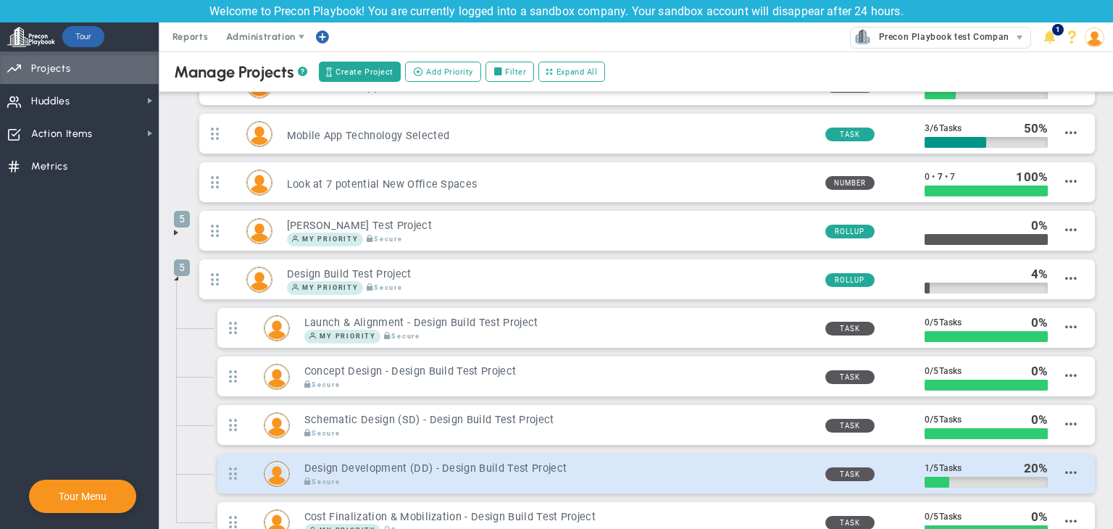
scroll to position [420, 0]
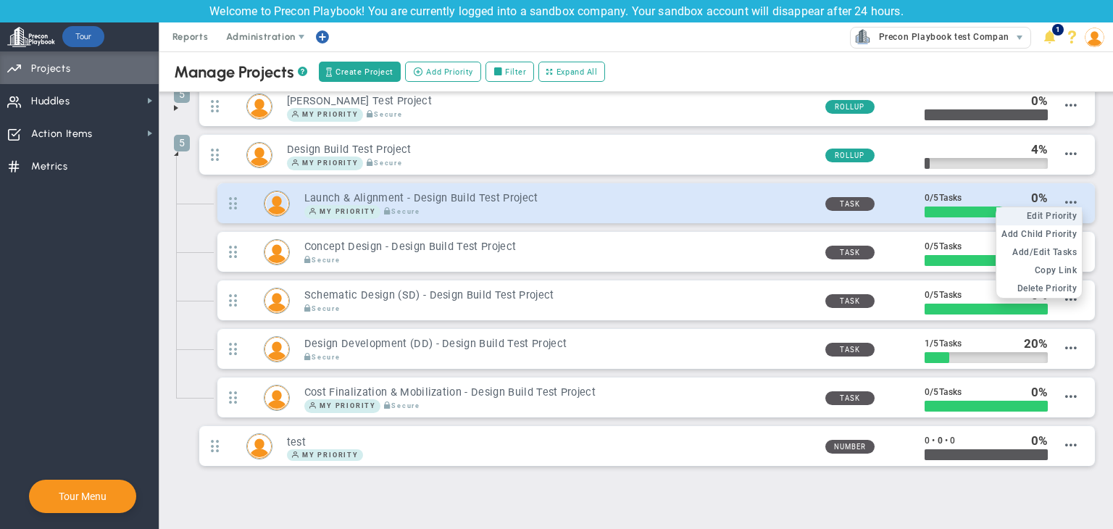
click at [1032, 214] on span "Edit Priority" at bounding box center [1051, 216] width 51 height 10
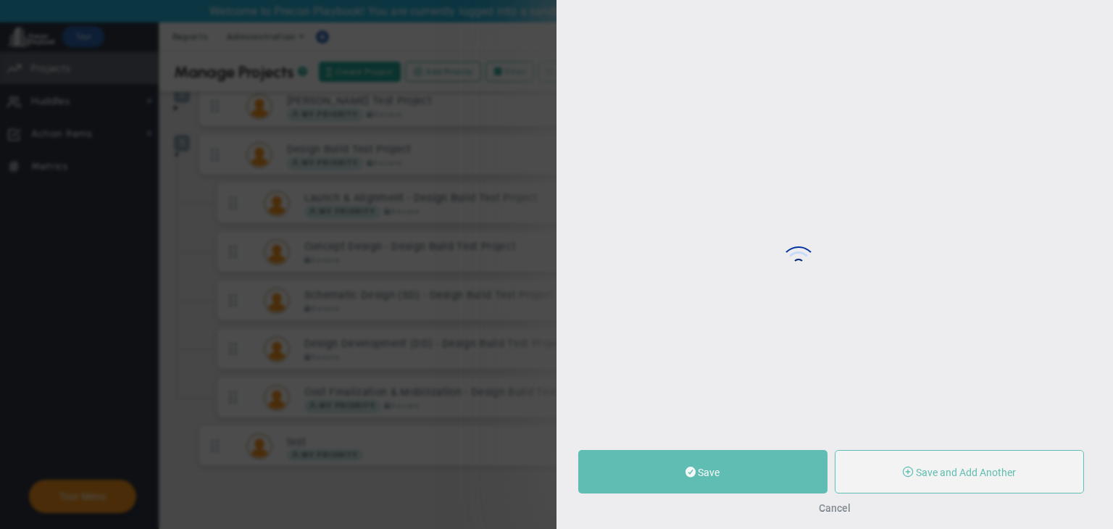
type input "Launch & Alignment - Design Build Test Project"
type input "0"
type input "5"
radio input "true"
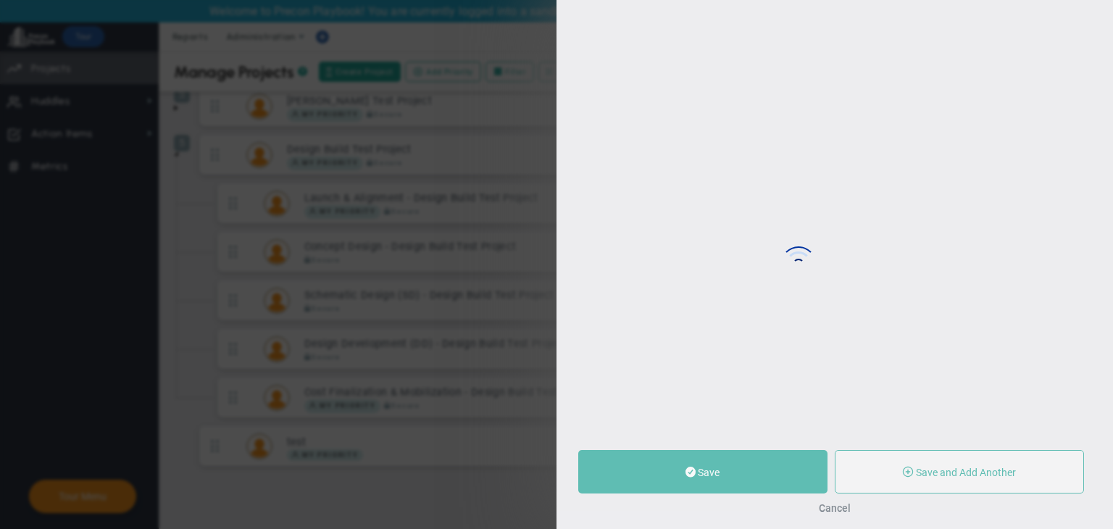
type input "[PERSON_NAME] A"
type input "0"
type input "5"
radio input "true"
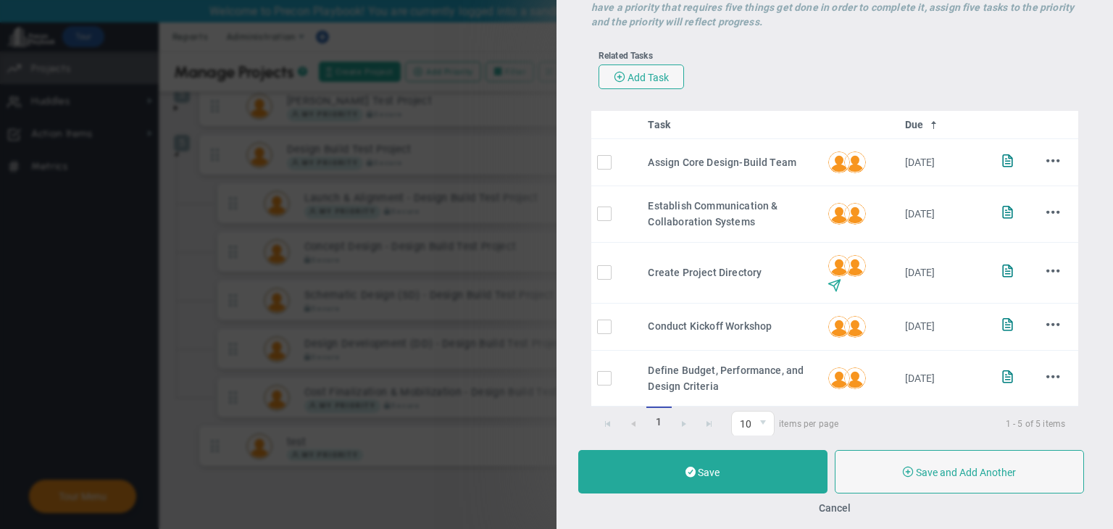
scroll to position [290, 0]
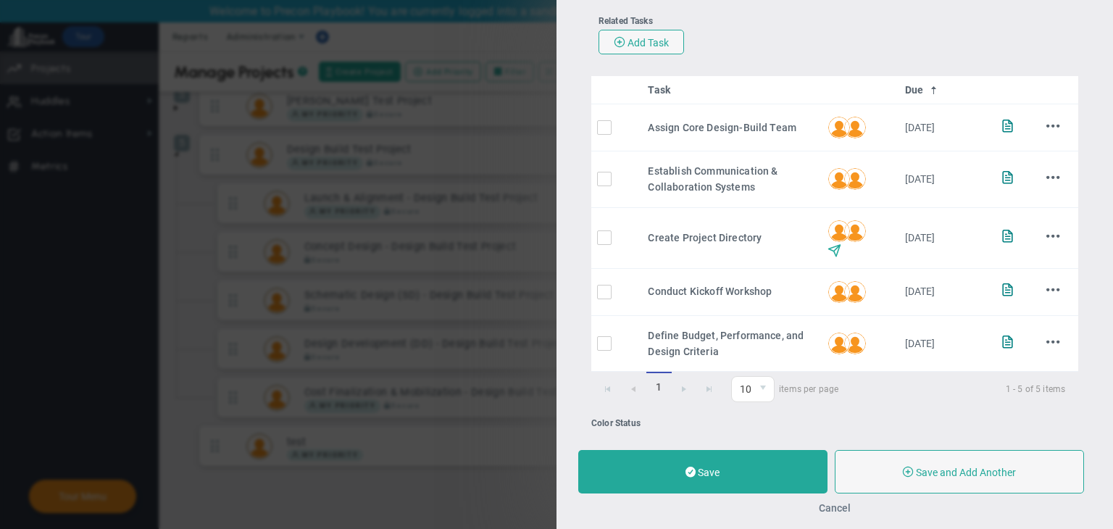
click at [837, 502] on button "Cancel" at bounding box center [835, 508] width 32 height 12
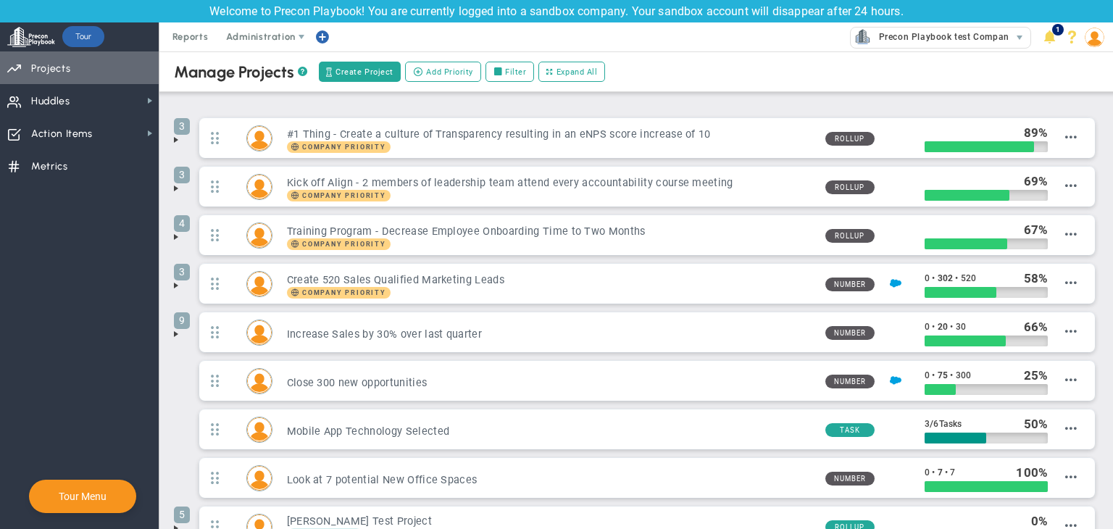
click at [75, 79] on span "Priorities Projects OKR Tree Priorities Projects OKRs" at bounding box center [79, 67] width 159 height 33
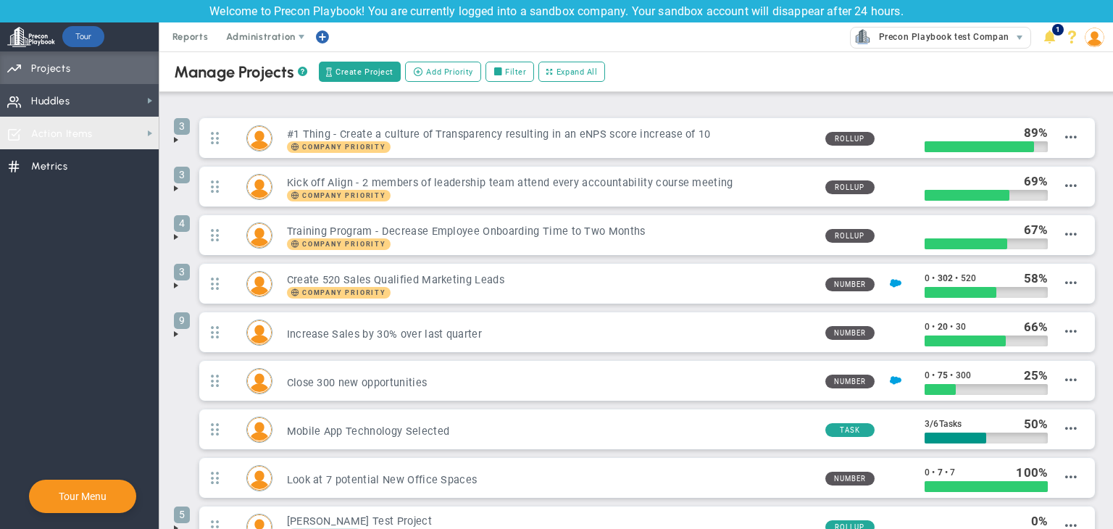
click at [99, 108] on span "Huddles Huddles" at bounding box center [79, 100] width 159 height 33
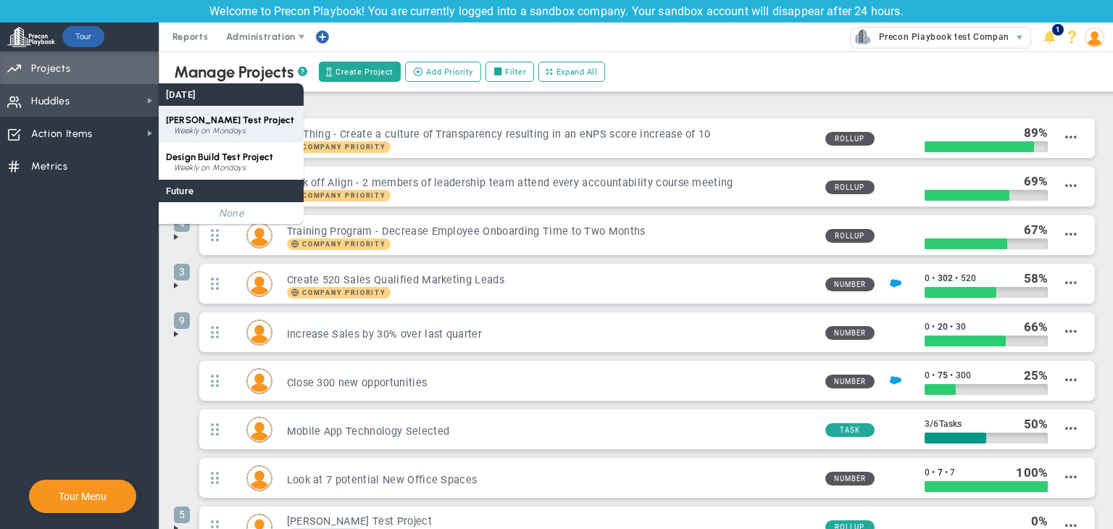
click at [209, 125] on div "CMAR Test Project Weekly on Mondays" at bounding box center [231, 124] width 145 height 37
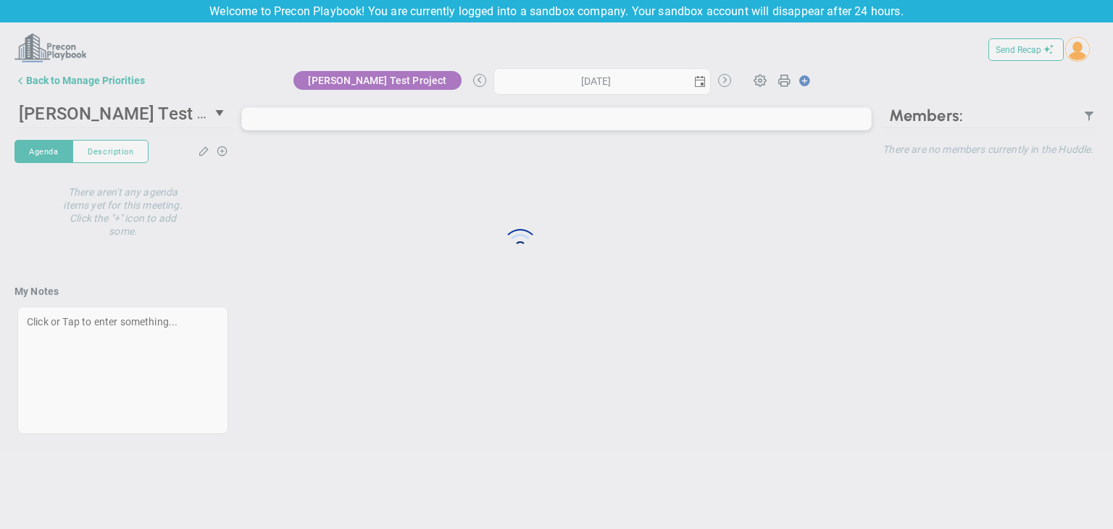
type input "[DATE]"
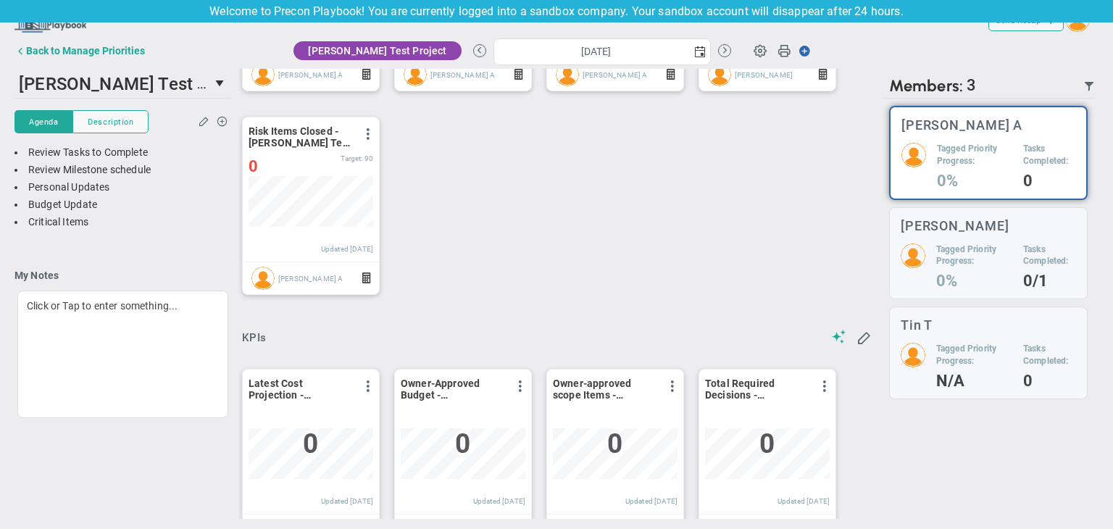
scroll to position [491, 0]
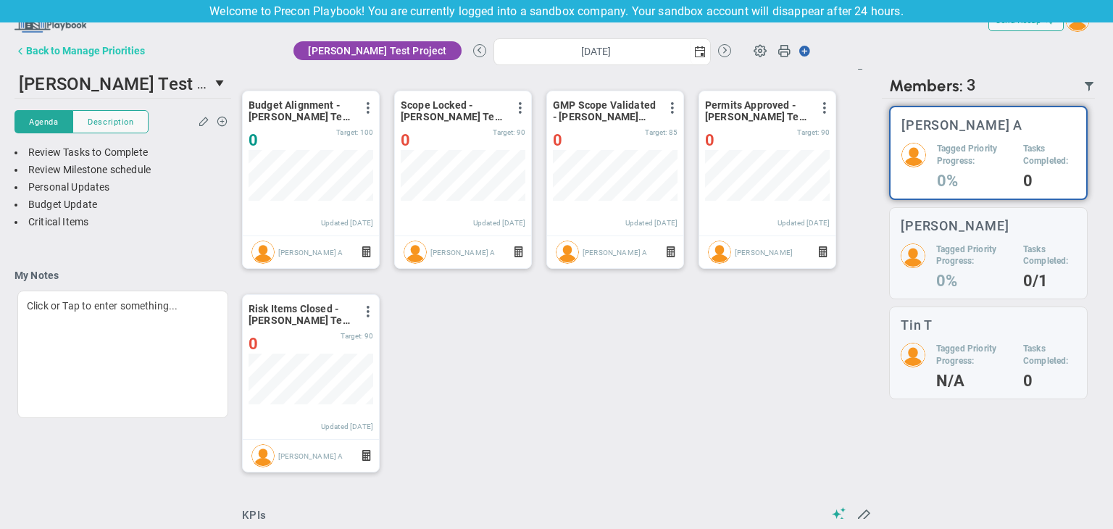
click at [104, 59] on button "Back to Manage Priorities" at bounding box center [79, 50] width 130 height 29
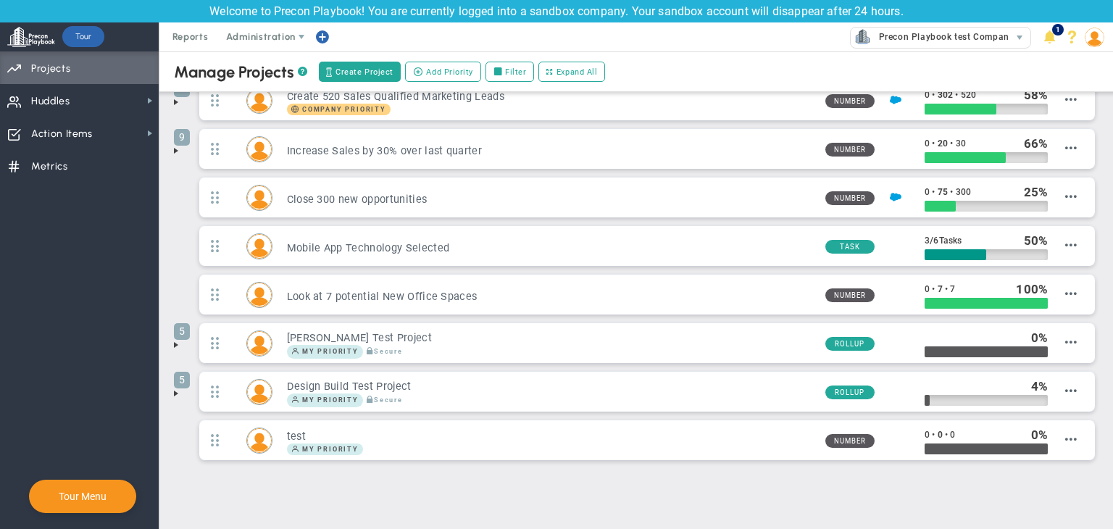
scroll to position [203, 0]
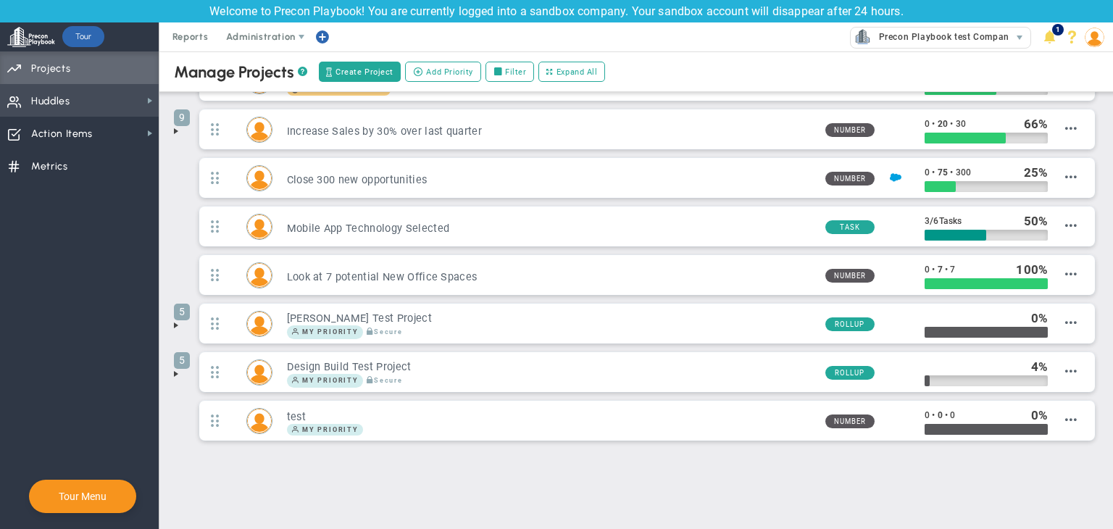
click at [71, 93] on span "Huddles Huddles" at bounding box center [79, 100] width 159 height 33
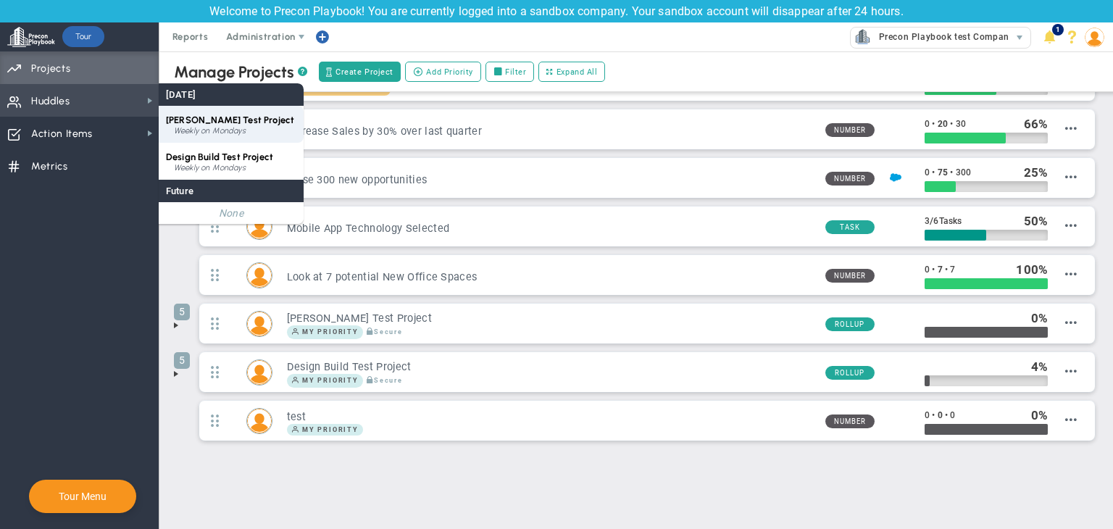
click at [197, 127] on div "Weekly on Mondays" at bounding box center [235, 131] width 122 height 9
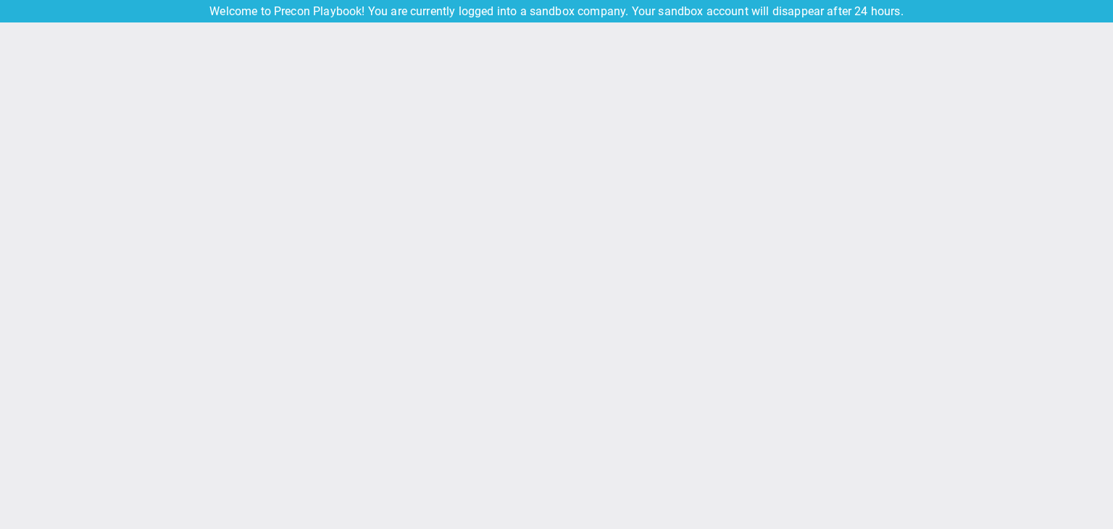
type input "[DATE]"
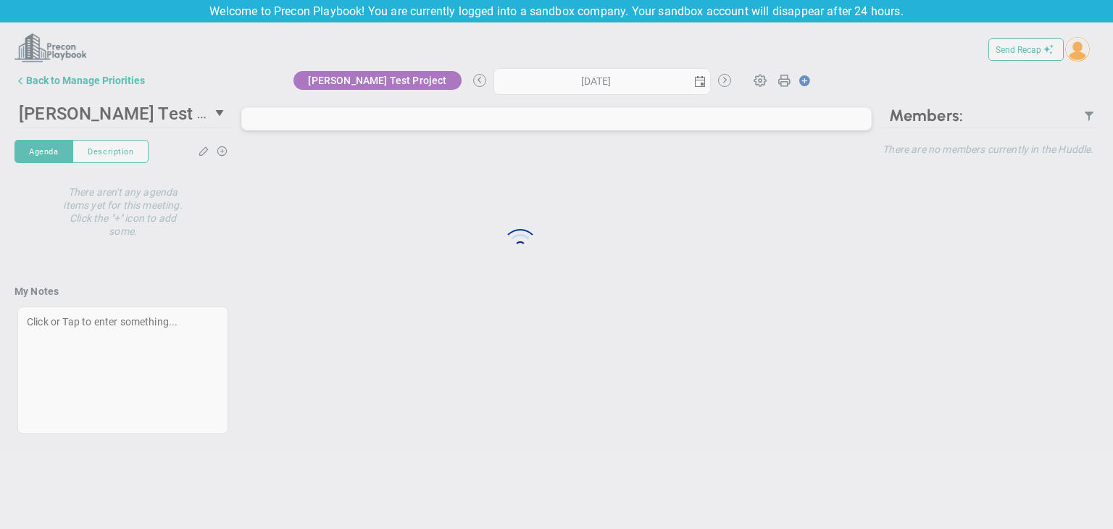
type input "[DATE]"
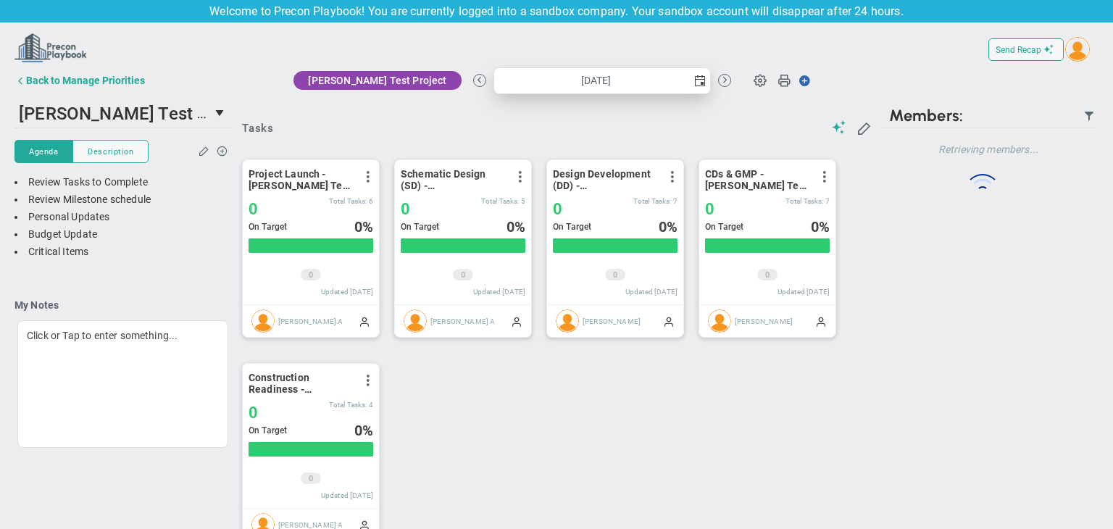
scroll to position [50, 125]
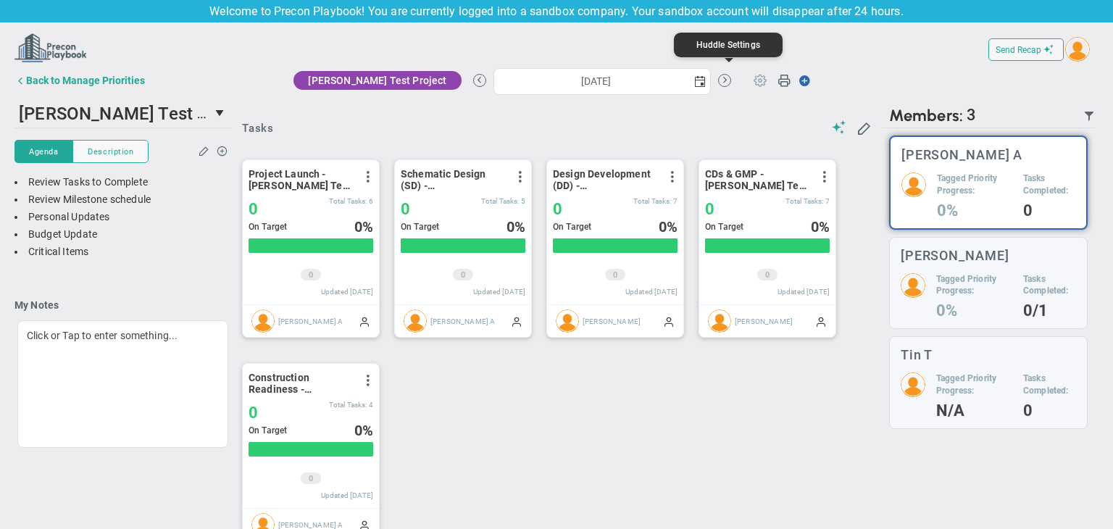
click at [746, 84] on span at bounding box center [760, 80] width 28 height 28
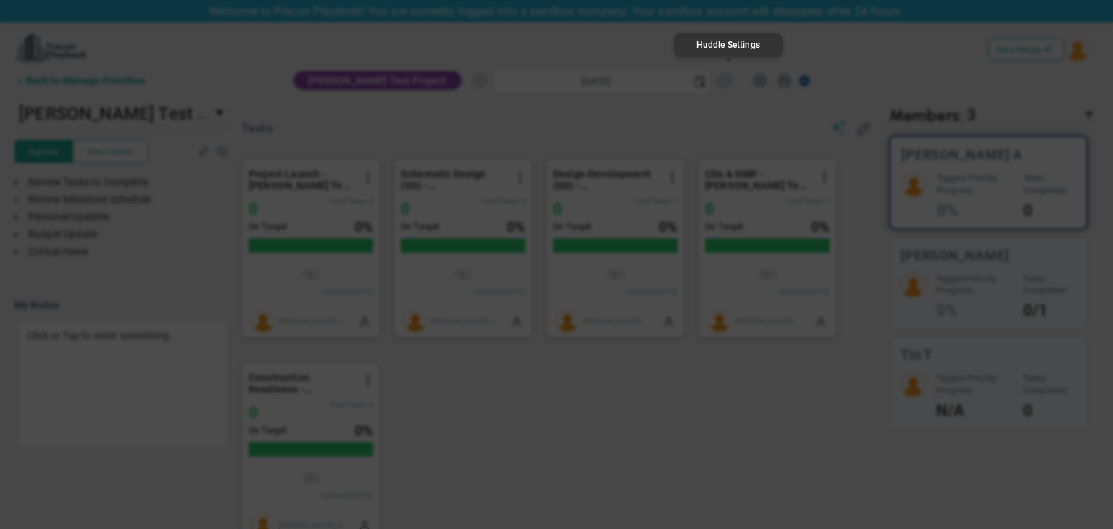
type input "[PERSON_NAME] Test Project"
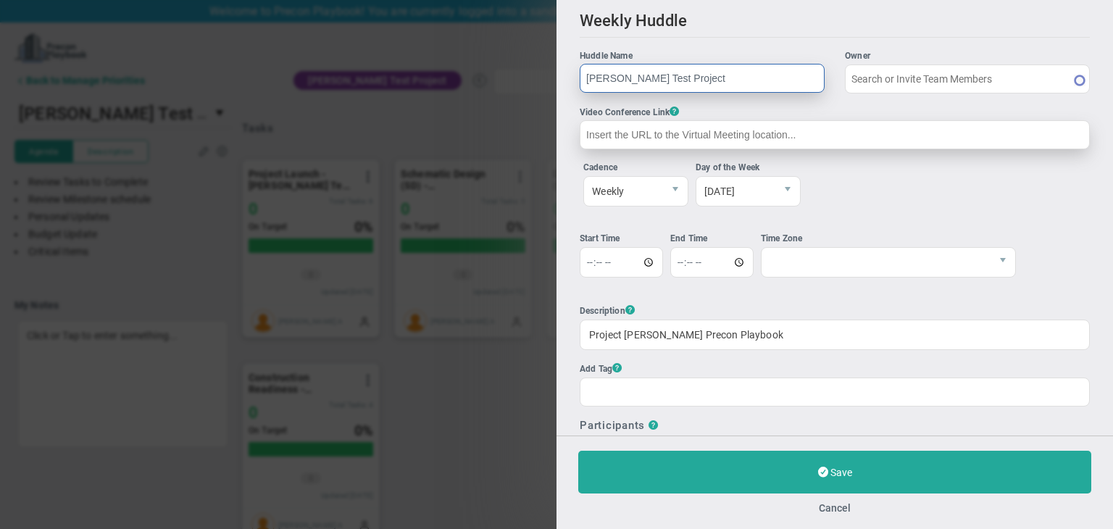
type input "[PERSON_NAME] A"
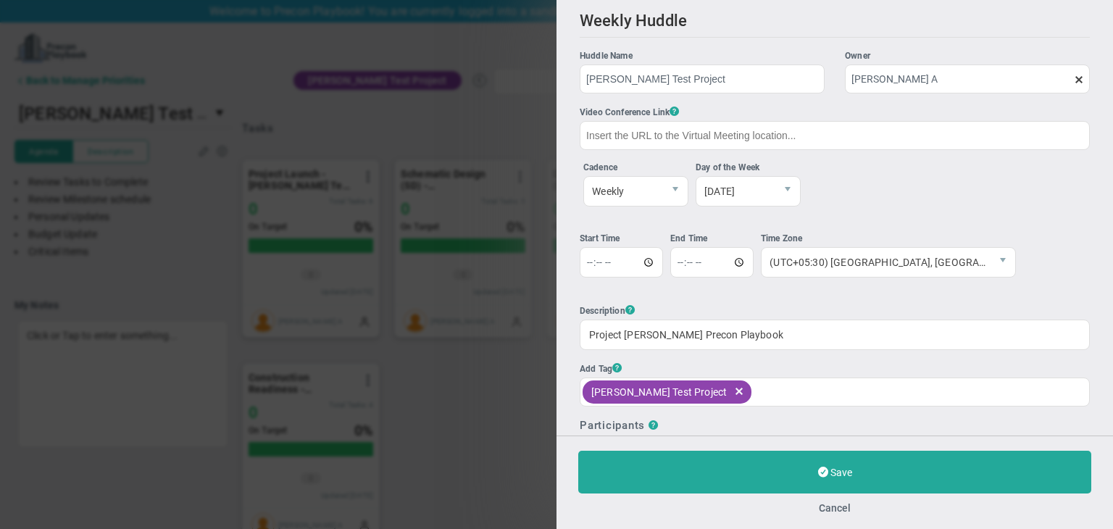
click at [1001, 15] on h2 "Weekly Huddle Clone Huddle" at bounding box center [835, 25] width 510 height 26
click at [834, 505] on button "Cancel" at bounding box center [835, 508] width 32 height 12
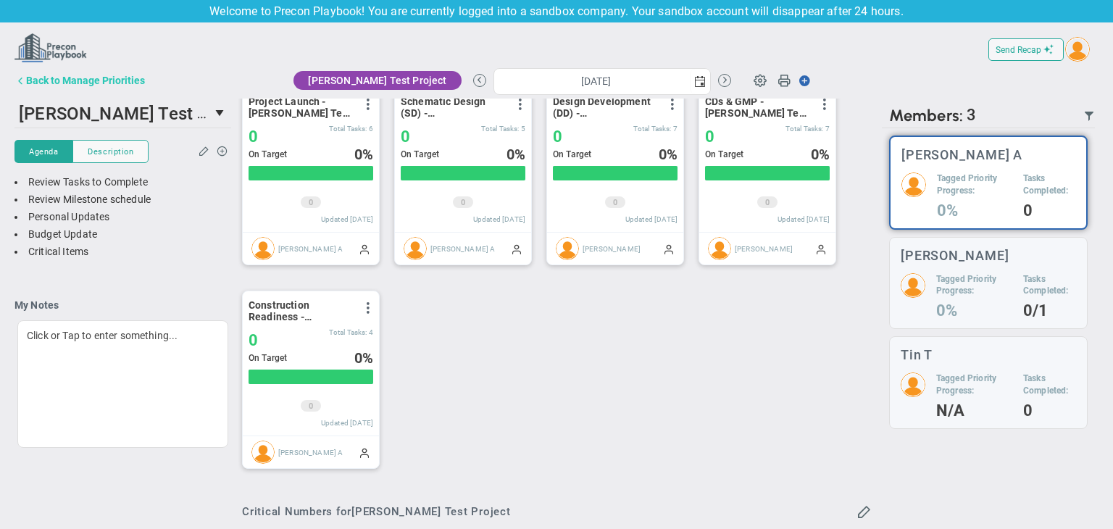
click at [80, 81] on div "Back to Manage Priorities" at bounding box center [85, 81] width 119 height 12
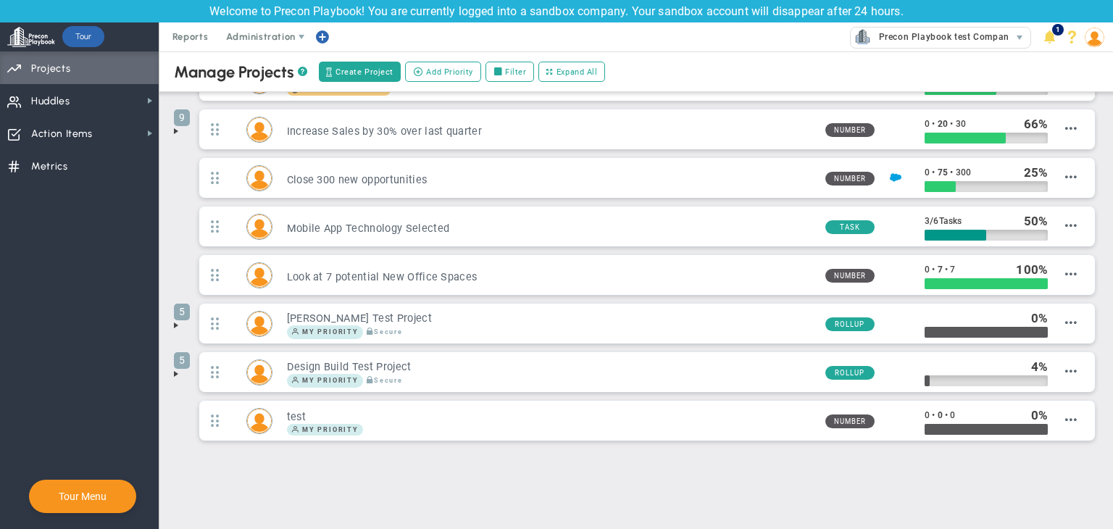
click at [170, 364] on div "Manage OKRs ? Manage Priorities ? Manage Projects ? Create Project Add Priority…" at bounding box center [635, 190] width 953 height 683
click at [173, 372] on span at bounding box center [176, 374] width 12 height 12
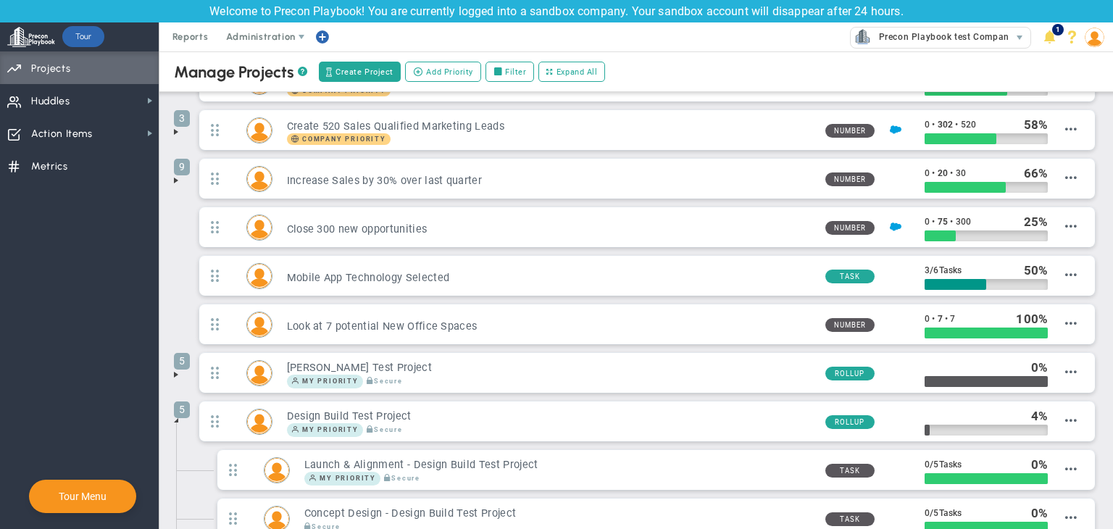
click at [174, 369] on span at bounding box center [176, 375] width 12 height 12
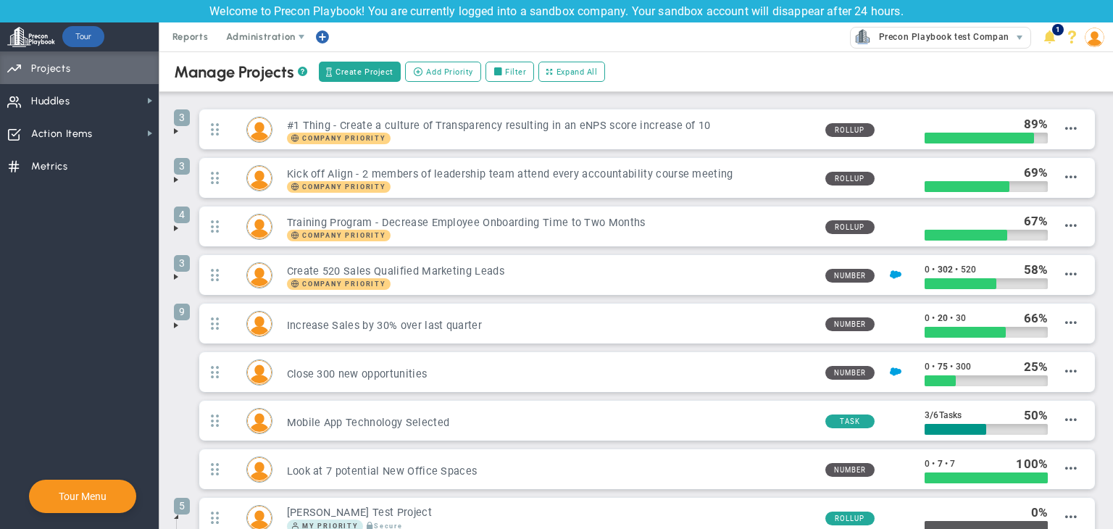
click at [176, 328] on span at bounding box center [176, 325] width 12 height 12
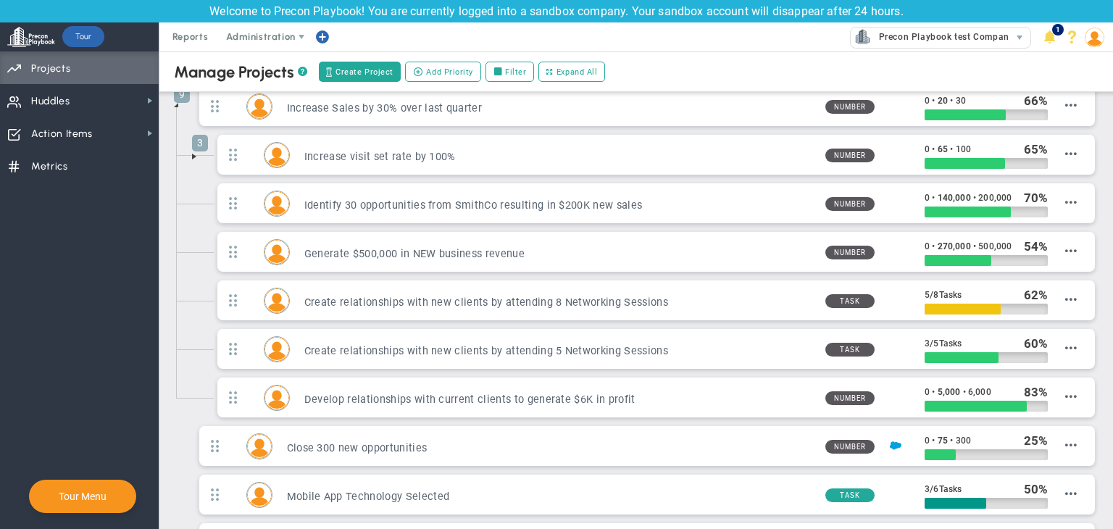
click at [196, 155] on span at bounding box center [194, 157] width 12 height 12
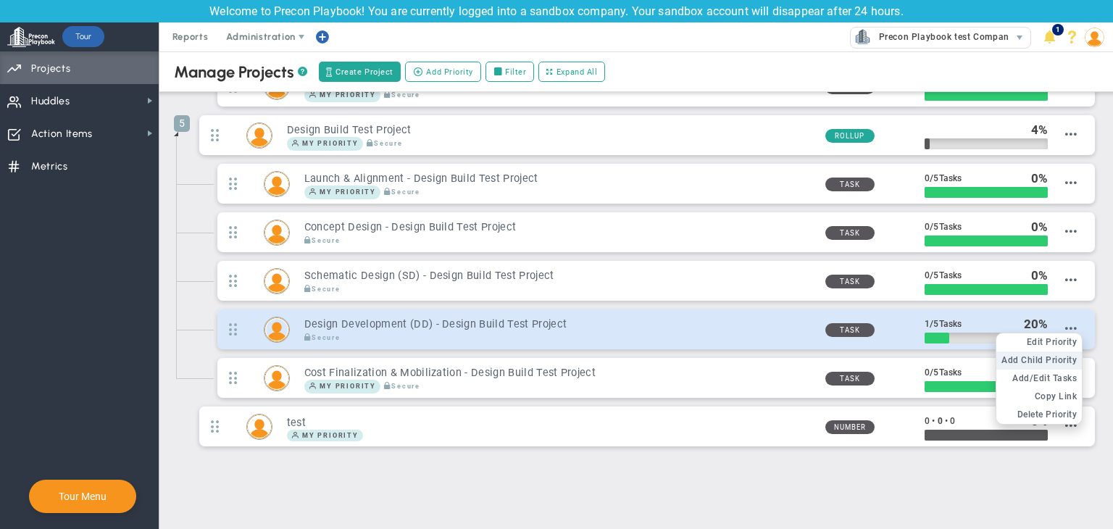
click at [1052, 355] on span "Add Child Priority" at bounding box center [1038, 360] width 75 height 10
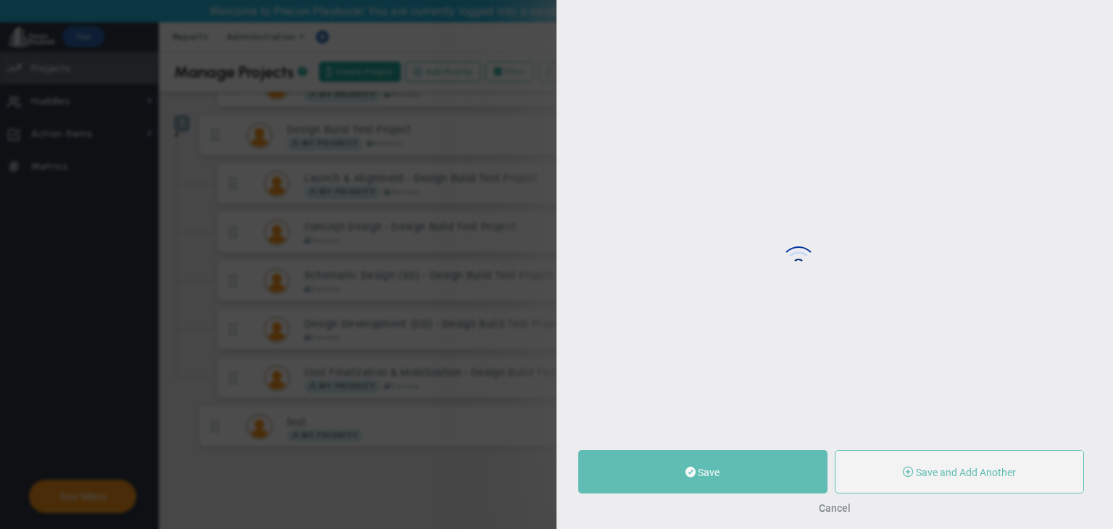
type input "0"
radio input "true"
type input "[PERSON_NAME] A"
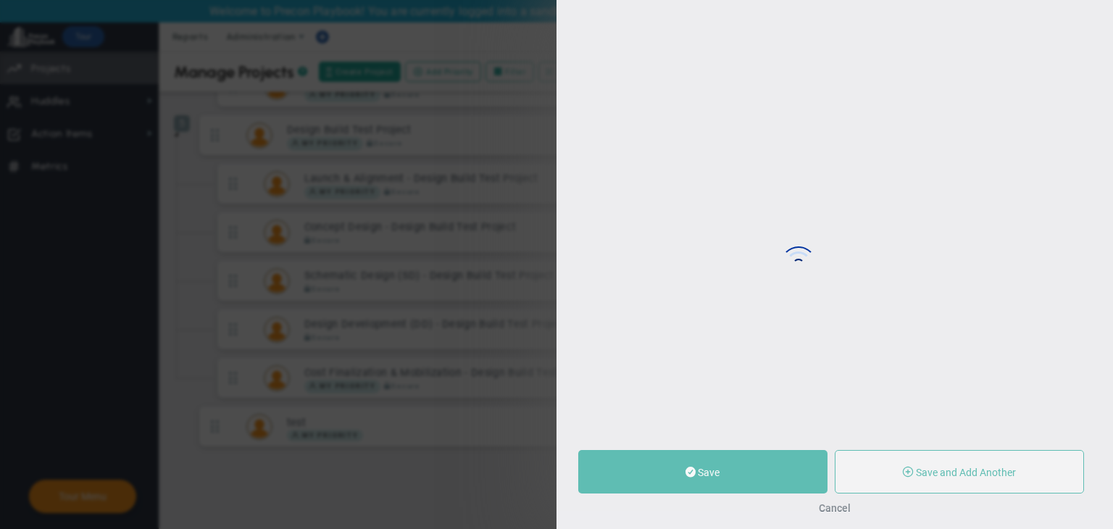
type input "0"
radio input "true"
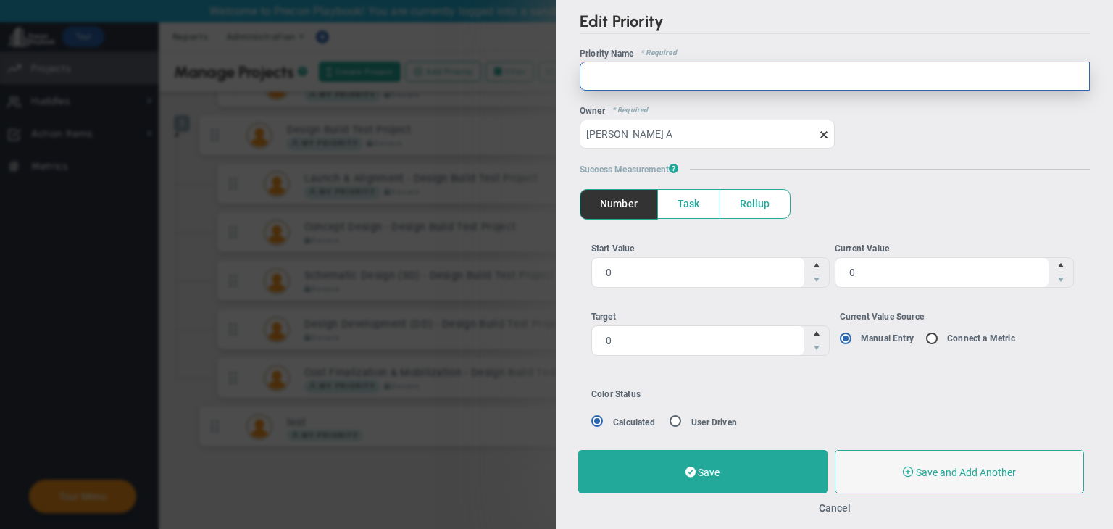
click at [651, 87] on input "text" at bounding box center [835, 76] width 510 height 29
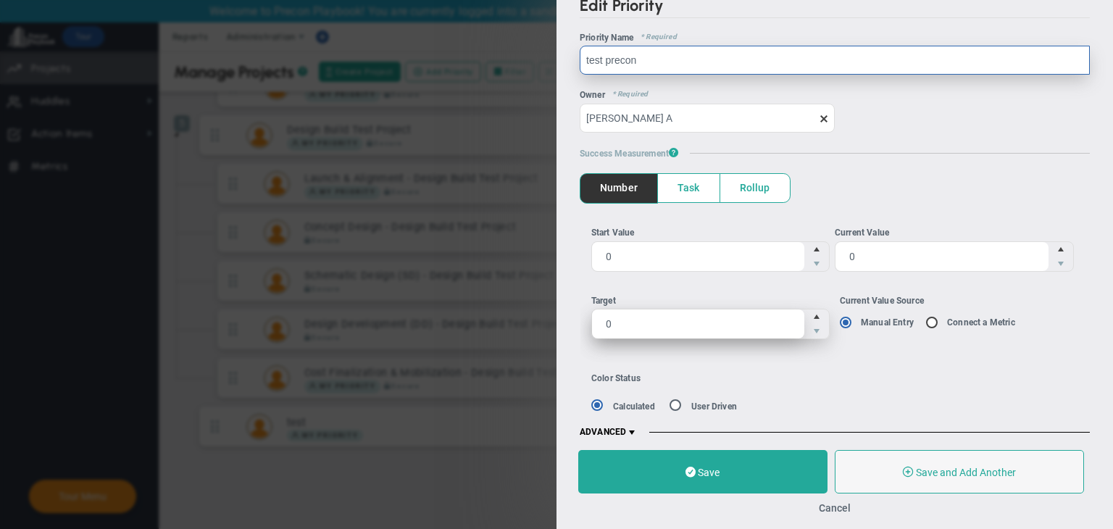
scroll to position [29, 0]
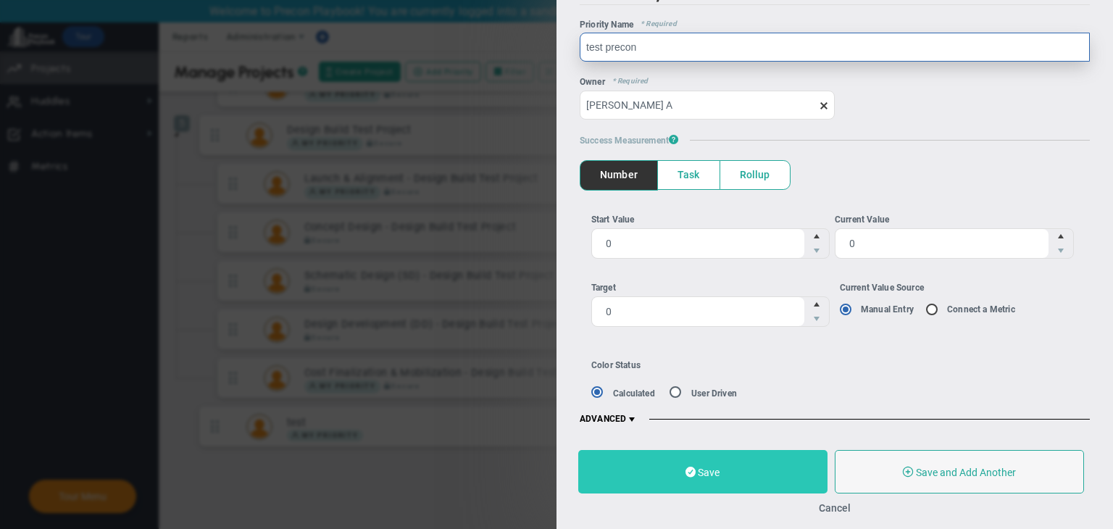
type input "test precon"
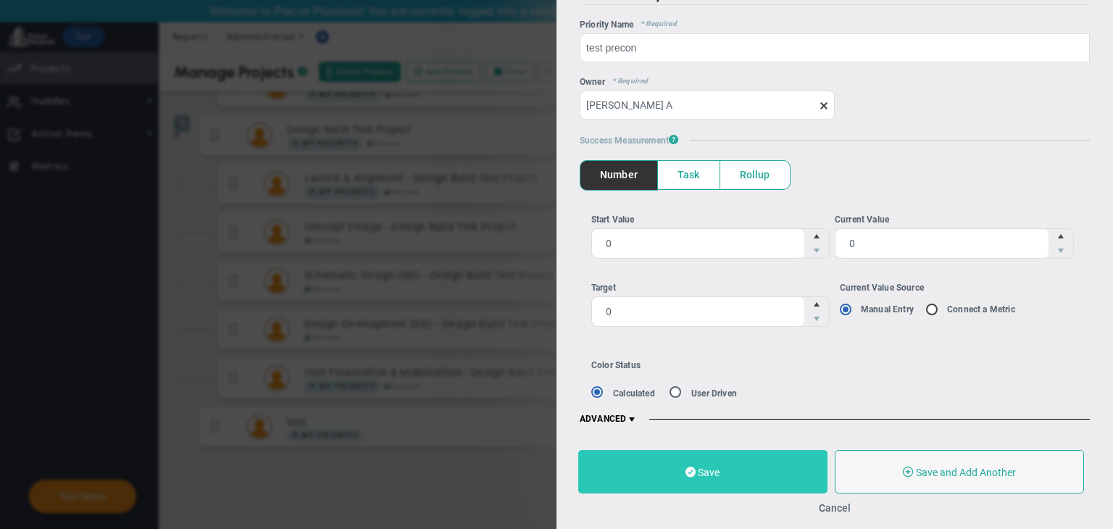
click at [750, 464] on button "Save" at bounding box center [702, 471] width 249 height 43
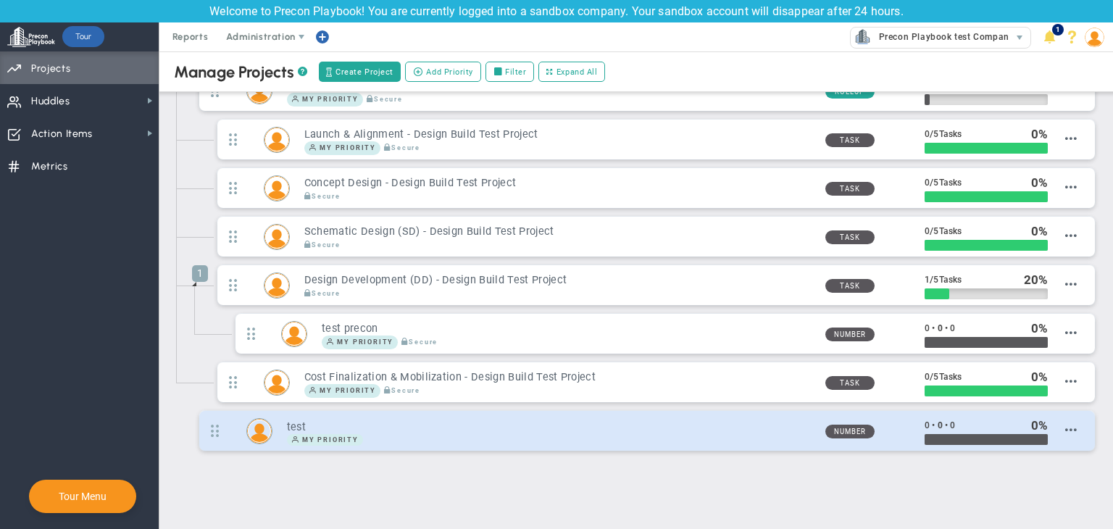
scroll to position [492, 0]
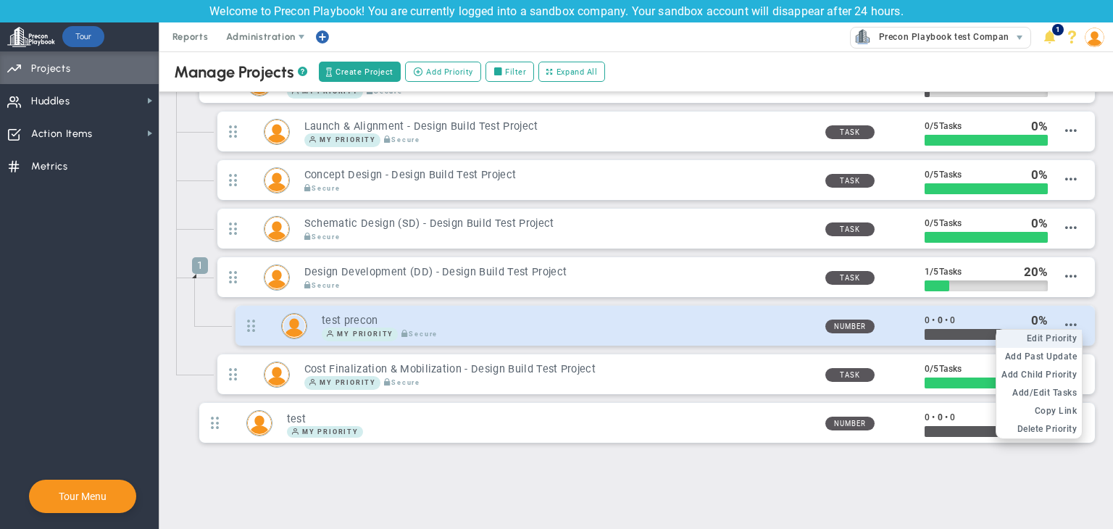
click at [1051, 333] on span "Edit Priority" at bounding box center [1051, 338] width 51 height 10
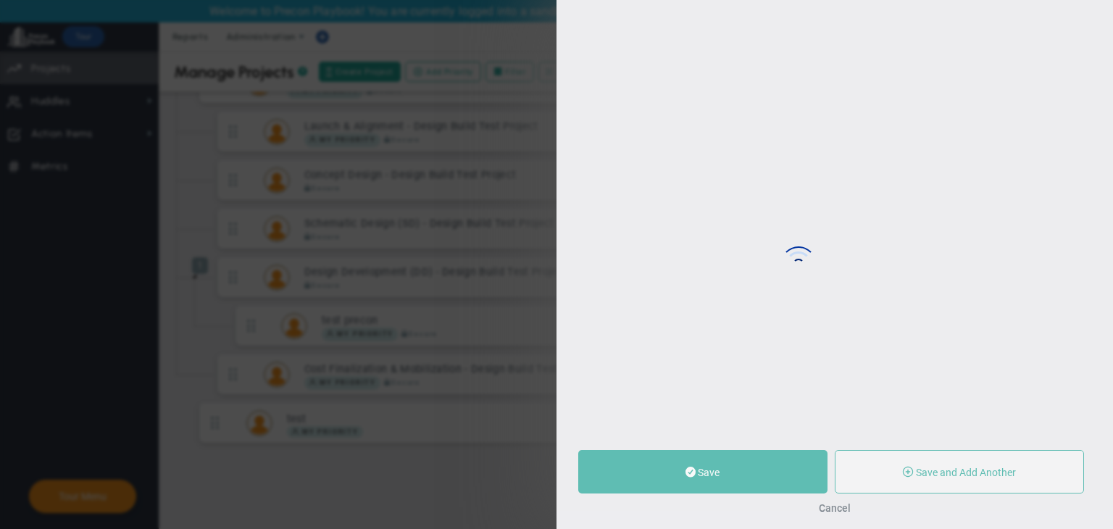
type input "test precon"
type input "0"
radio input "true"
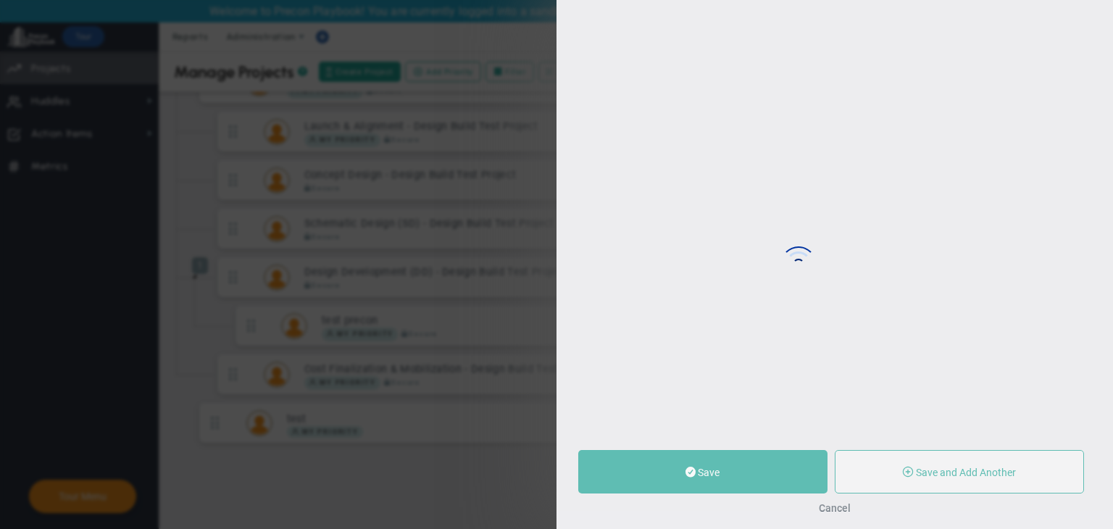
type input "Design Development (DD) - Design Build Test Project"
type input "[PERSON_NAME] A"
type input "0"
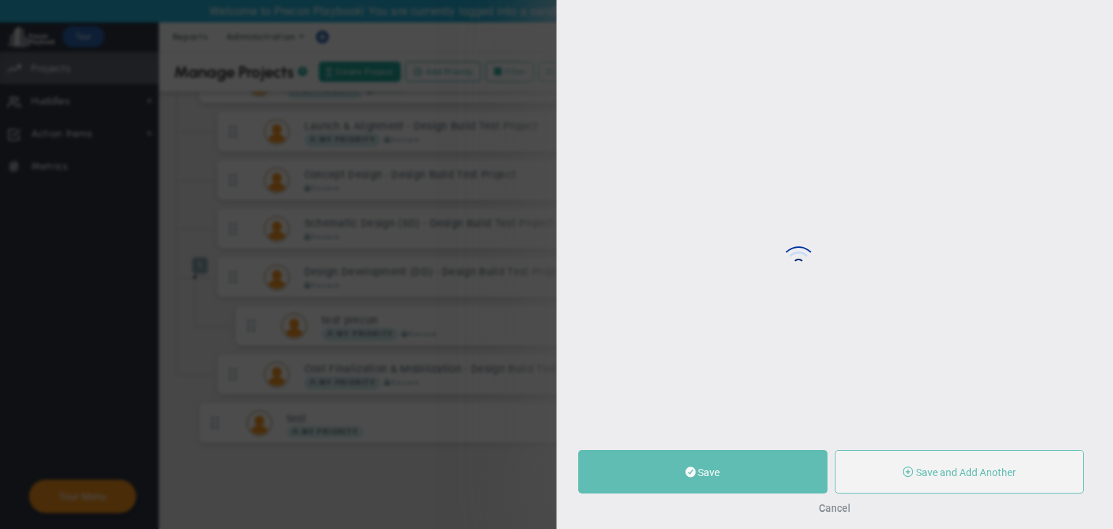
radio input "true"
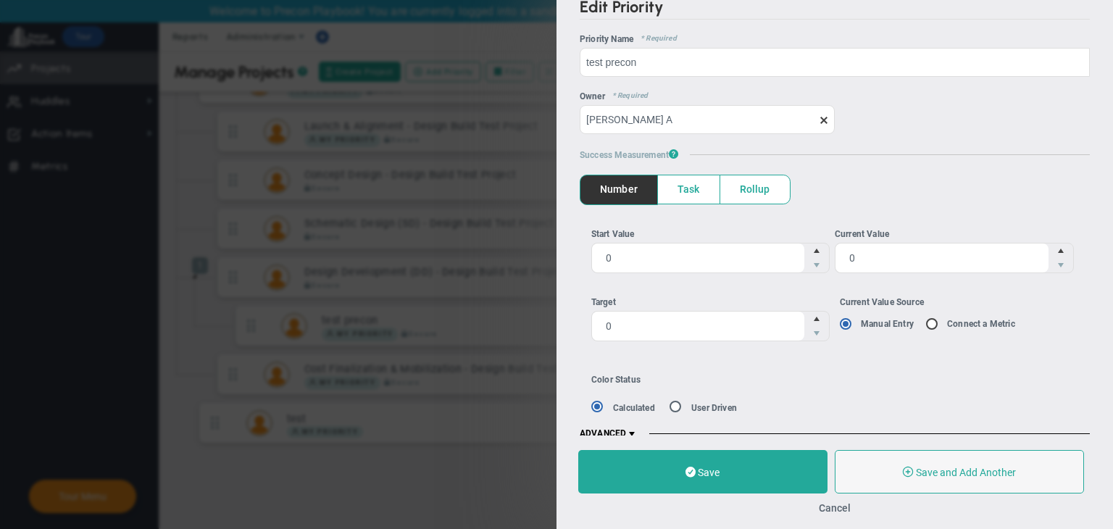
scroll to position [29, 0]
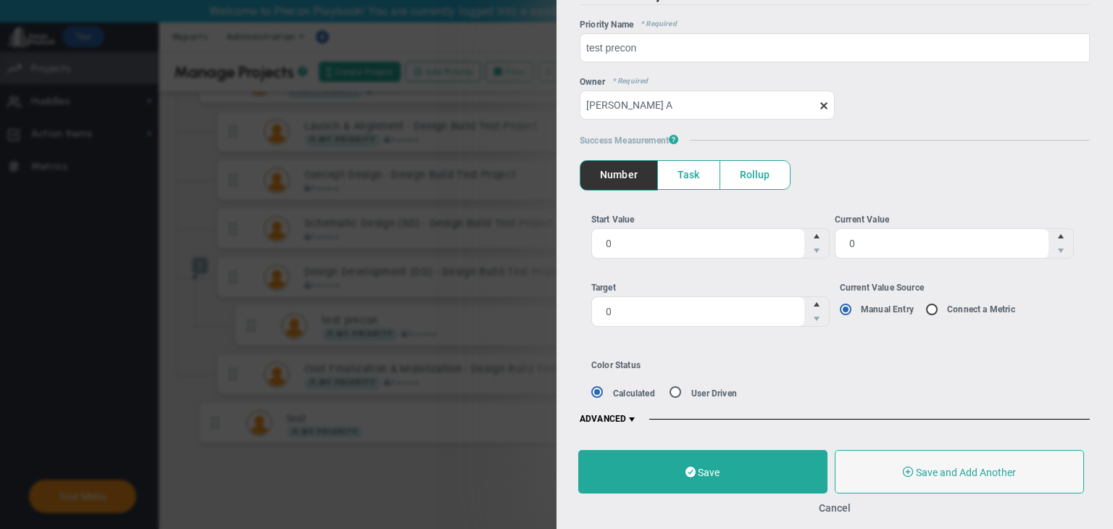
drag, startPoint x: 632, startPoint y: 417, endPoint x: 637, endPoint y: 406, distance: 12.4
click at [632, 417] on span at bounding box center [632, 420] width 12 height 12
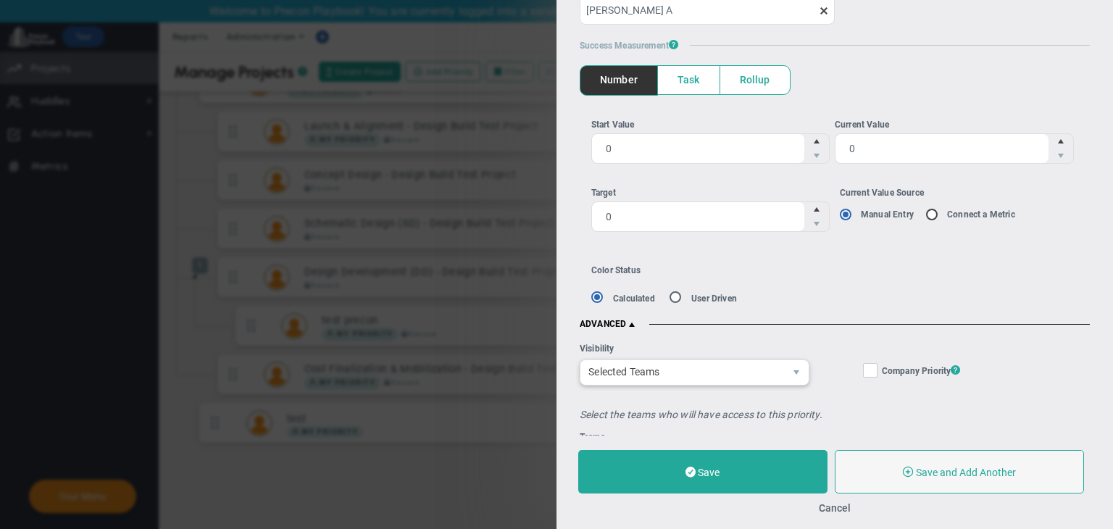
scroll to position [0, 0]
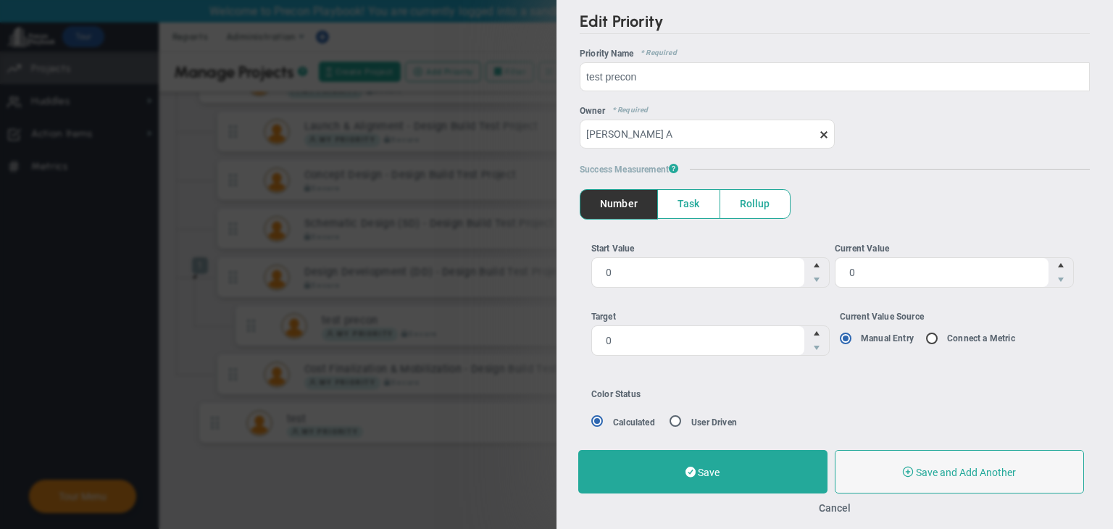
click at [707, 211] on span "Task" at bounding box center [689, 204] width 62 height 28
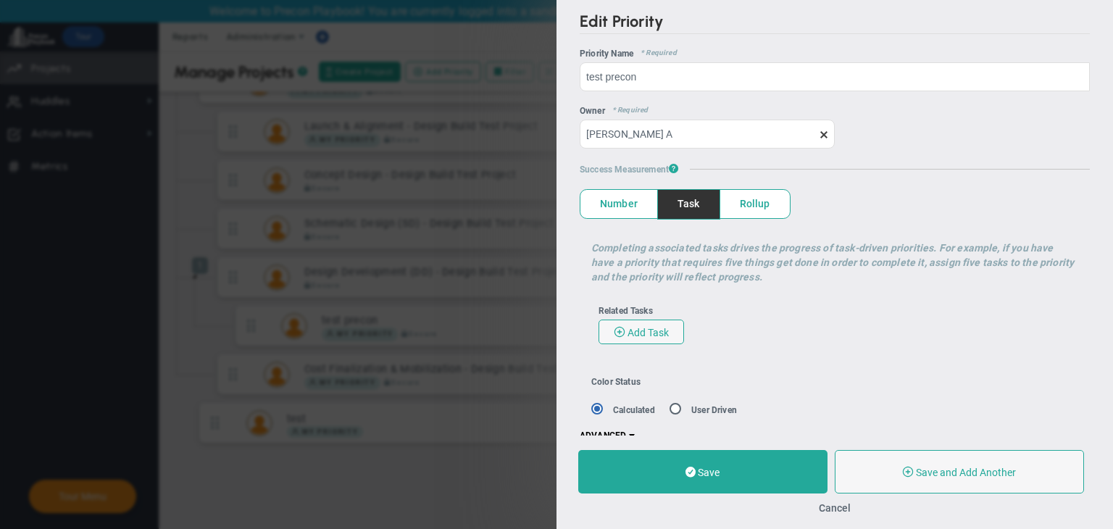
click at [655, 318] on div "Related Tasks Add Task" at bounding box center [835, 324] width 488 height 53
click at [653, 334] on span "Add Task" at bounding box center [647, 333] width 41 height 12
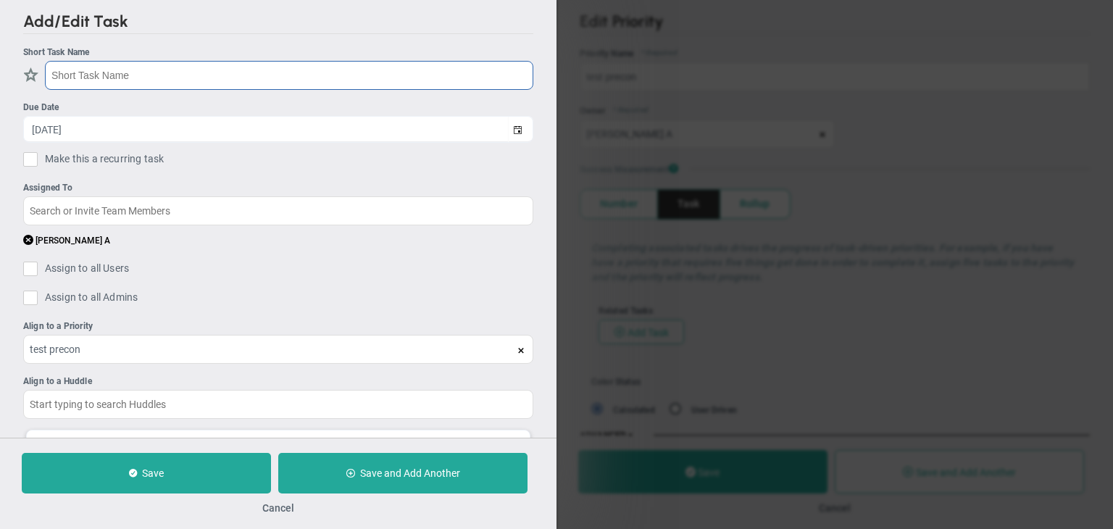
click at [223, 81] on input "text" at bounding box center [289, 75] width 488 height 29
type input "T"
type input "t"
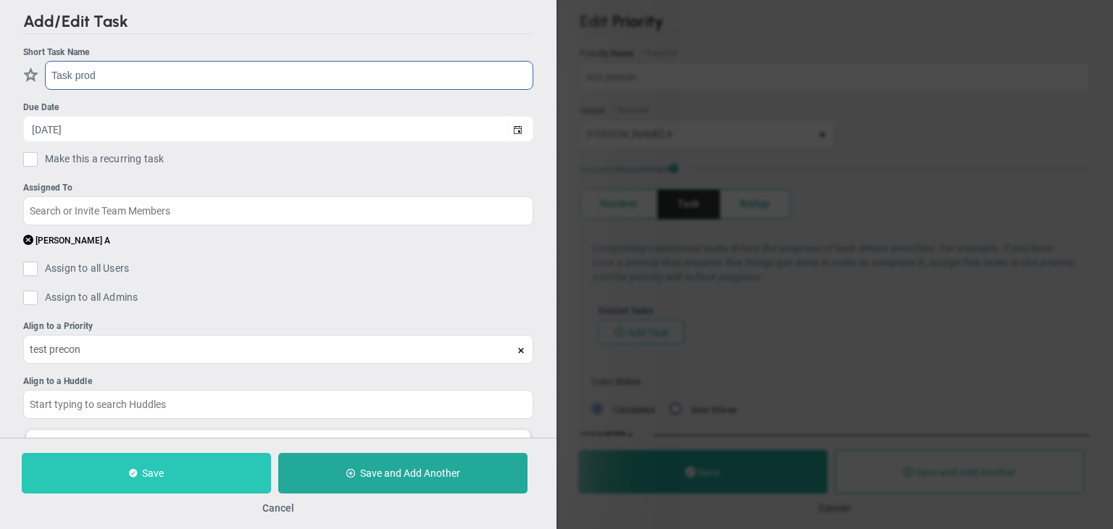
type input "Task prod"
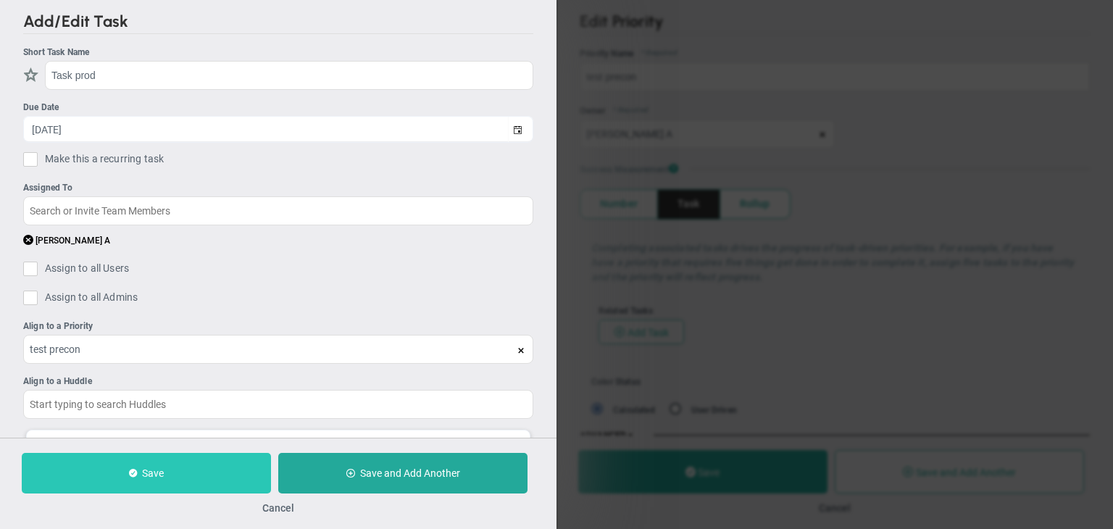
click at [133, 468] on span at bounding box center [133, 473] width 8 height 11
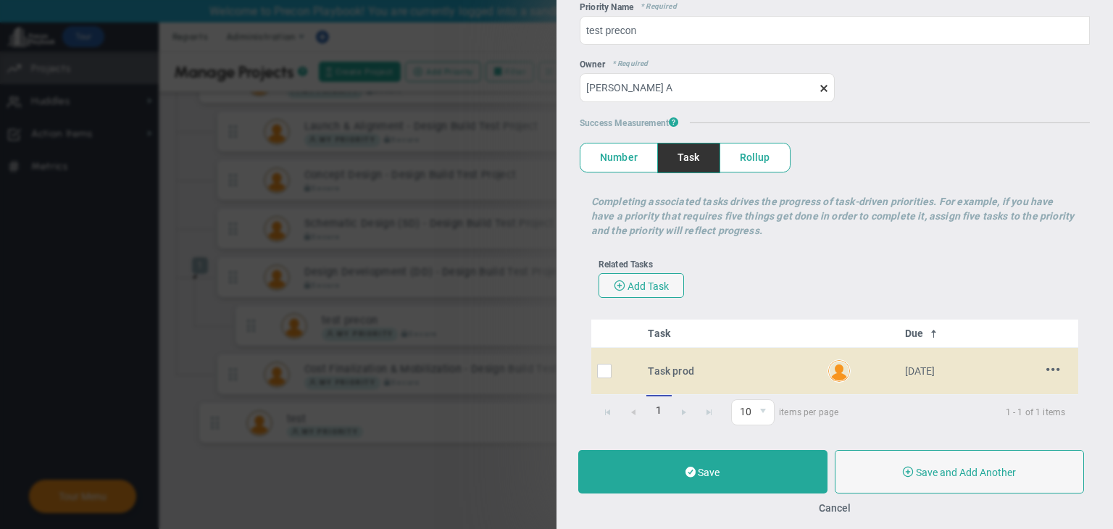
scroll to position [127, 0]
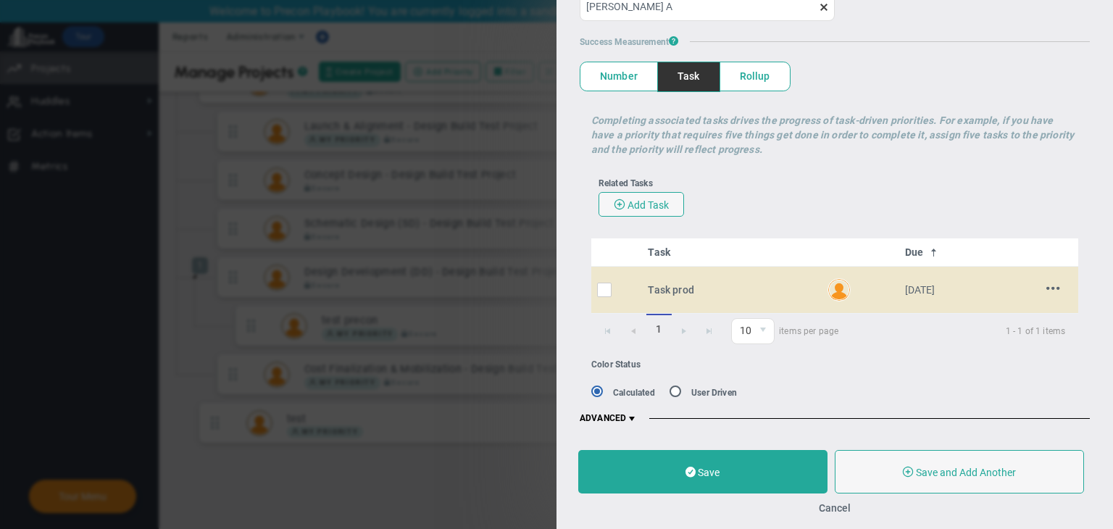
click at [1046, 288] on span at bounding box center [1053, 288] width 14 height 14
click at [1028, 310] on li "Edit" at bounding box center [1037, 313] width 58 height 18
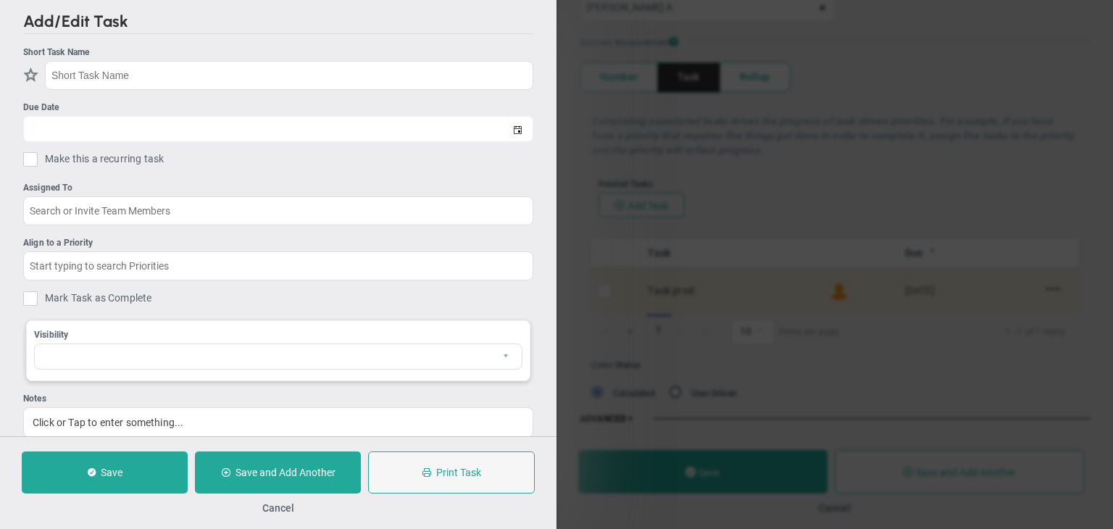
type input "Task prod"
type input "[DATE]"
type input "[PERSON_NAME] A"
type input "test precon"
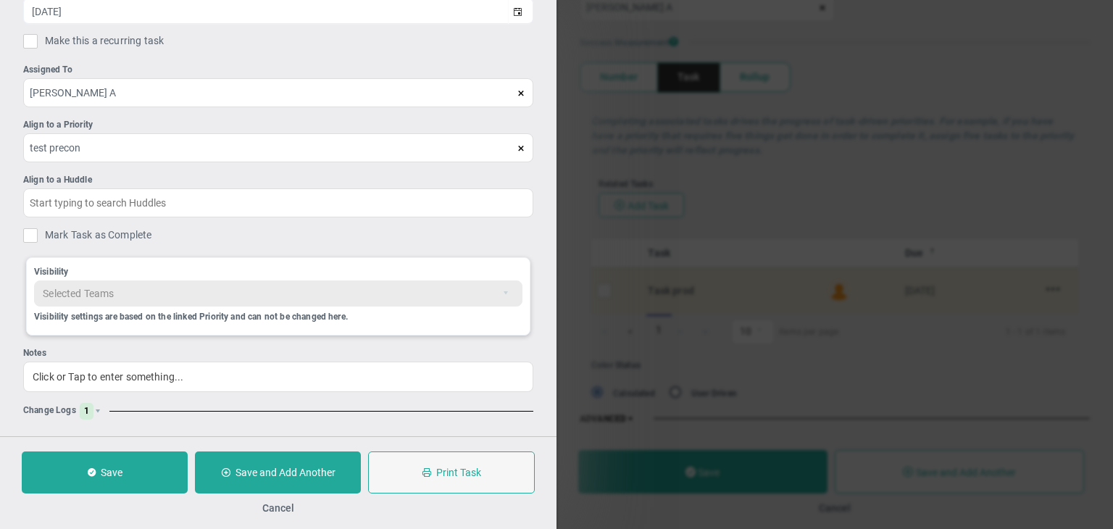
scroll to position [123, 0]
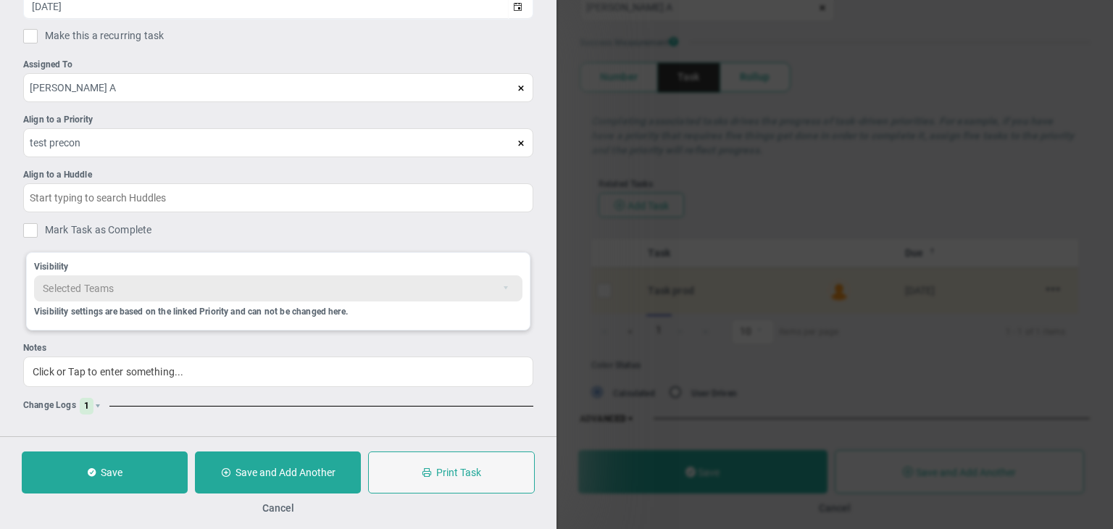
click at [94, 398] on div "Change Logs 1" at bounding box center [278, 406] width 510 height 17
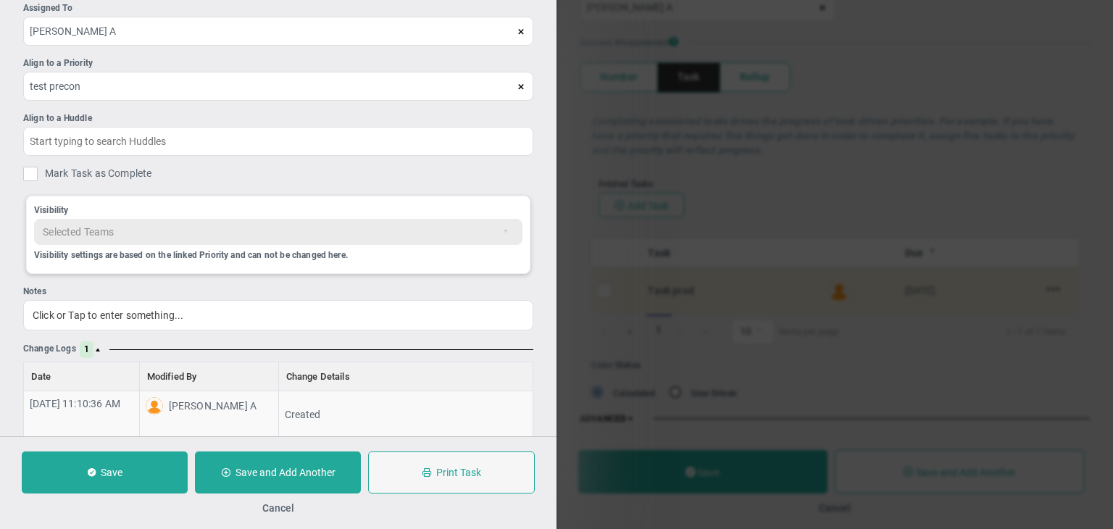
scroll to position [203, 0]
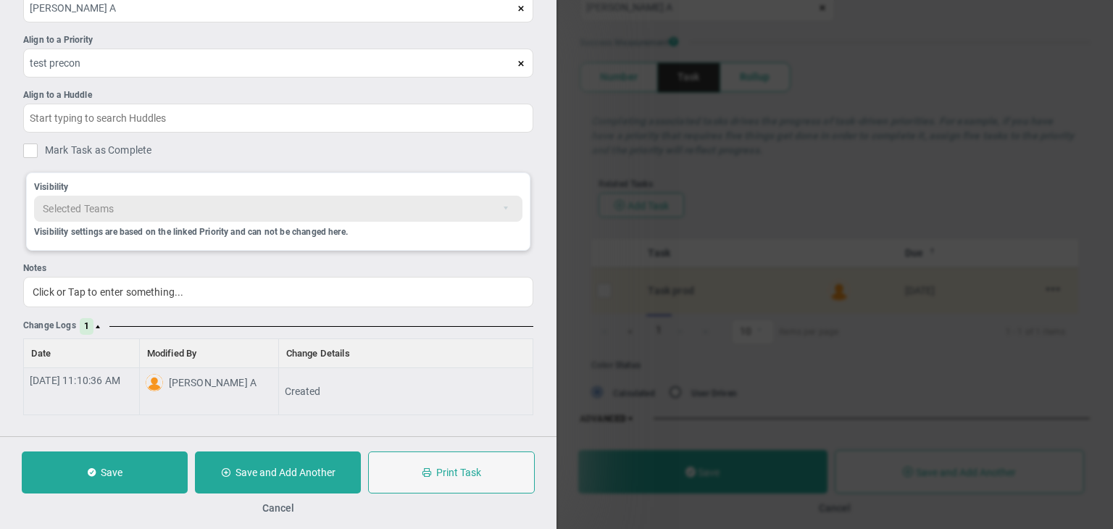
drag, startPoint x: 280, startPoint y: 502, endPoint x: 332, endPoint y: 473, distance: 59.7
click at [280, 502] on button "Cancel" at bounding box center [278, 508] width 32 height 12
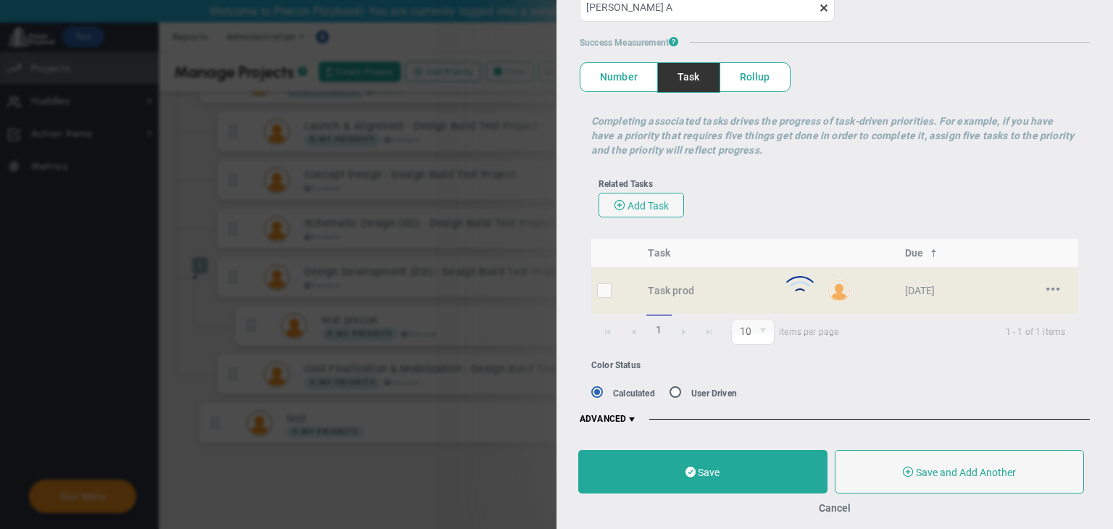
scroll to position [127, 0]
click at [845, 508] on button "Cancel" at bounding box center [835, 508] width 32 height 12
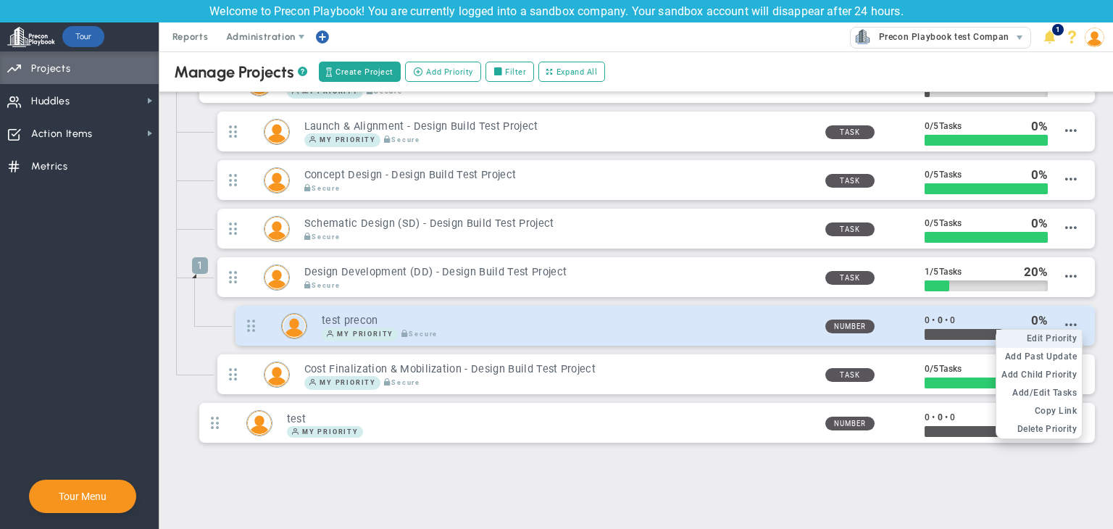
click at [1054, 334] on span "Edit Priority" at bounding box center [1051, 338] width 51 height 10
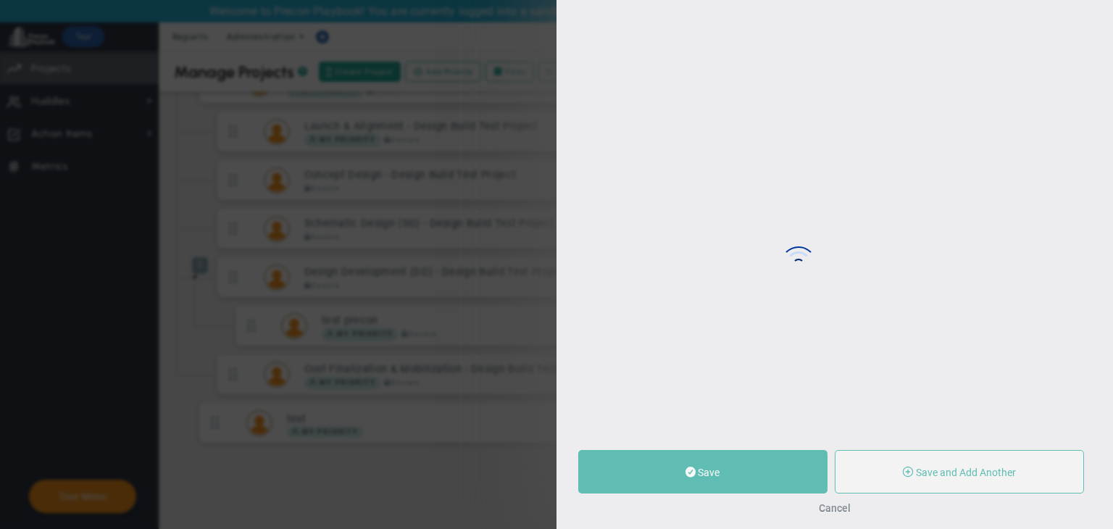
type input "test precon"
type input "0"
radio input "true"
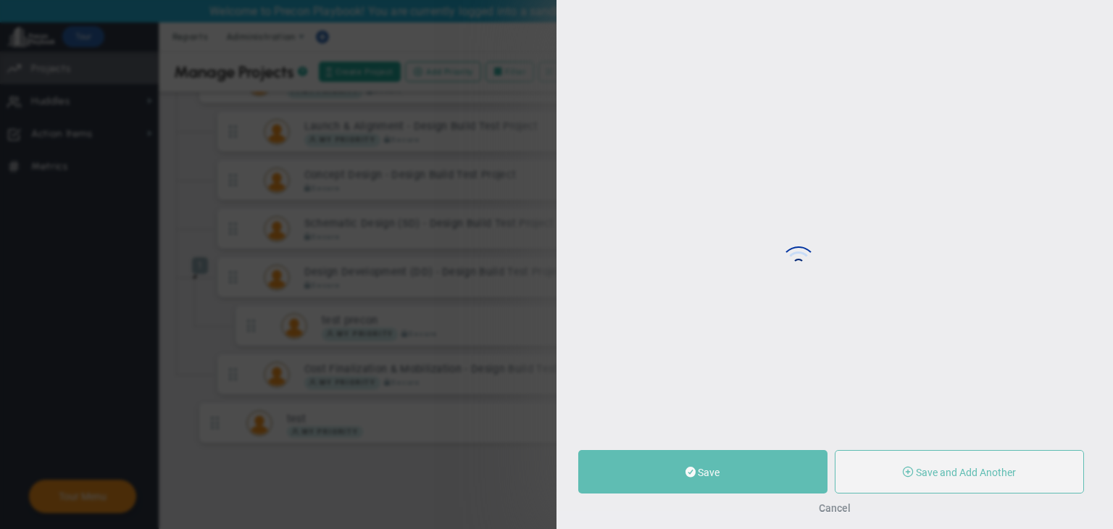
type input "Design Development (DD) - Design Build Test Project"
type input "[PERSON_NAME] A"
type input "0"
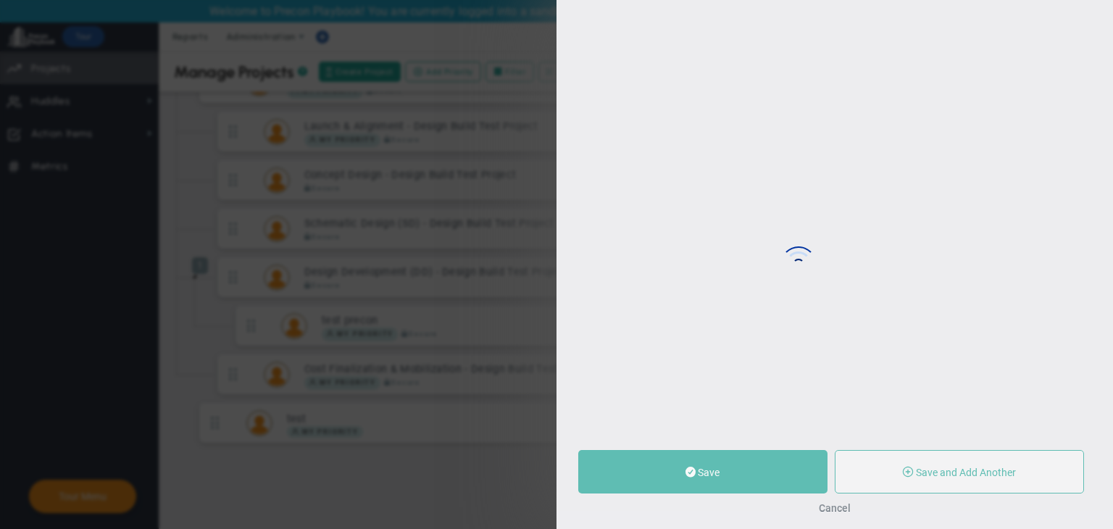
radio input "true"
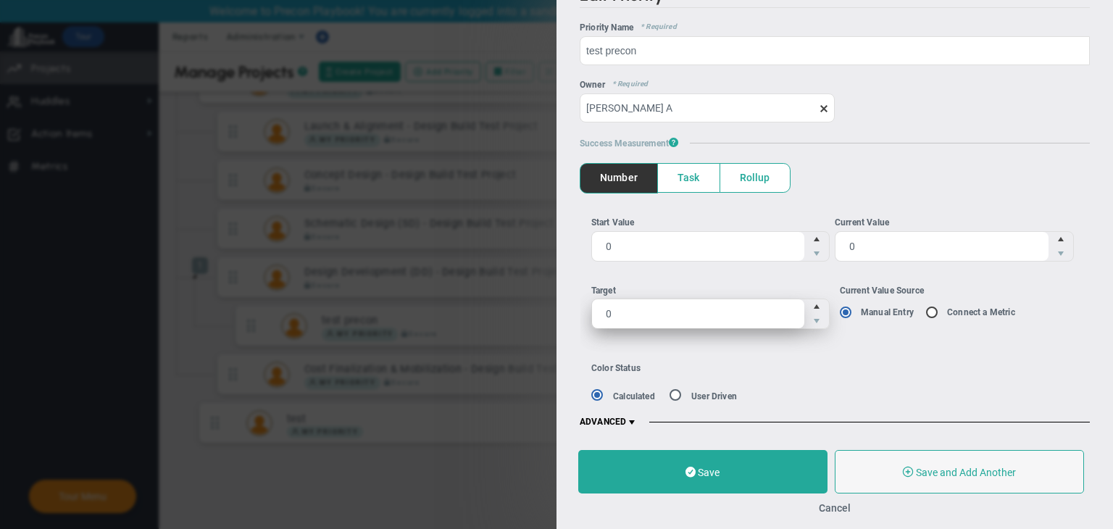
scroll to position [29, 0]
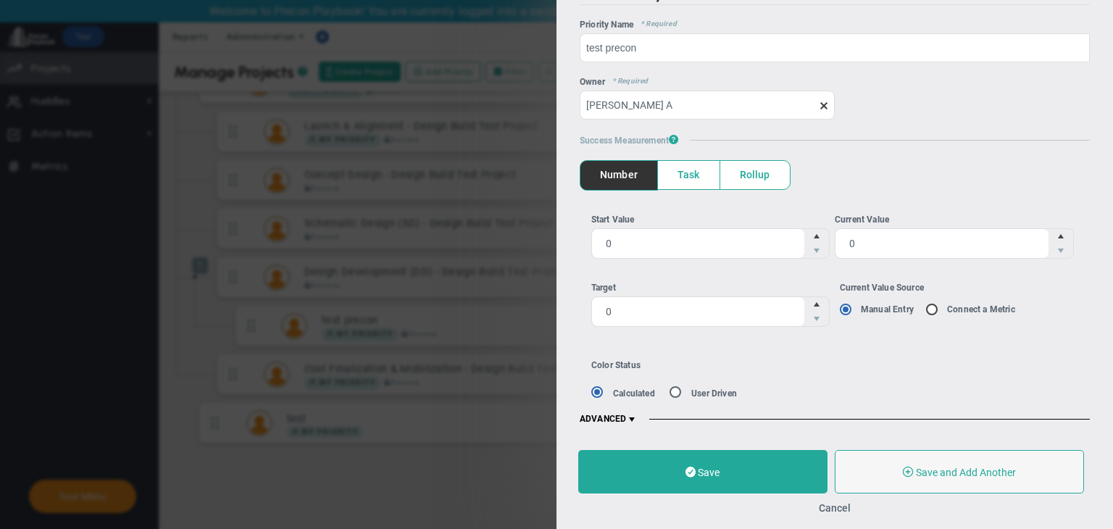
click at [642, 419] on h5 "ADVANCED" at bounding box center [835, 420] width 510 height 12
click at [627, 416] on span at bounding box center [632, 420] width 12 height 12
click at [623, 417] on span "ADVANCED" at bounding box center [609, 420] width 58 height 12
click at [839, 507] on button "Cancel" at bounding box center [835, 508] width 32 height 12
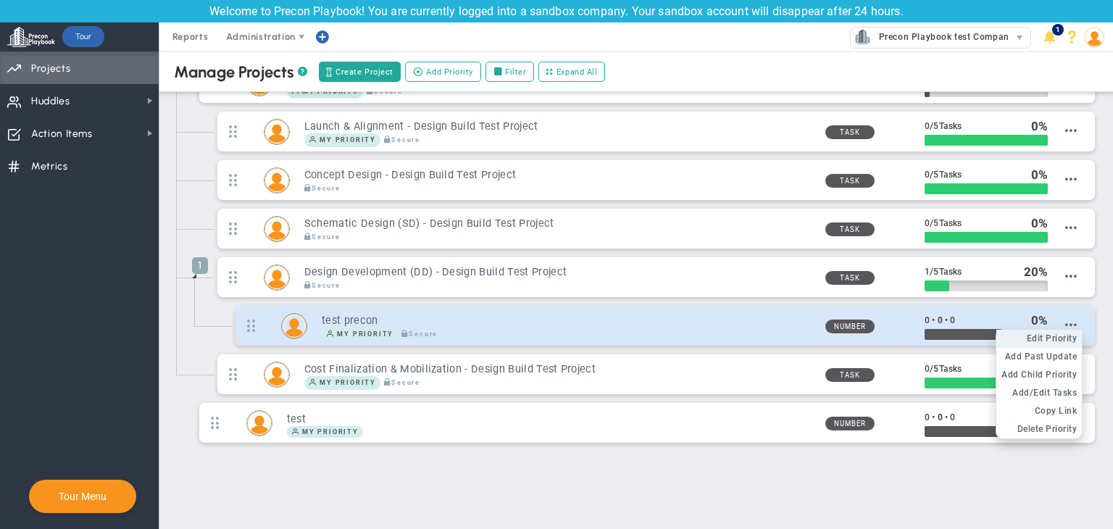
click at [1059, 333] on span "Edit Priority" at bounding box center [1051, 338] width 51 height 10
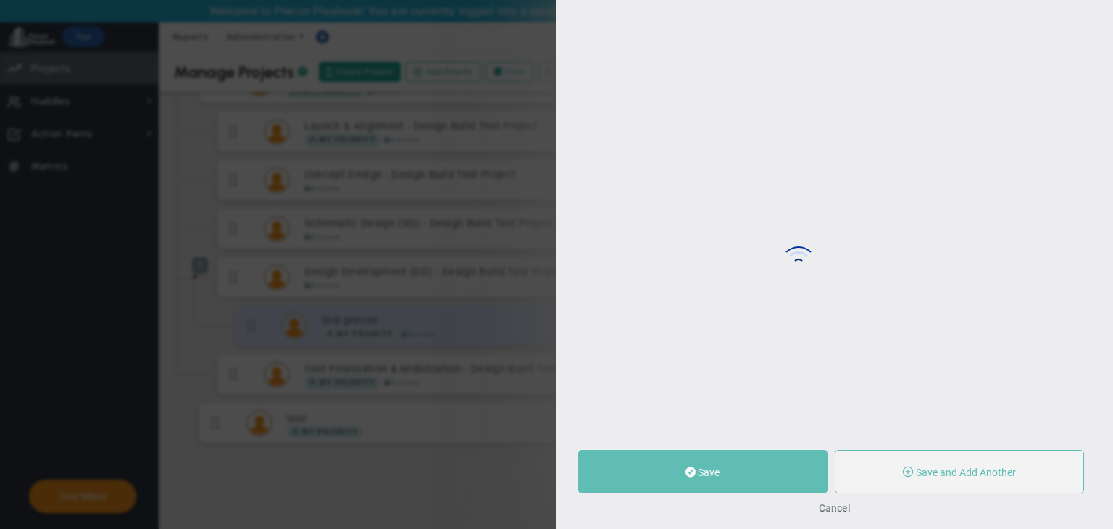
type input "test precon"
type input "0"
radio input "true"
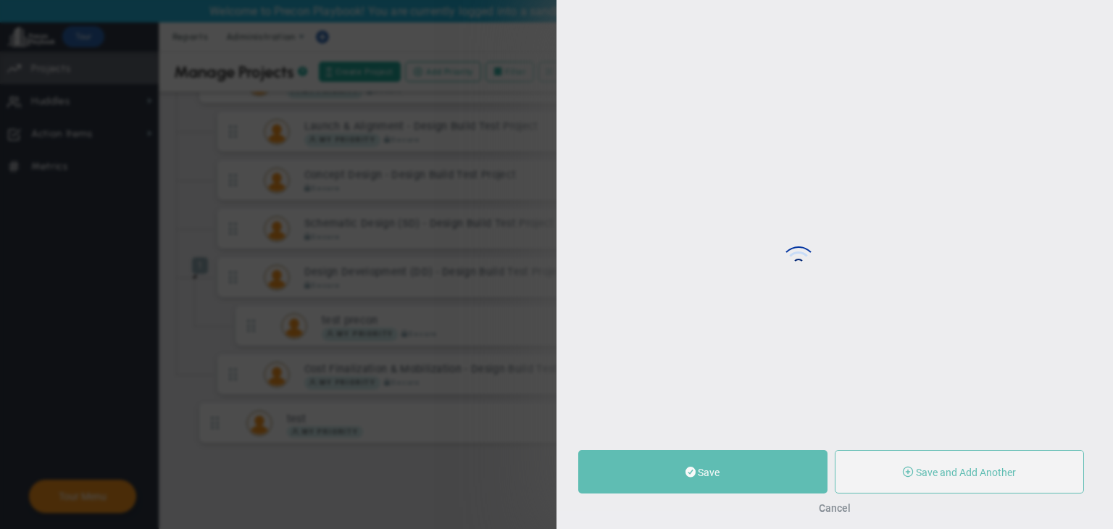
type input "[PERSON_NAME] A"
type input "0"
radio input "true"
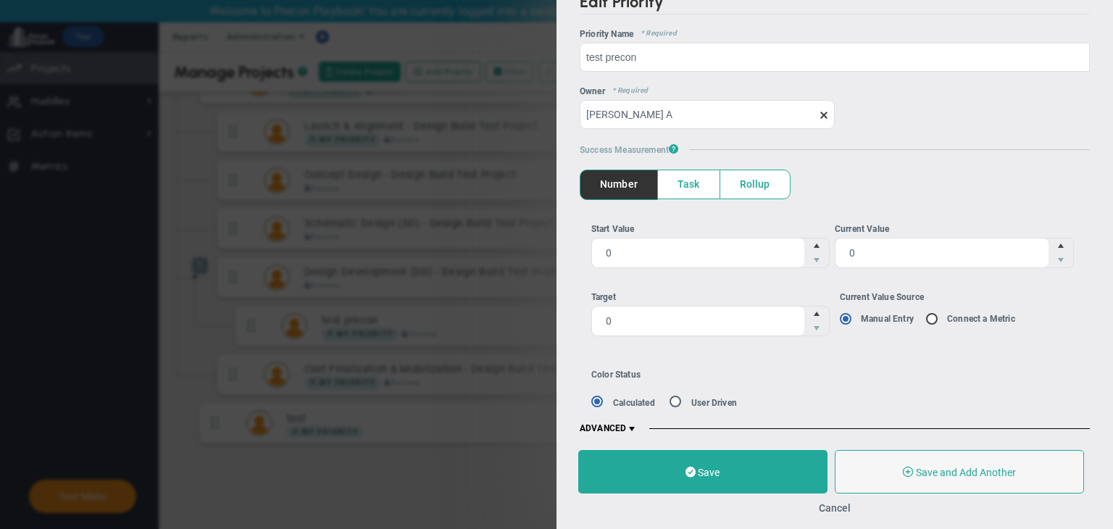
scroll to position [29, 0]
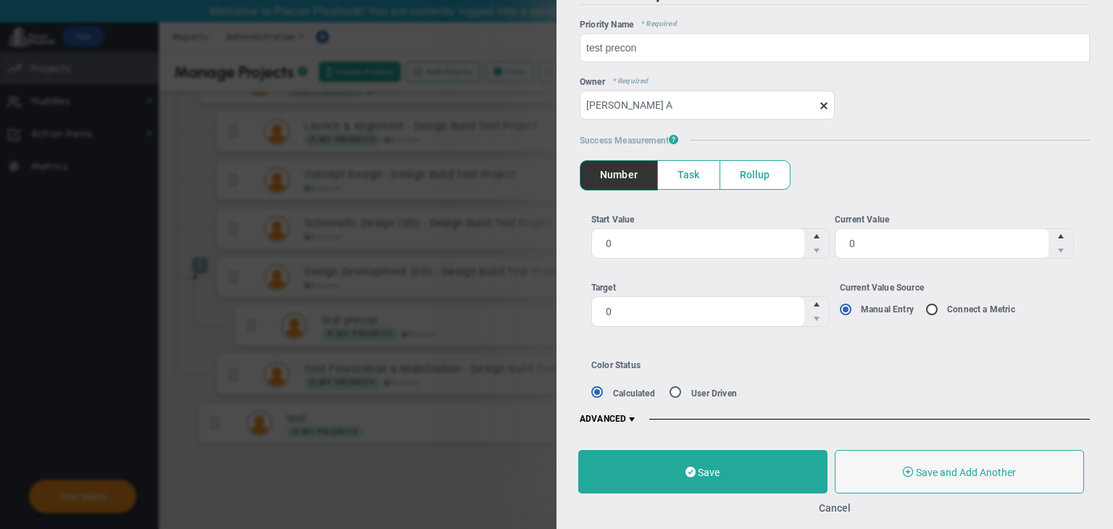
click at [688, 177] on span "Task" at bounding box center [689, 175] width 62 height 28
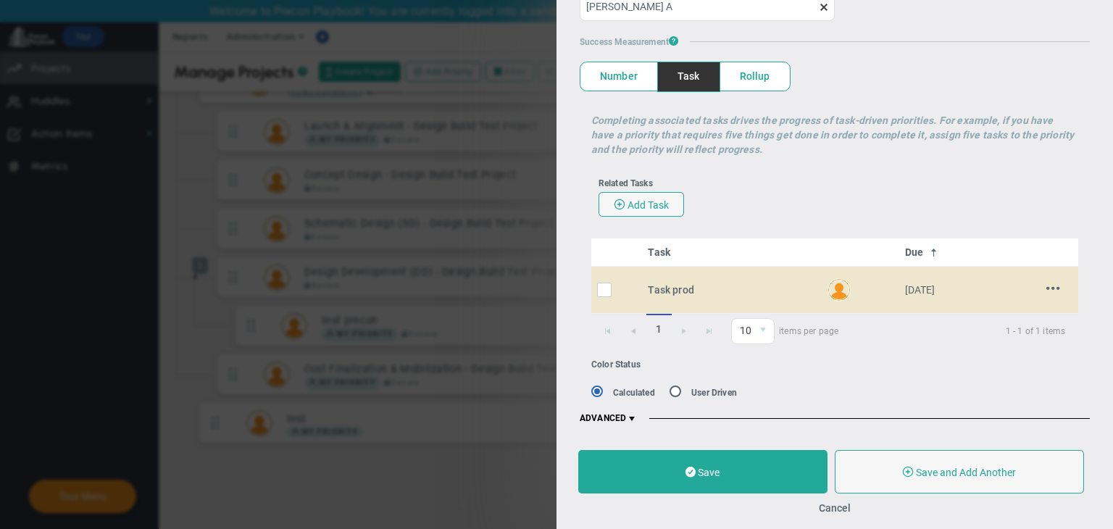
scroll to position [127, 0]
click at [1038, 285] on div "Add Note Edit [GEOGRAPHIC_DATA]" at bounding box center [1052, 289] width 29 height 17
click at [1046, 287] on span at bounding box center [1053, 288] width 14 height 14
click at [1018, 314] on span "Edit" at bounding box center [1021, 312] width 17 height 10
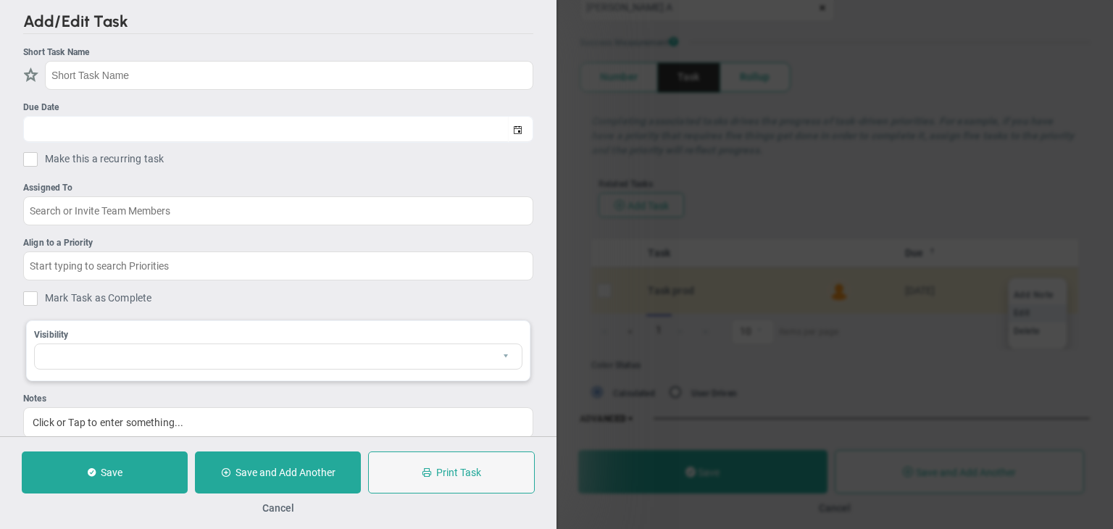
type input "Task prod"
type input "[DATE]"
type input "[PERSON_NAME] A"
type input "test precon"
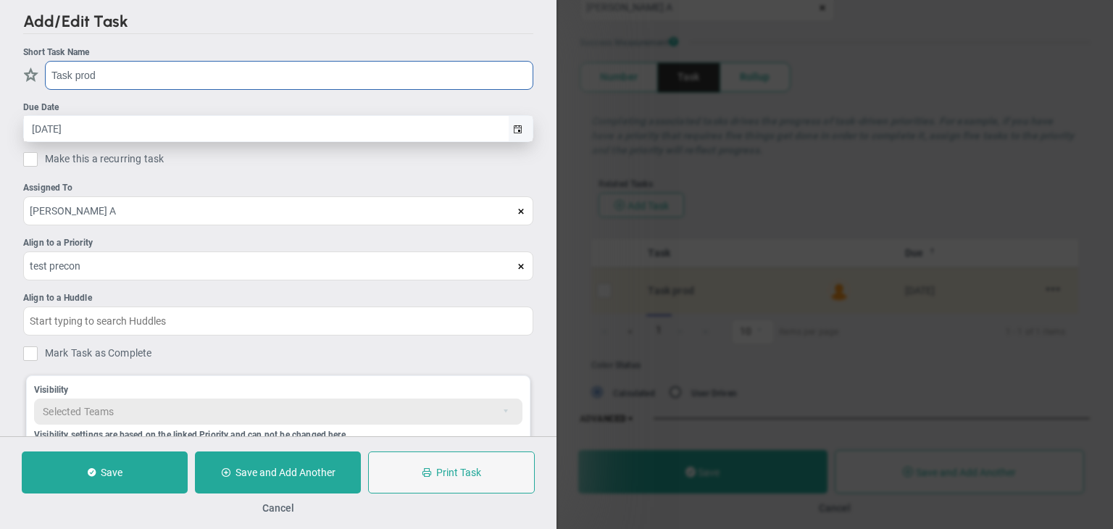
click at [508, 125] on span "select" at bounding box center [520, 128] width 25 height 25
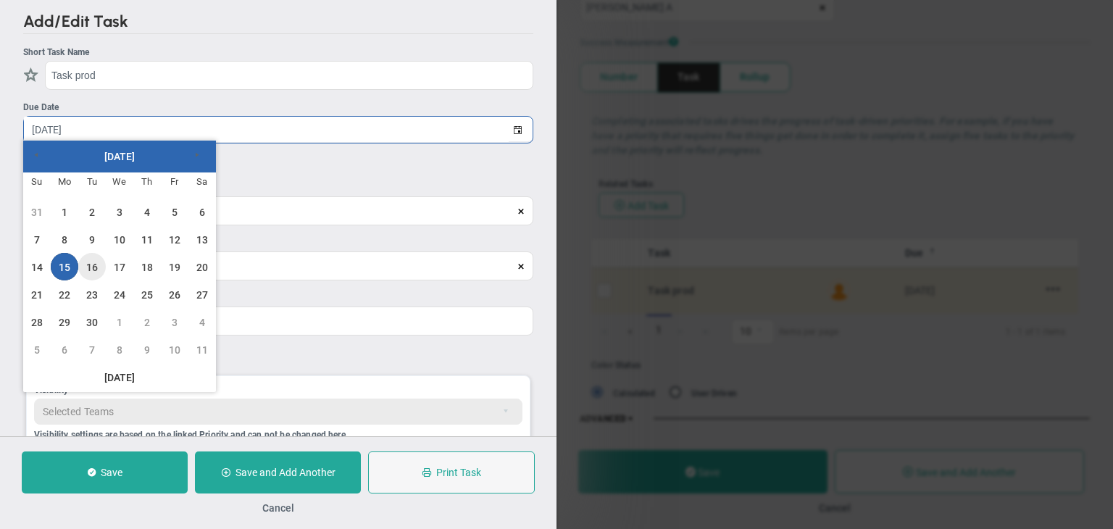
click at [98, 264] on link "16" at bounding box center [92, 267] width 28 height 28
type input "[DATE]"
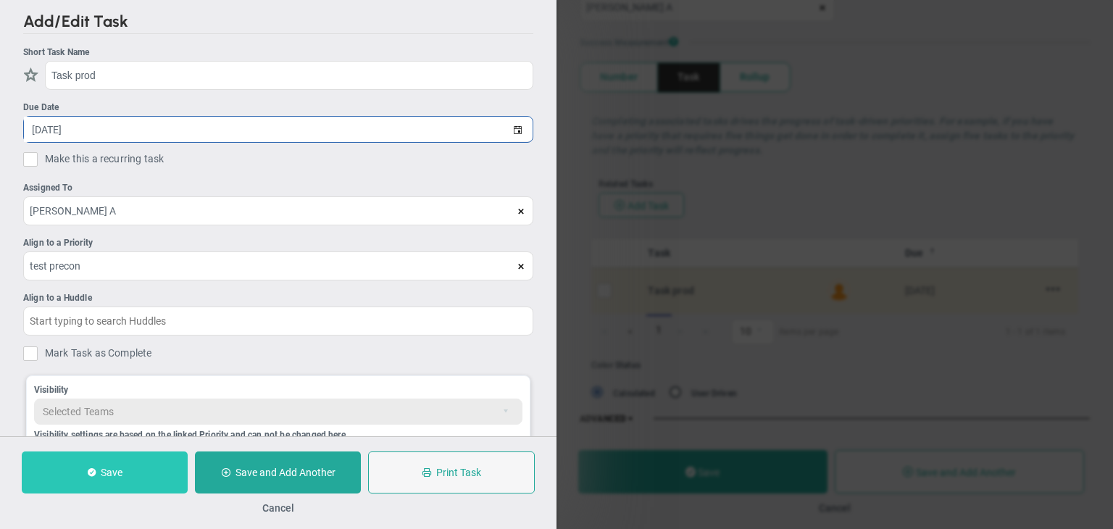
click at [145, 476] on button "Save" at bounding box center [105, 472] width 166 height 42
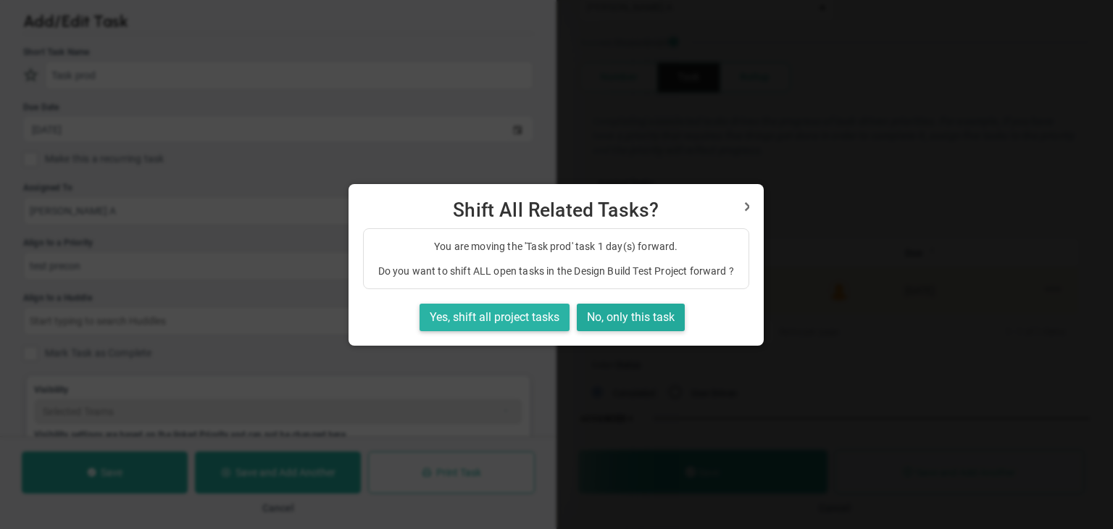
click at [522, 325] on button "Yes, shift all project tasks" at bounding box center [494, 318] width 150 height 28
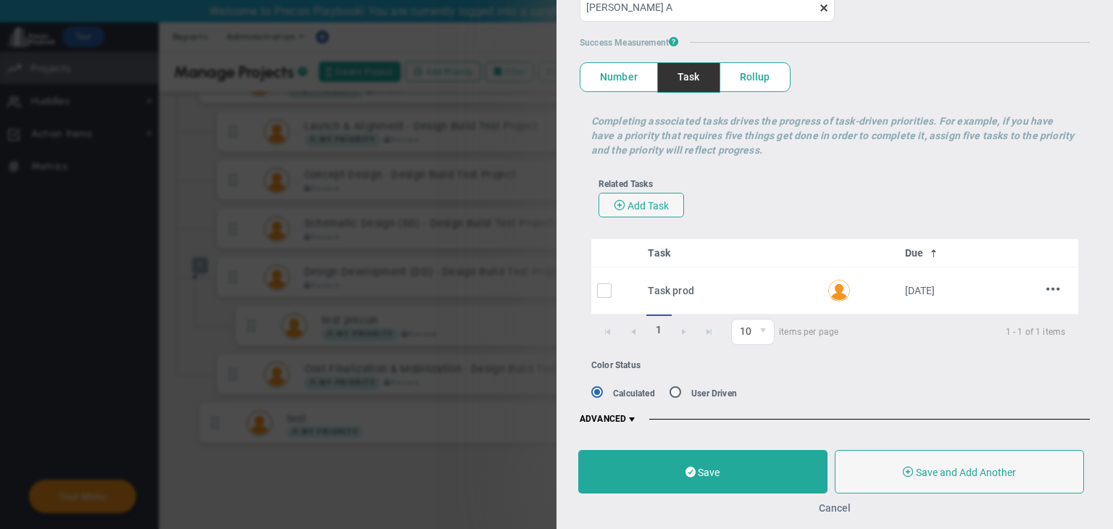
click at [841, 506] on button "Cancel" at bounding box center [835, 508] width 32 height 12
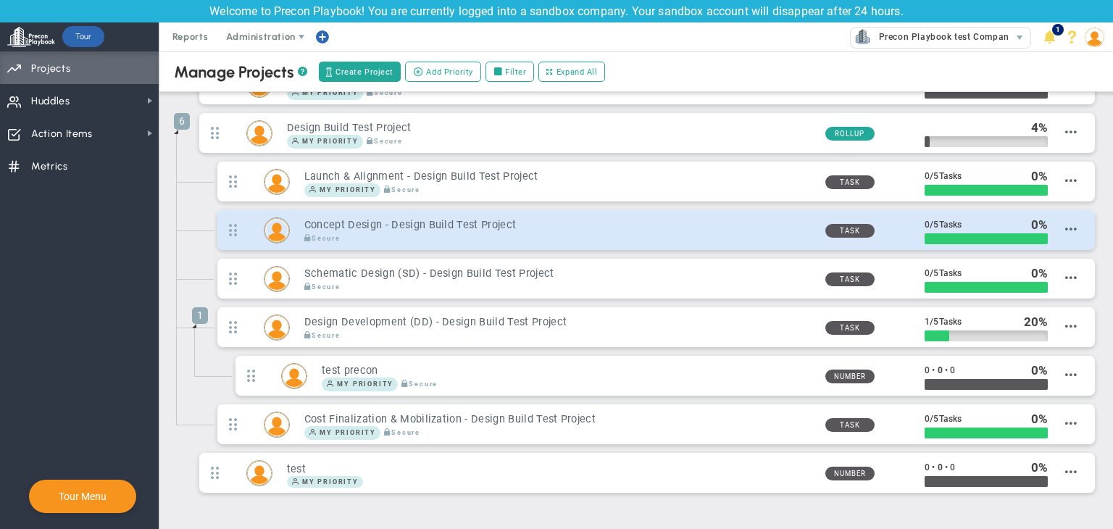
scroll to position [419, 0]
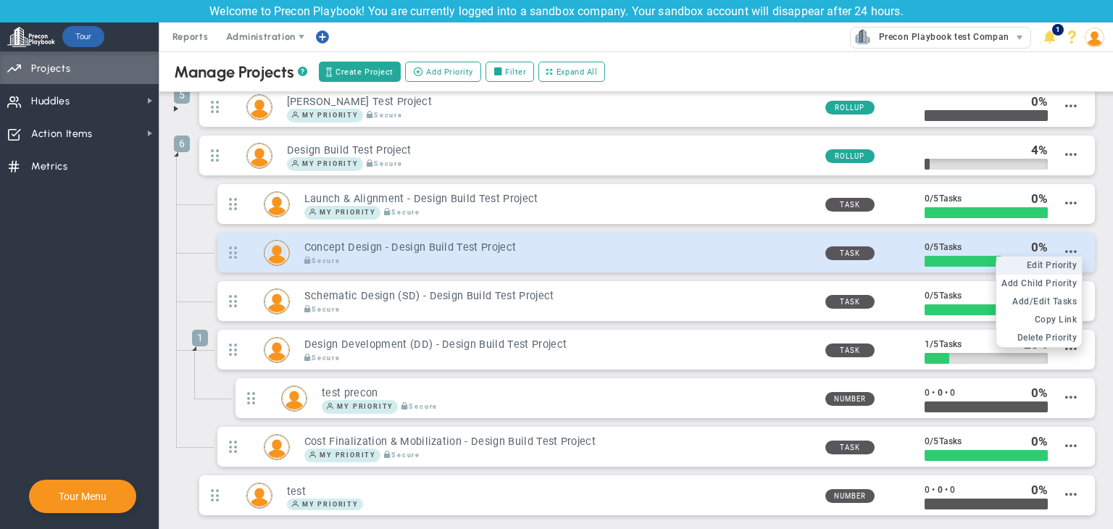
click at [1050, 260] on span "Edit Priority" at bounding box center [1051, 265] width 51 height 10
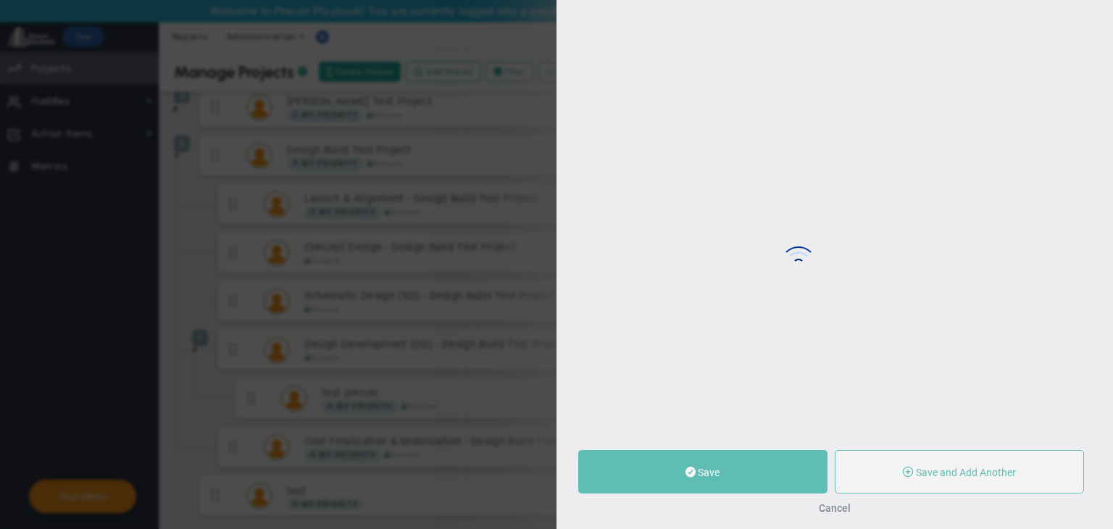
type input "Concept Design - Design Build Test Project"
type input "0"
type input "5"
radio input "true"
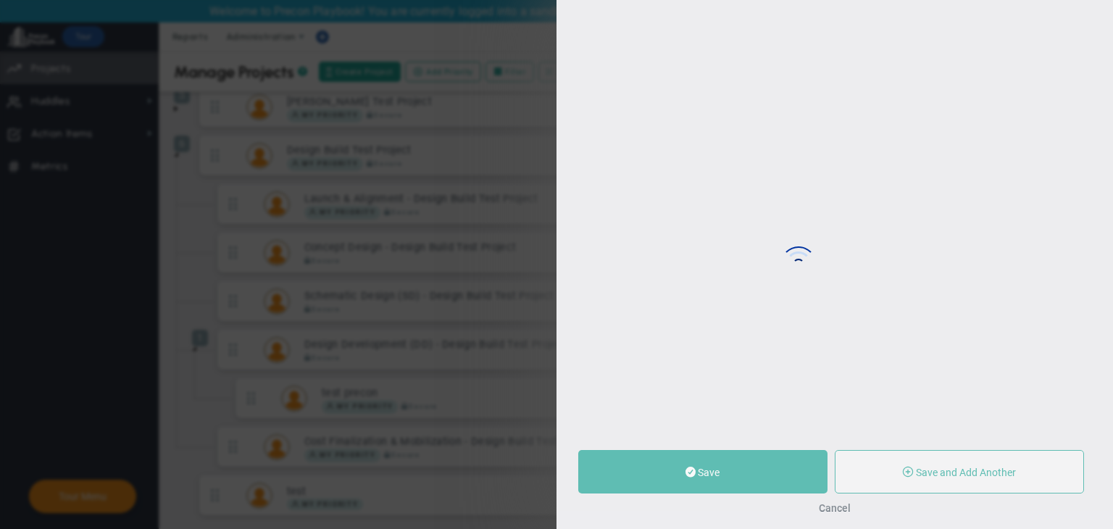
type input "Tin T"
type input "0"
type input "5"
radio input "true"
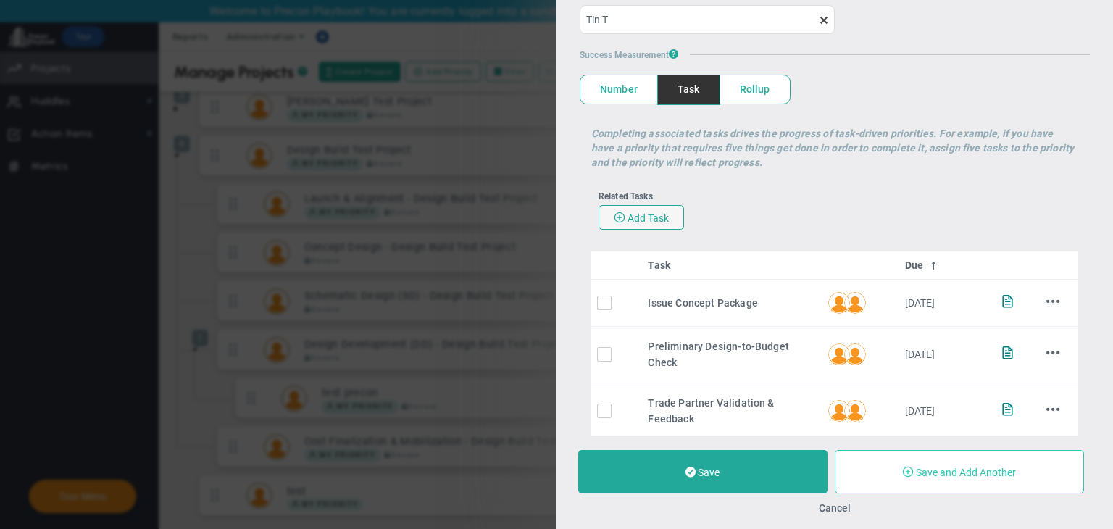
scroll to position [198, 0]
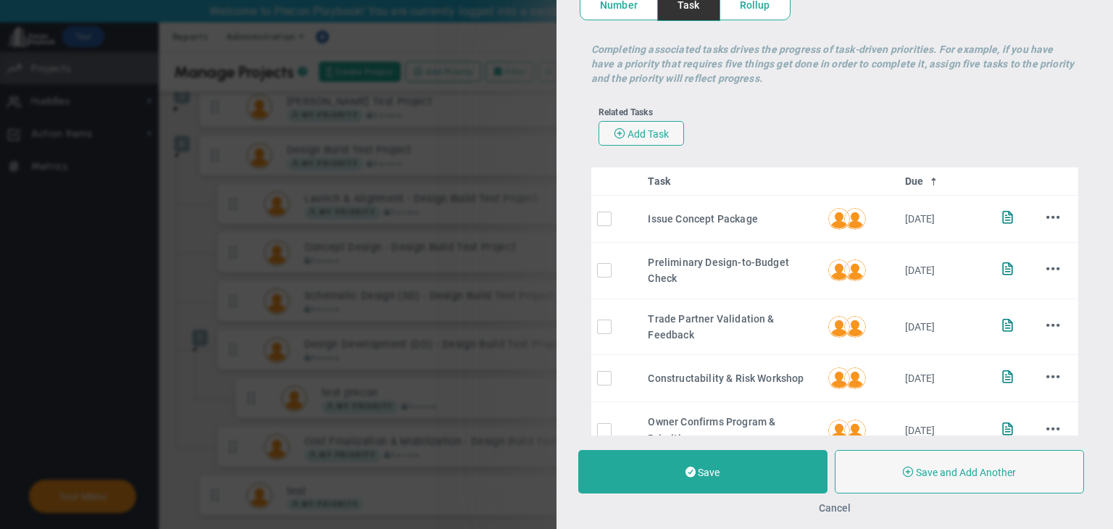
click at [839, 503] on button "Cancel" at bounding box center [835, 508] width 32 height 12
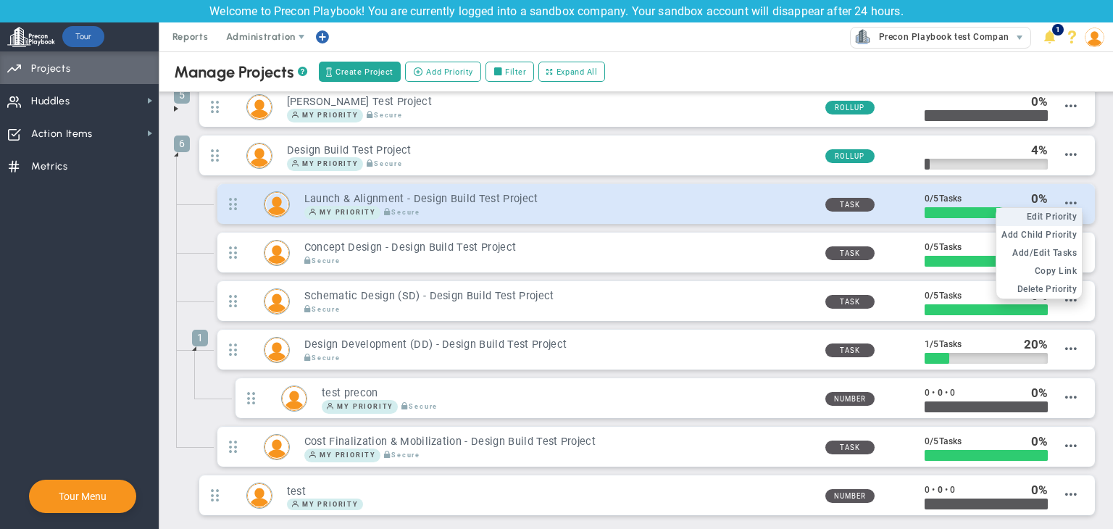
click at [1048, 212] on span "Edit Priority" at bounding box center [1051, 217] width 51 height 10
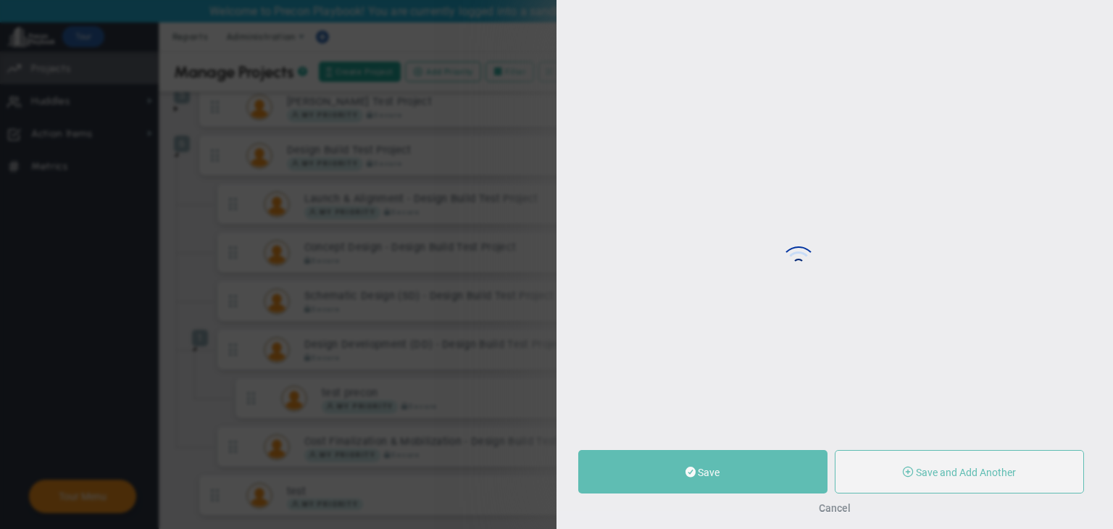
type input "Launch & Alignment - Design Build Test Project"
type input "0"
type input "5"
radio input "true"
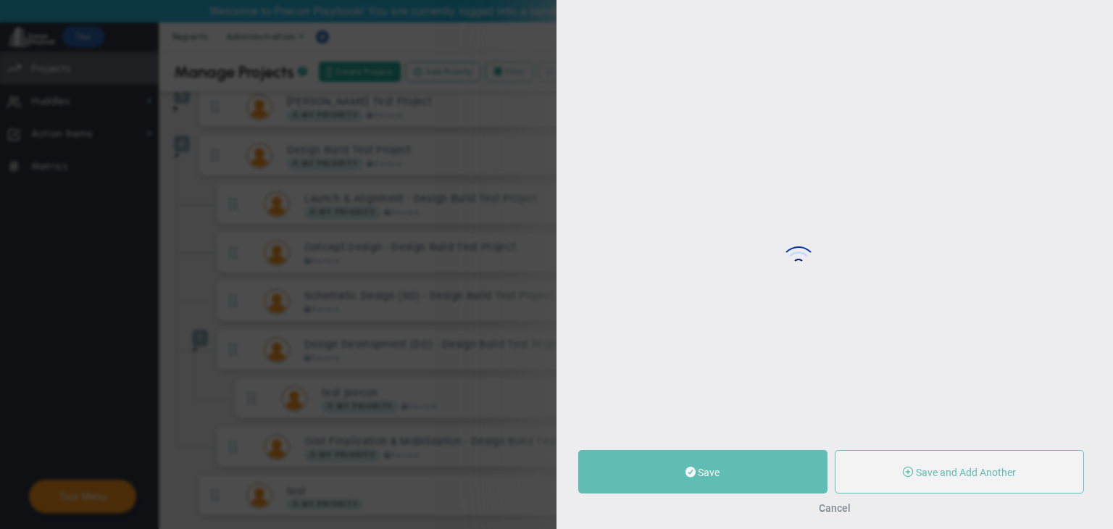
type input "[PERSON_NAME] A"
type input "0"
type input "5"
radio input "true"
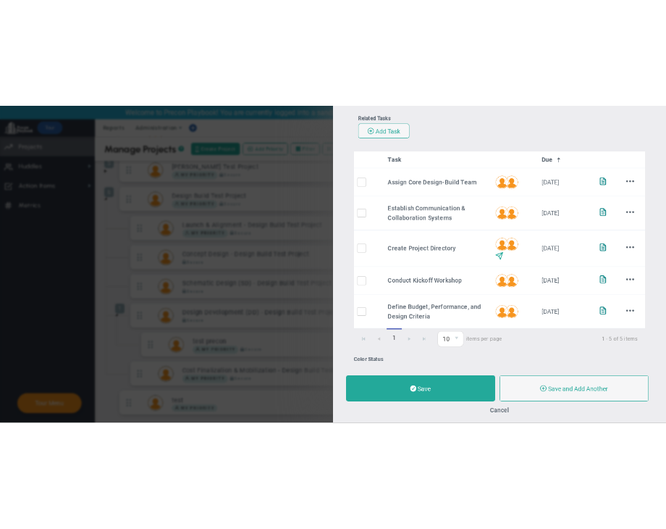
scroll to position [488, 0]
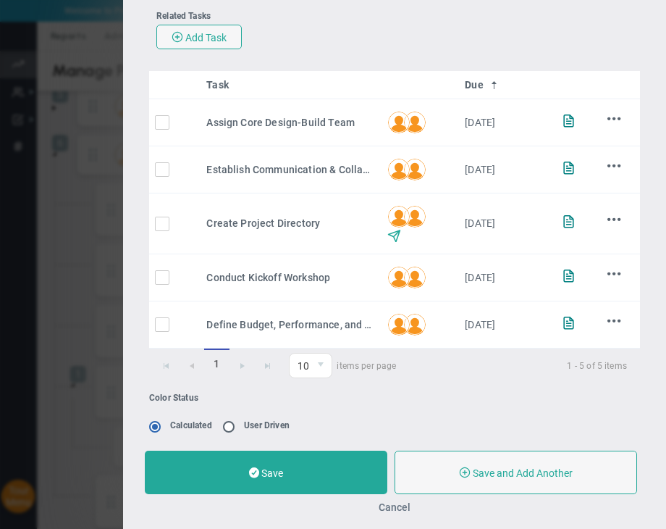
click at [402, 503] on button "Cancel" at bounding box center [395, 507] width 32 height 12
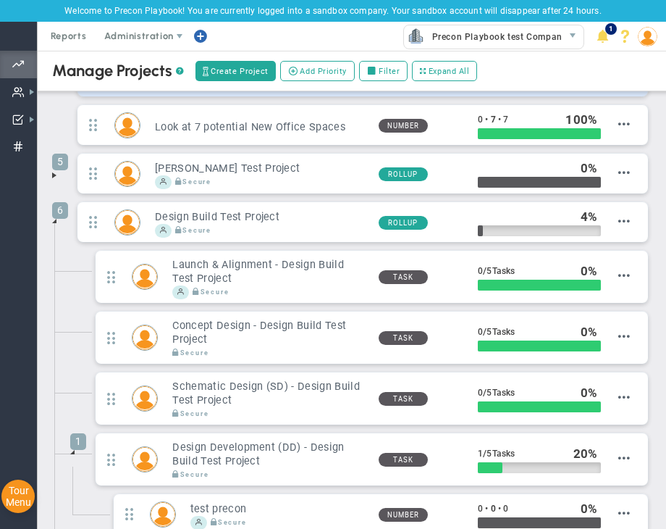
scroll to position [343, 0]
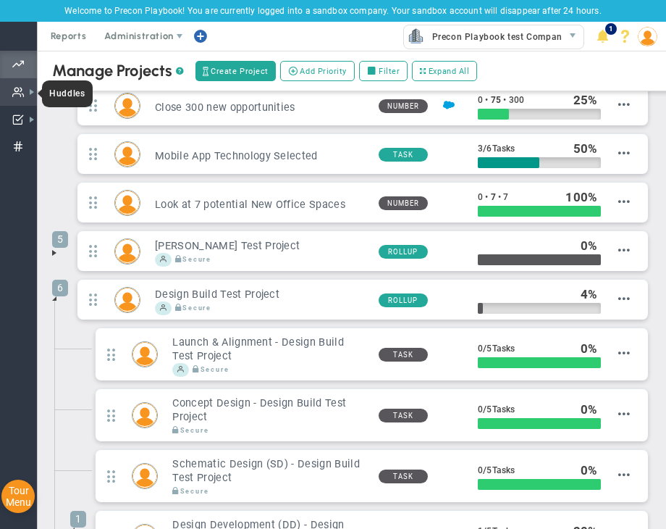
click at [23, 88] on span at bounding box center [18, 92] width 12 height 28
click at [27, 59] on span "Priorities Projects OKR Tree Priorities Projects OKRs" at bounding box center [18, 65] width 37 height 28
click at [1, 64] on span "Priorities Projects OKR Tree Priorities Projects OKRs" at bounding box center [18, 65] width 37 height 28
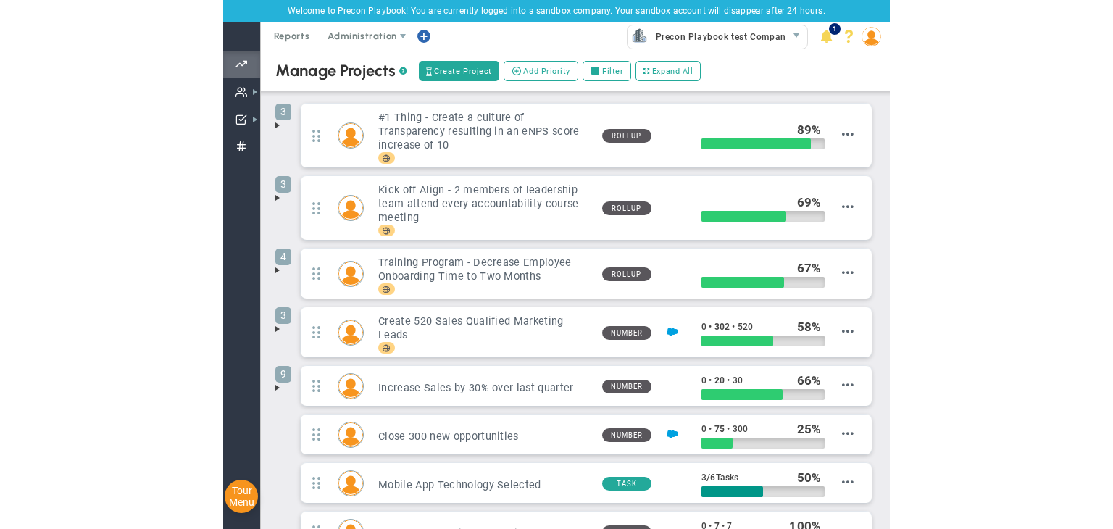
scroll to position [0, 0]
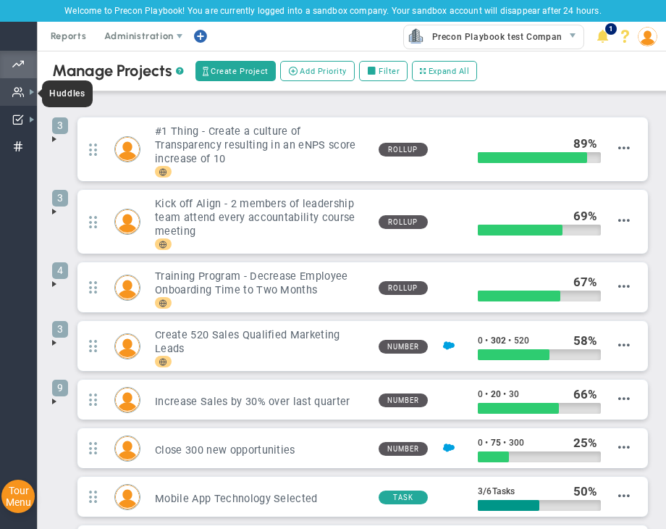
click at [9, 89] on span "Huddles Huddles" at bounding box center [18, 92] width 37 height 28
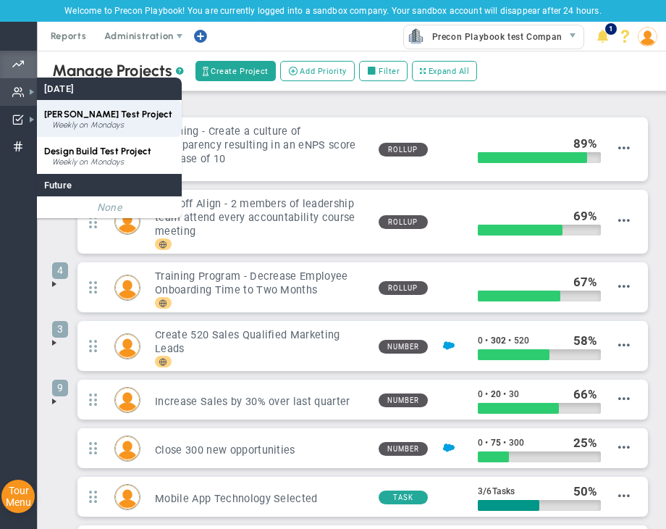
click at [62, 121] on div "Weekly on Mondays" at bounding box center [113, 125] width 122 height 9
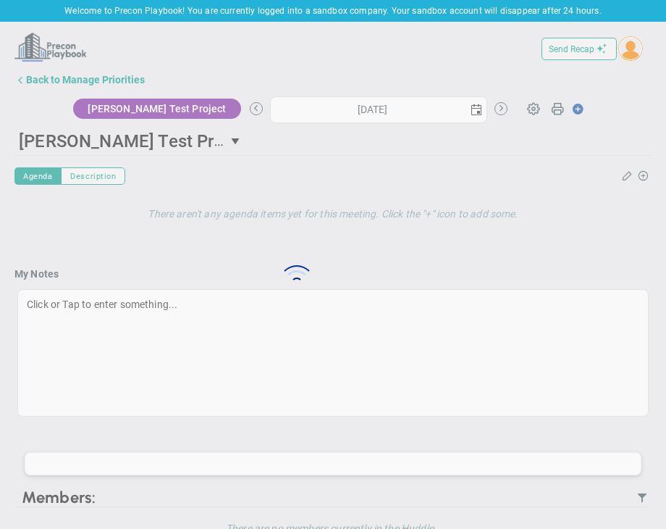
type input "[DATE]"
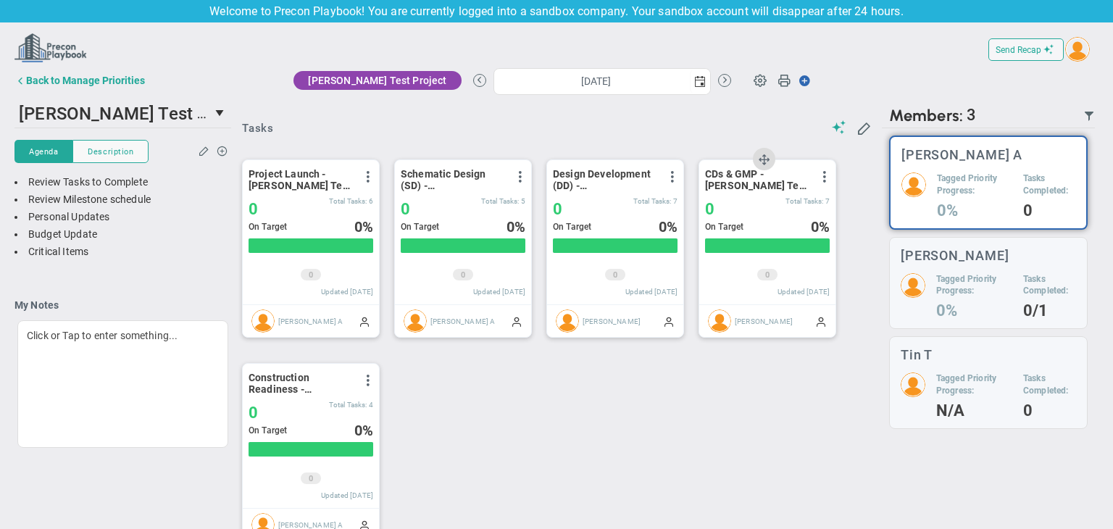
scroll to position [50, 125]
click at [23, 75] on span at bounding box center [20, 81] width 12 height 12
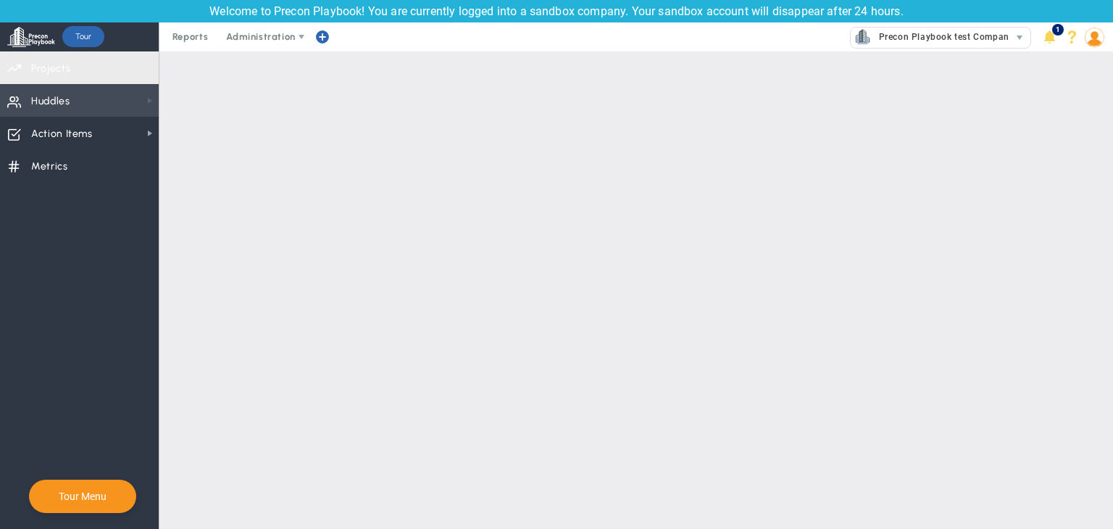
checkbox input "false"
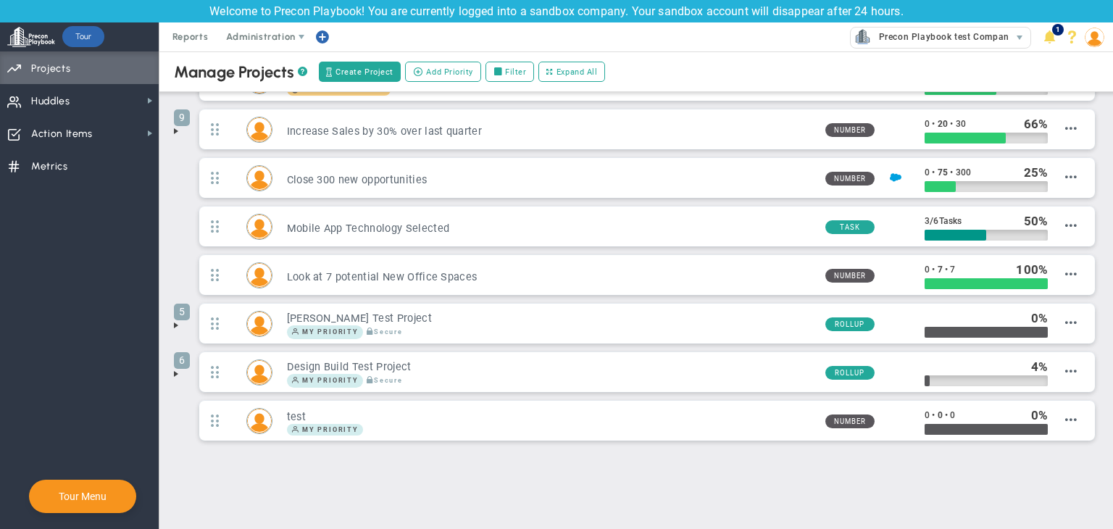
click at [175, 374] on span at bounding box center [176, 374] width 12 height 12
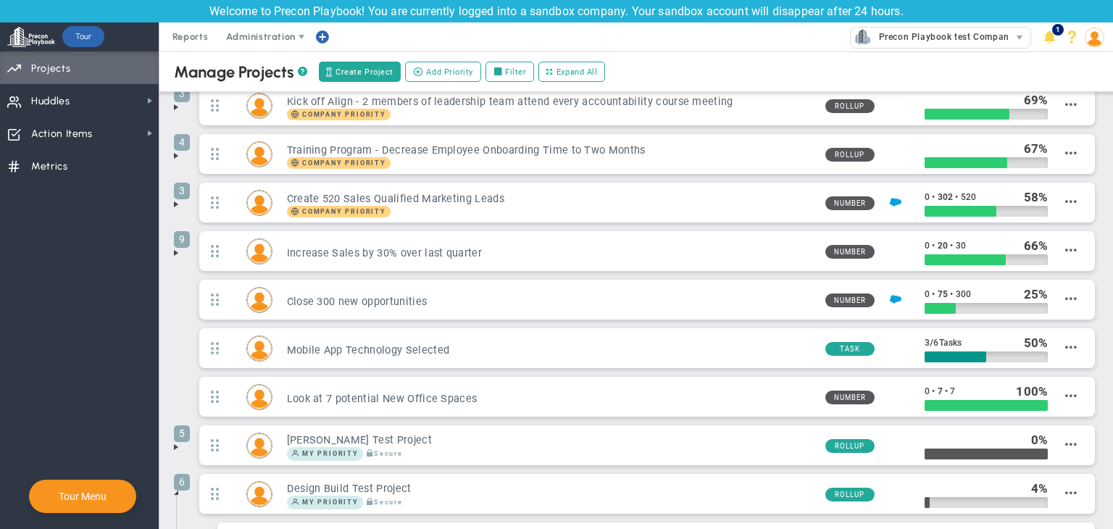
click at [175, 248] on span at bounding box center [176, 253] width 12 height 12
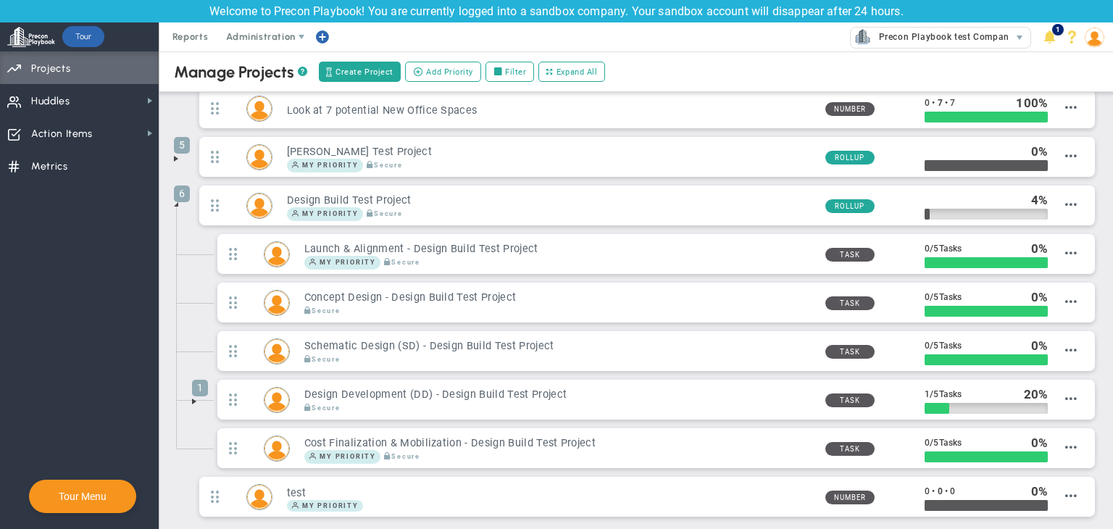
click at [177, 153] on span at bounding box center [176, 159] width 12 height 12
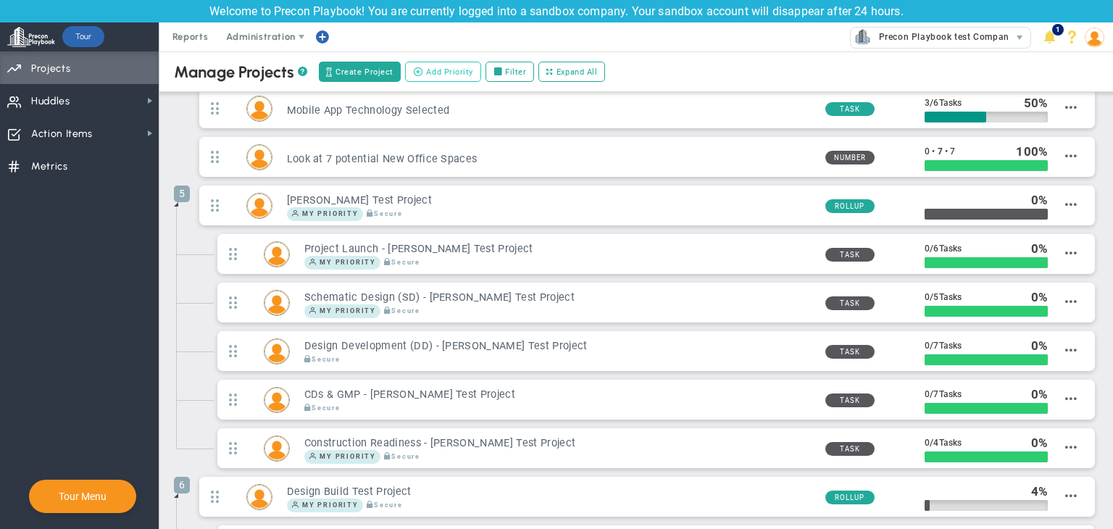
click at [464, 72] on span "Add Priority" at bounding box center [449, 72] width 47 height 12
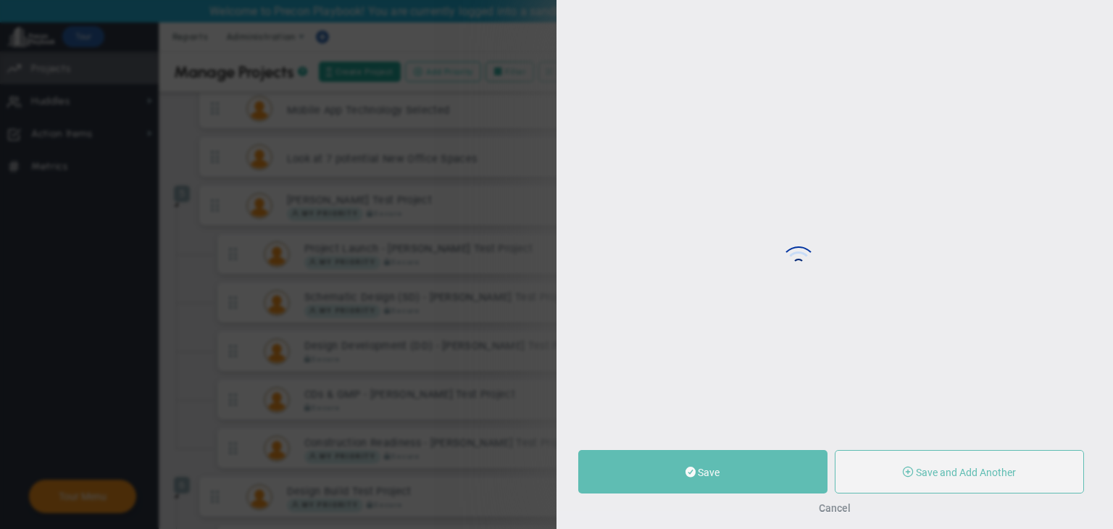
type input "0"
radio input "true"
type input "[PERSON_NAME] A"
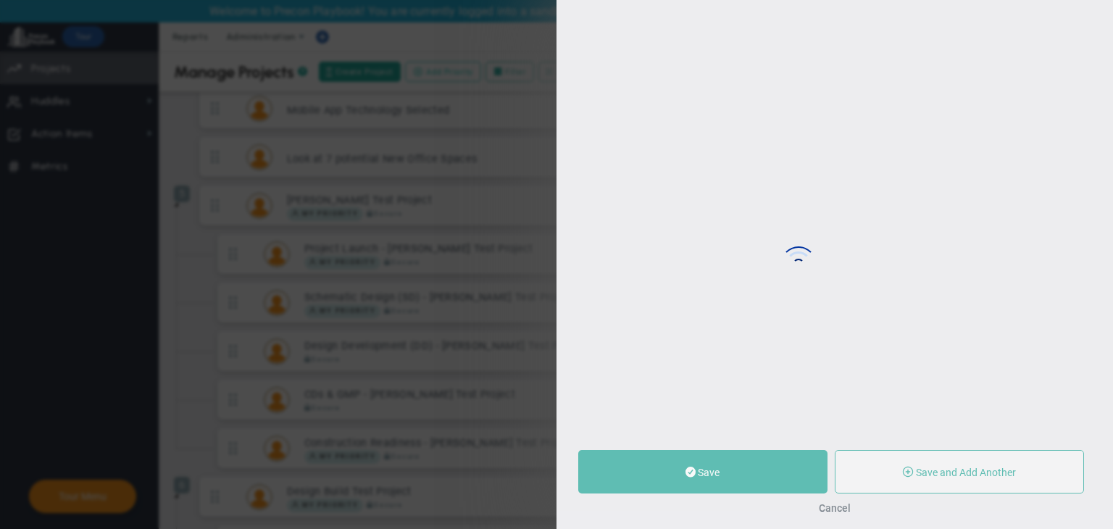
type input "0"
radio input "true"
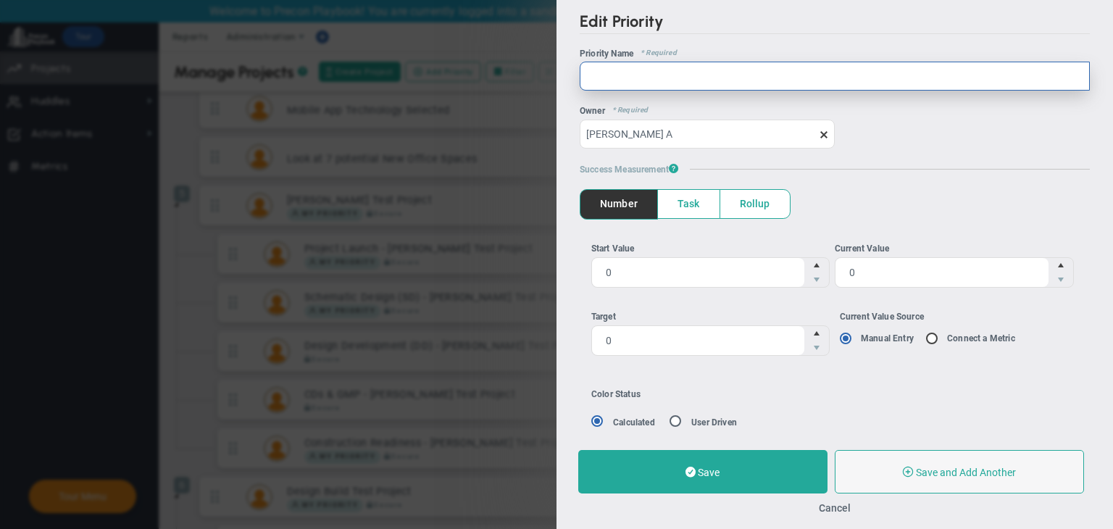
click at [705, 75] on input "text" at bounding box center [835, 76] width 510 height 29
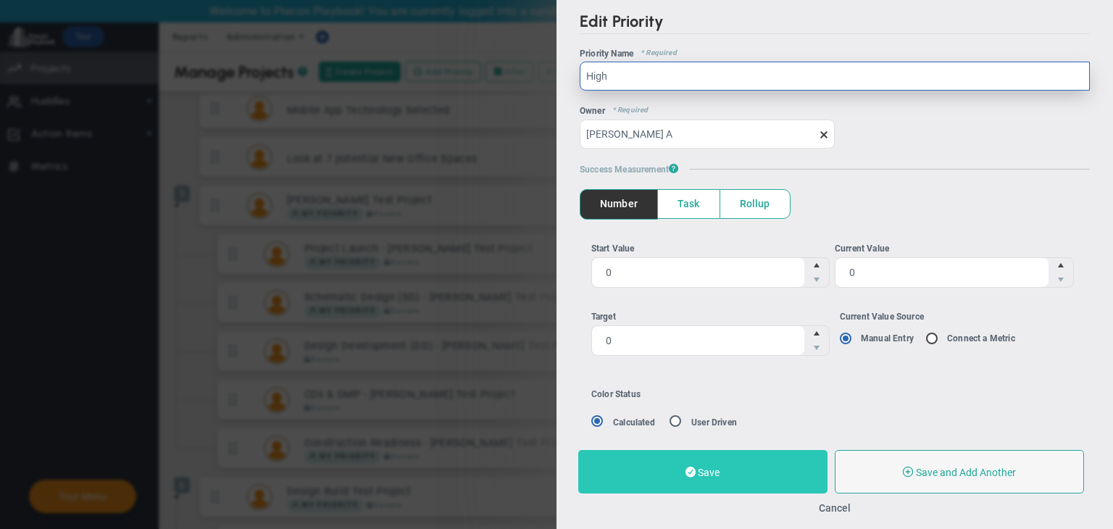
type input "High"
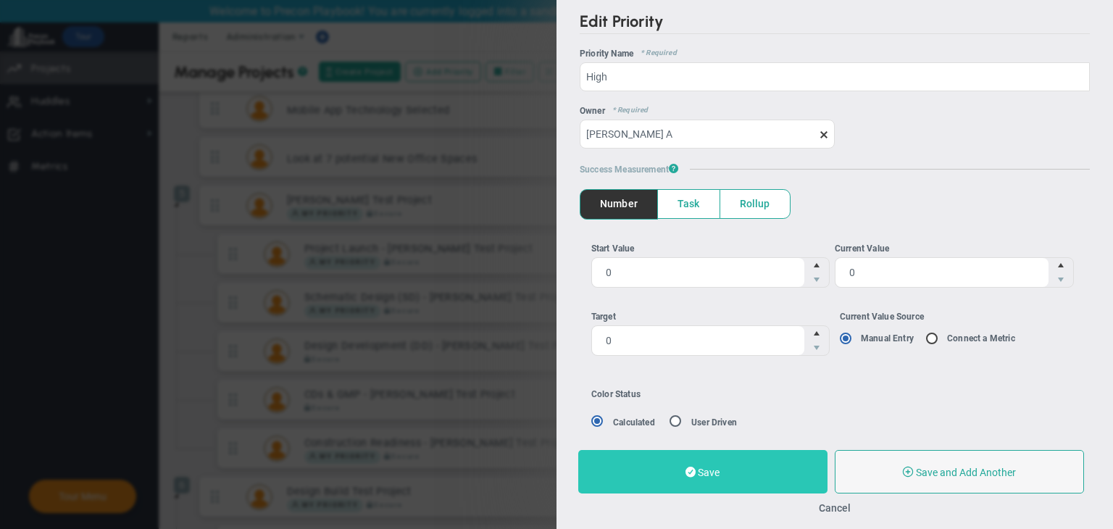
click at [736, 476] on button "Save" at bounding box center [702, 471] width 249 height 43
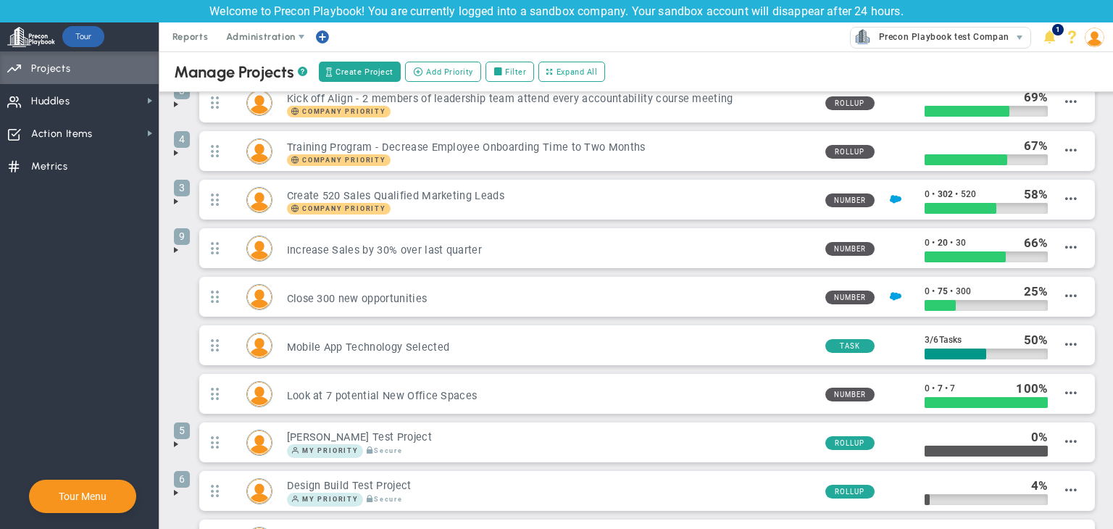
scroll to position [251, 0]
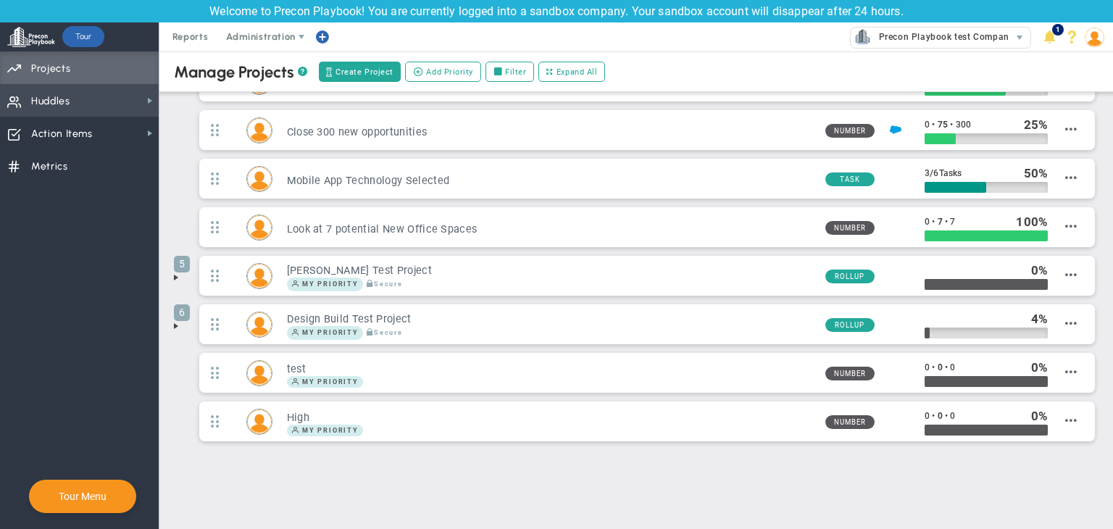
click at [92, 103] on span "Huddles Huddles" at bounding box center [79, 100] width 159 height 33
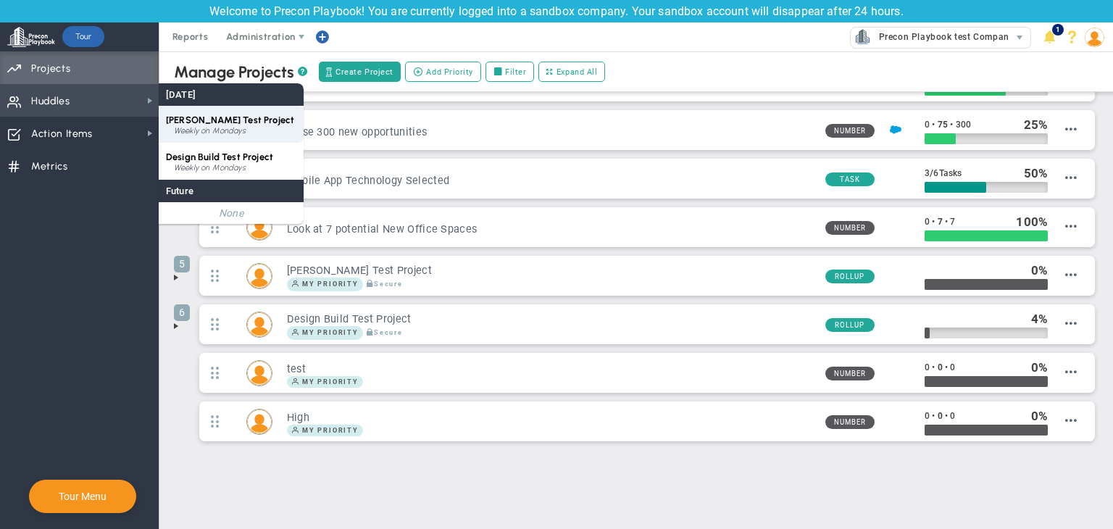
click at [212, 131] on div "Weekly on Mondays" at bounding box center [235, 131] width 122 height 9
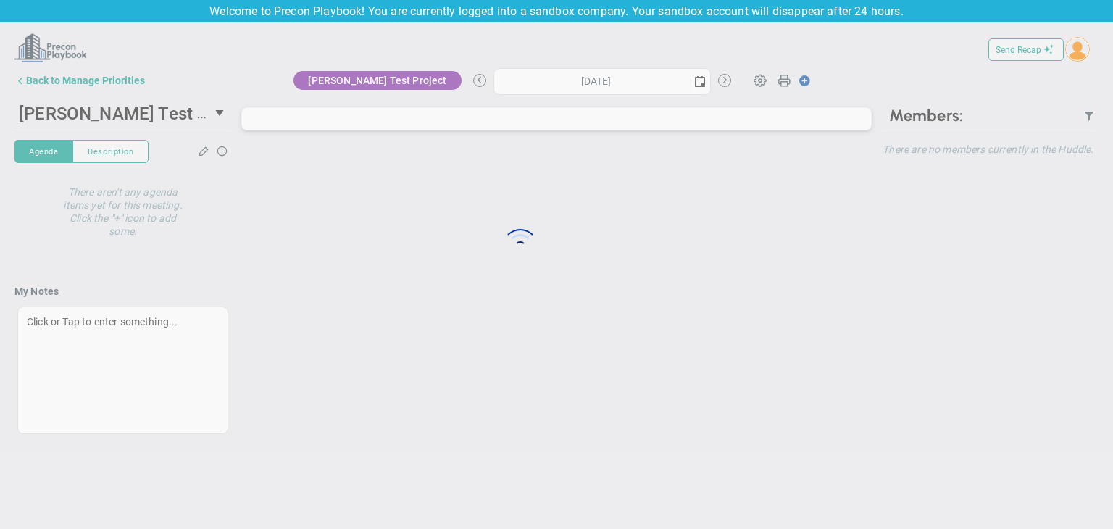
type input "[DATE]"
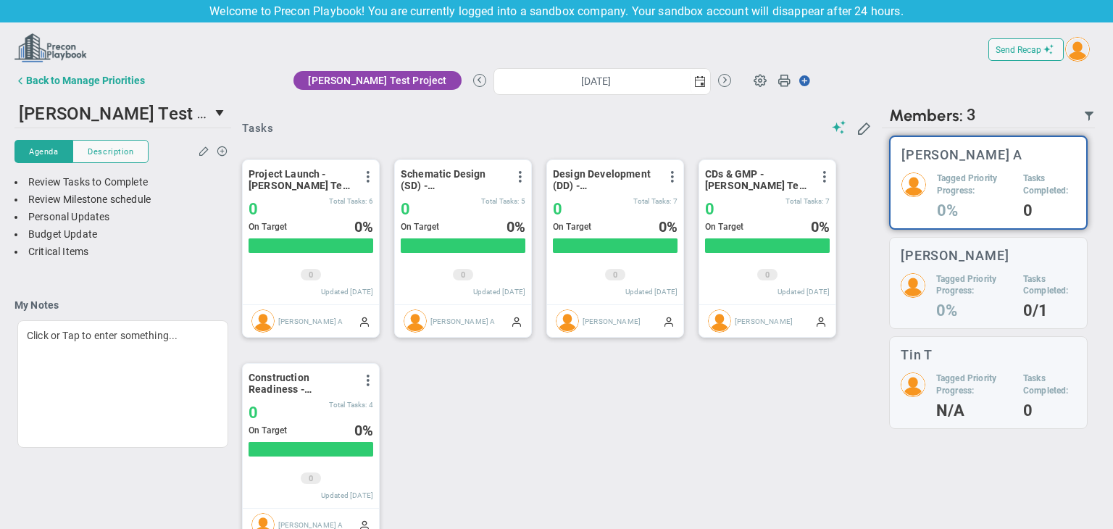
scroll to position [50, 125]
click at [45, 87] on button "Back to Manage Priorities" at bounding box center [79, 80] width 130 height 29
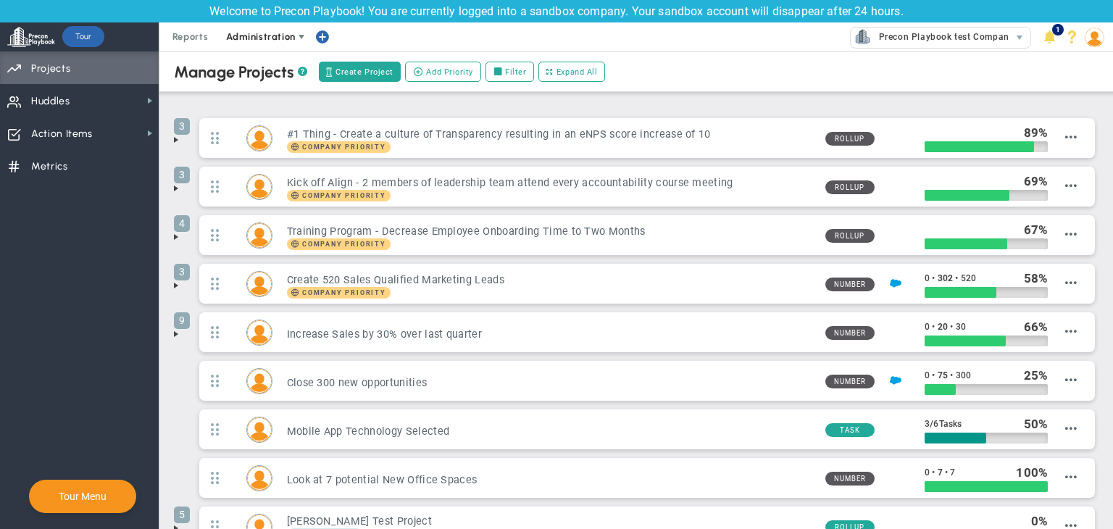
click at [261, 43] on span "Administration" at bounding box center [261, 36] width 93 height 29
click at [193, 38] on span "Reports" at bounding box center [190, 36] width 51 height 29
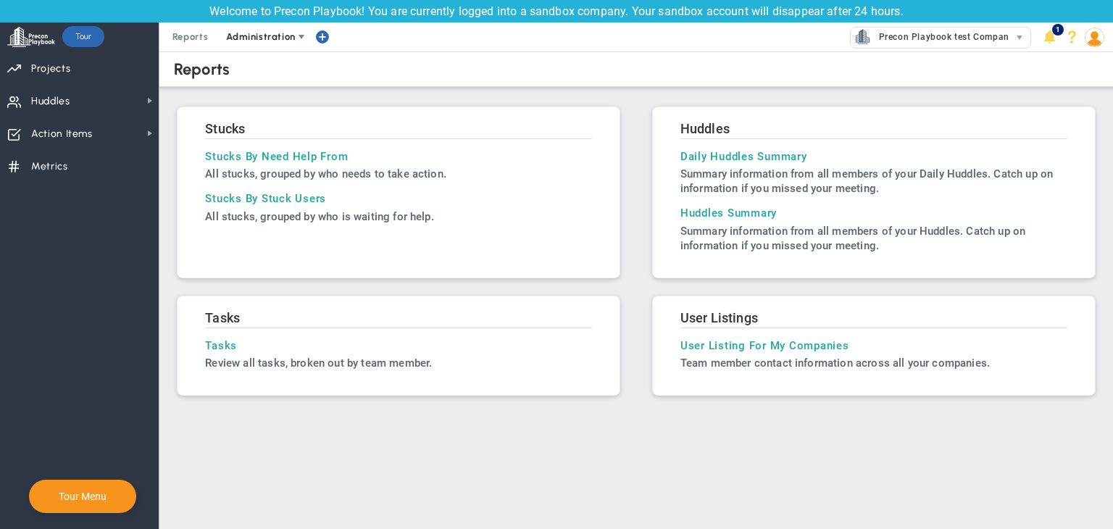
click at [246, 38] on span "Administration" at bounding box center [260, 36] width 69 height 11
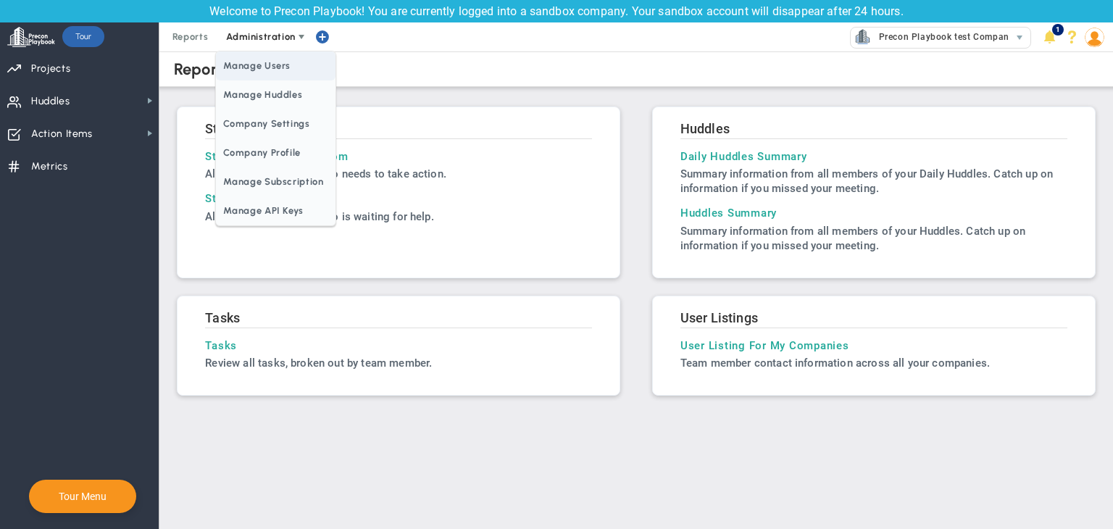
click at [279, 66] on span "Manage Users" at bounding box center [275, 65] width 119 height 29
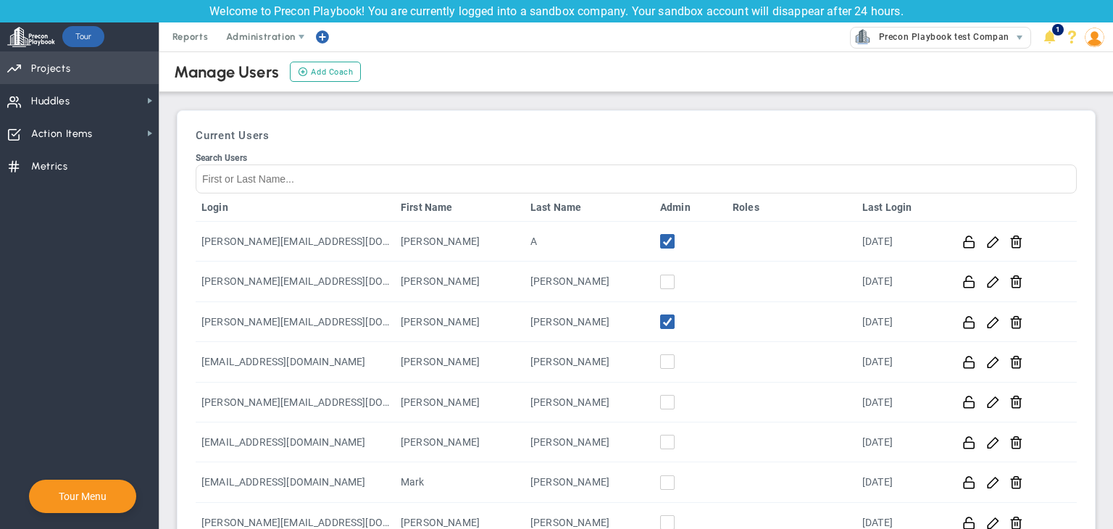
click at [70, 70] on span "Priorities Projects OKR Tree Priorities Projects OKRs" at bounding box center [79, 67] width 159 height 33
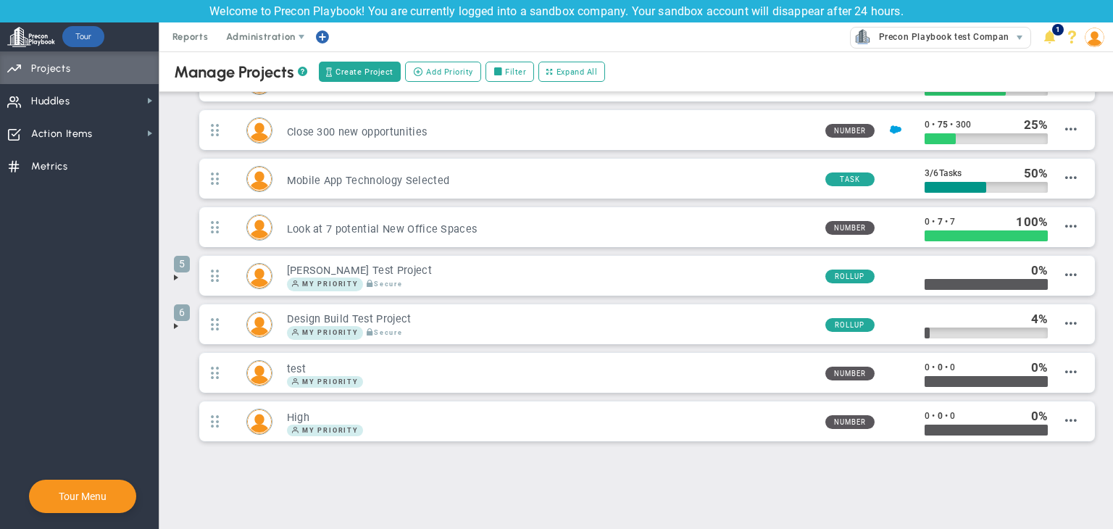
click at [177, 322] on span at bounding box center [176, 326] width 12 height 12
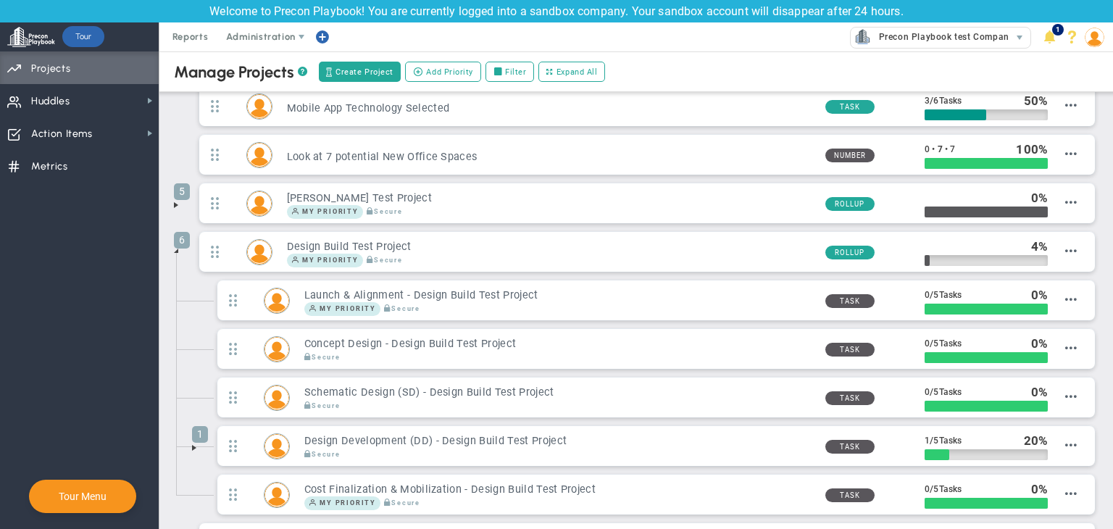
click at [173, 206] on span at bounding box center [176, 205] width 12 height 12
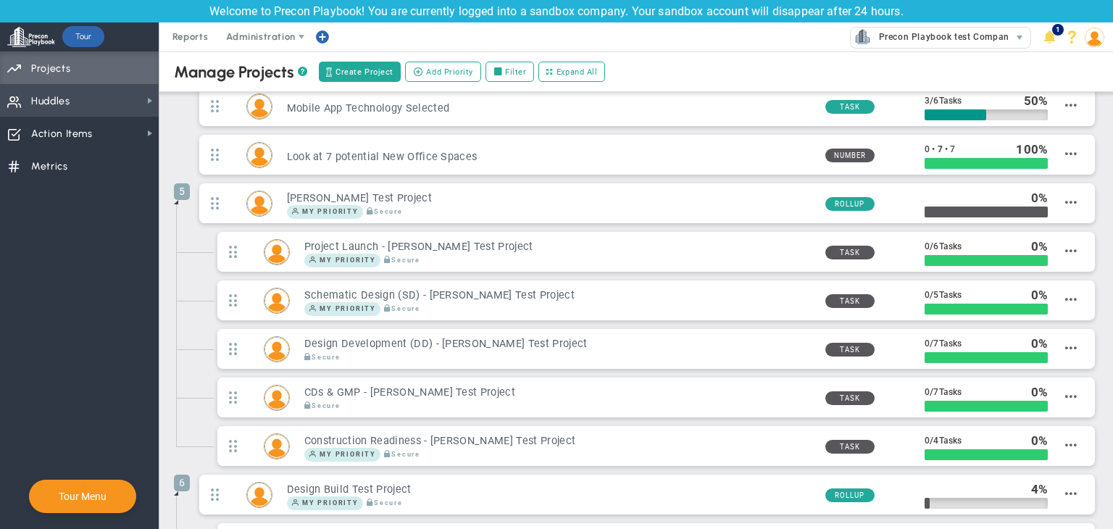
click at [75, 99] on span "Huddles Huddles" at bounding box center [79, 100] width 159 height 33
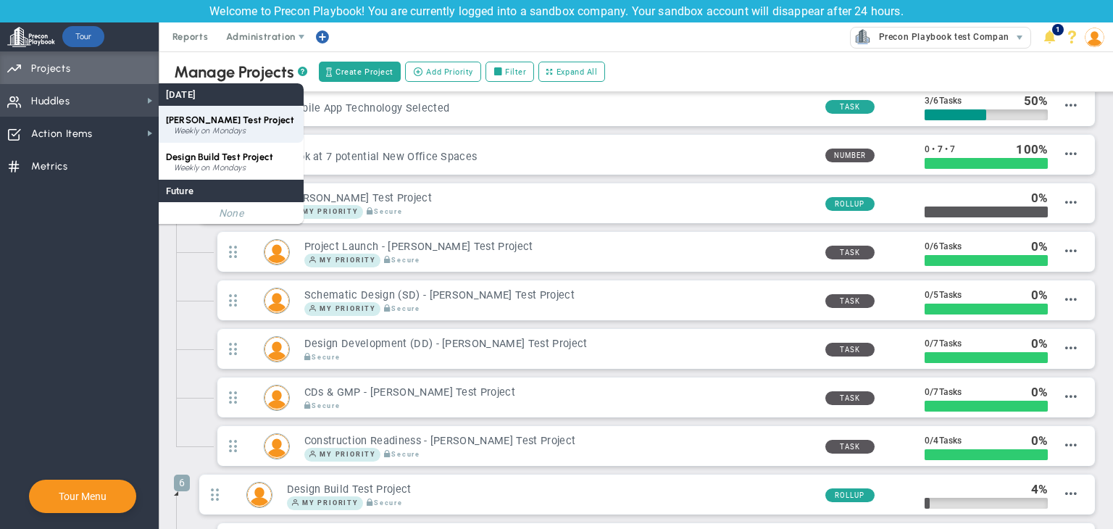
click at [228, 133] on div "Weekly on Mondays" at bounding box center [235, 131] width 122 height 9
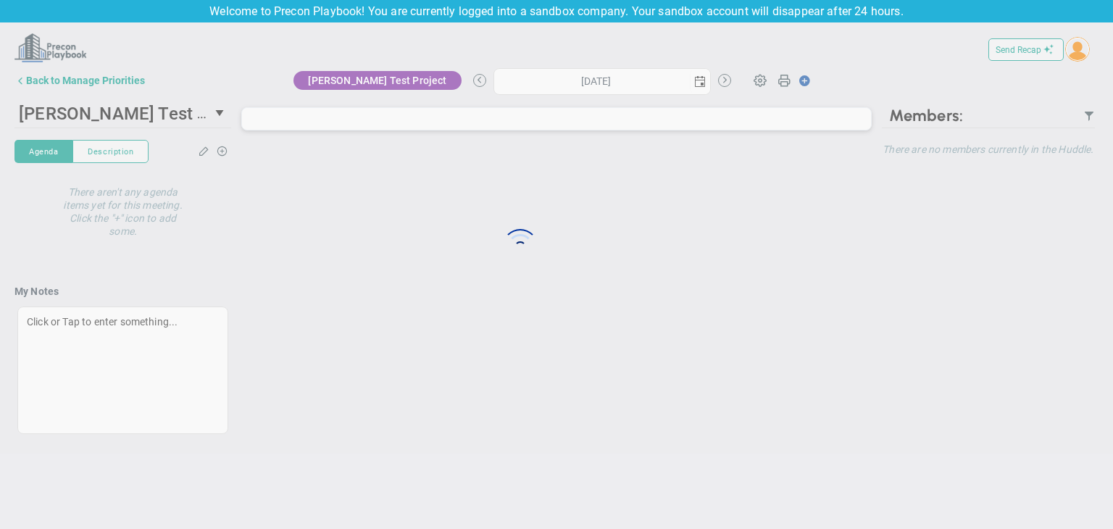
type input "[DATE]"
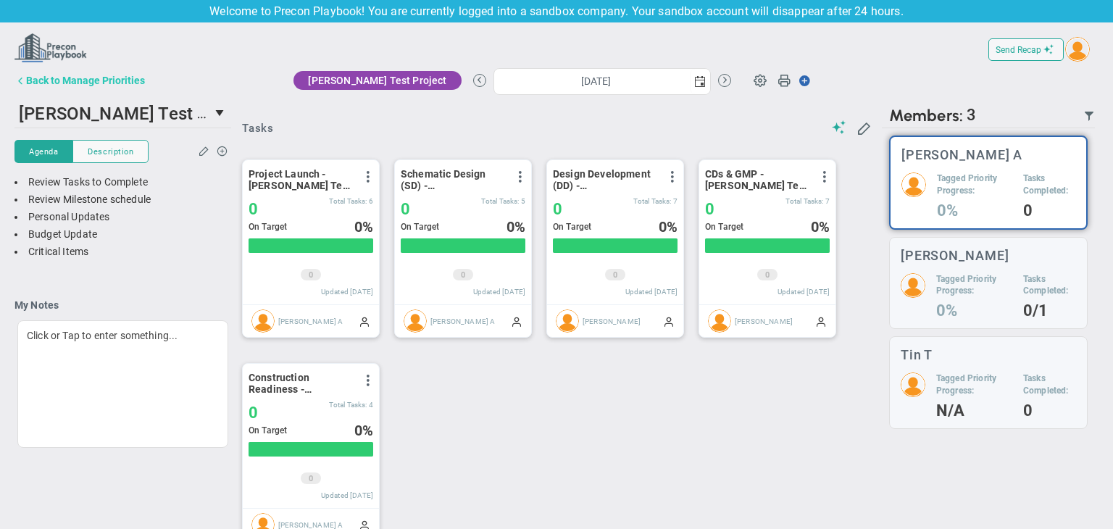
click at [67, 79] on div "Back to Manage Priorities" at bounding box center [85, 81] width 119 height 12
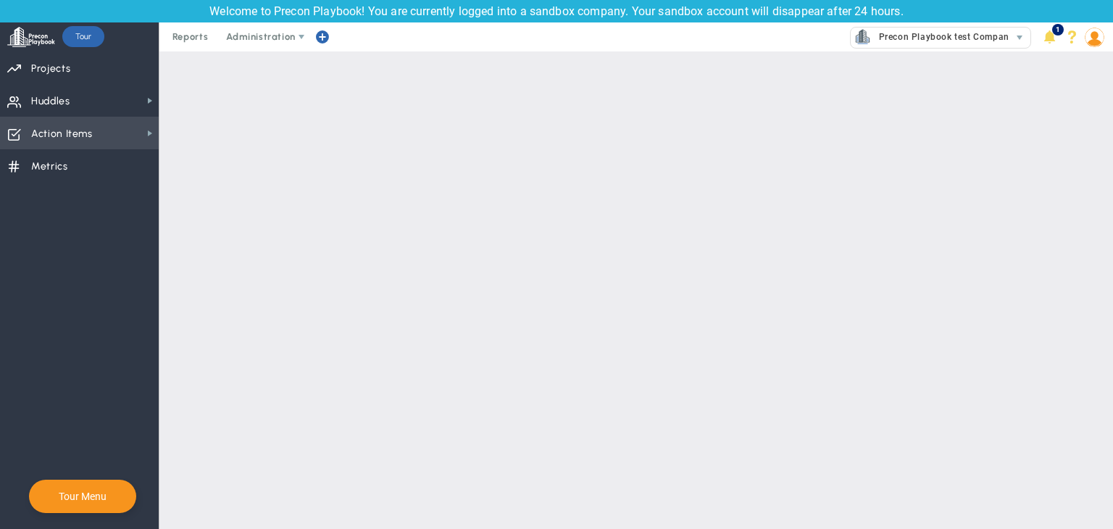
checkbox input "false"
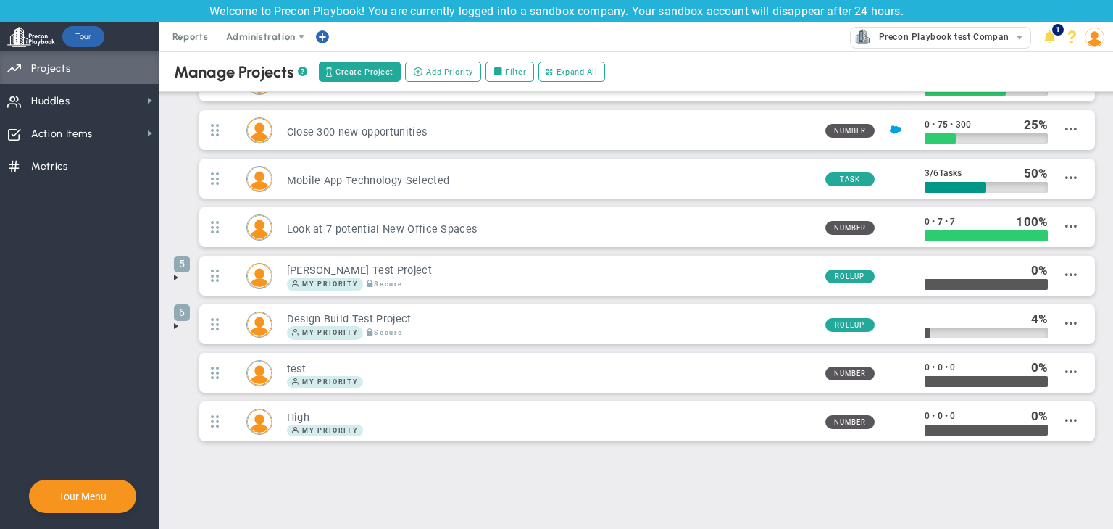
click at [1101, 28] on span at bounding box center [1094, 36] width 22 height 29
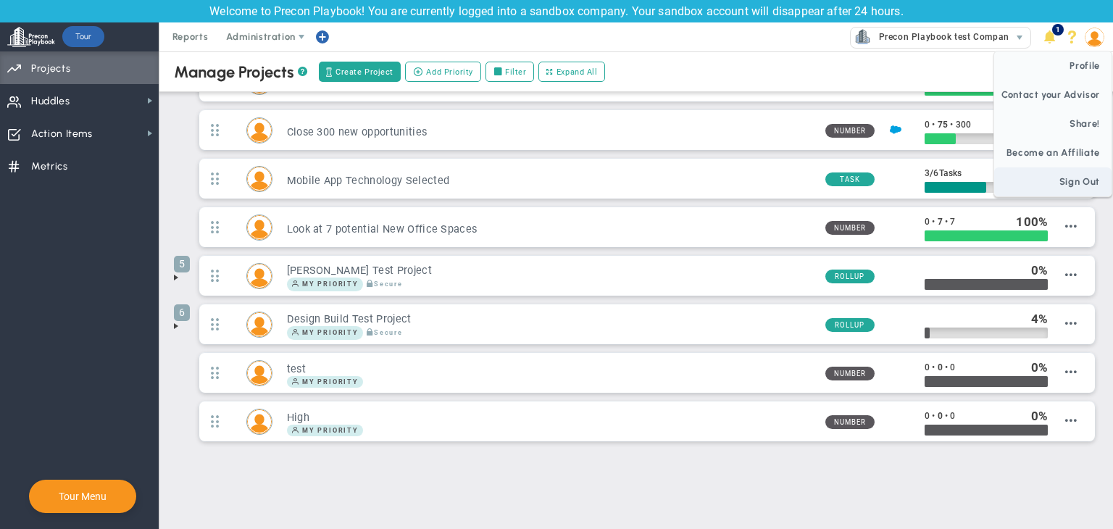
click at [1101, 181] on span "Sign Out" at bounding box center [1052, 181] width 117 height 29
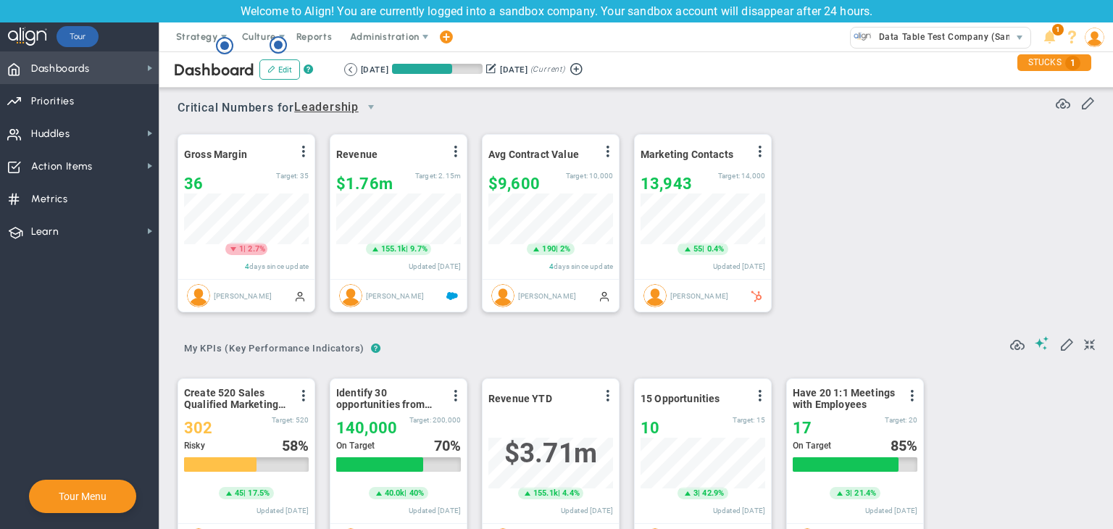
click at [133, 72] on span "Dashboards Dashboards" at bounding box center [79, 67] width 159 height 33
click at [384, 37] on span "Administration" at bounding box center [384, 36] width 69 height 11
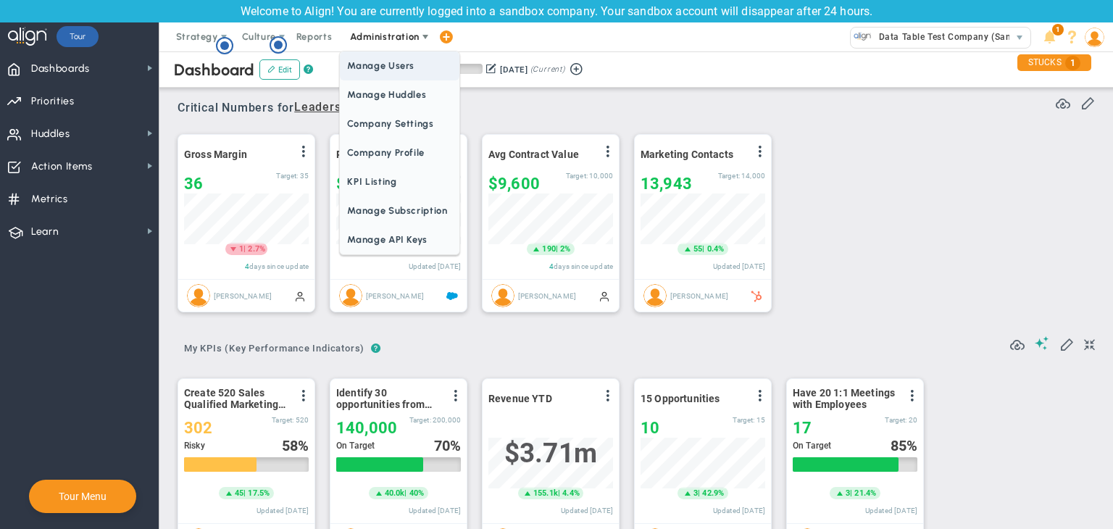
click at [381, 71] on span "Manage Users" at bounding box center [399, 65] width 119 height 29
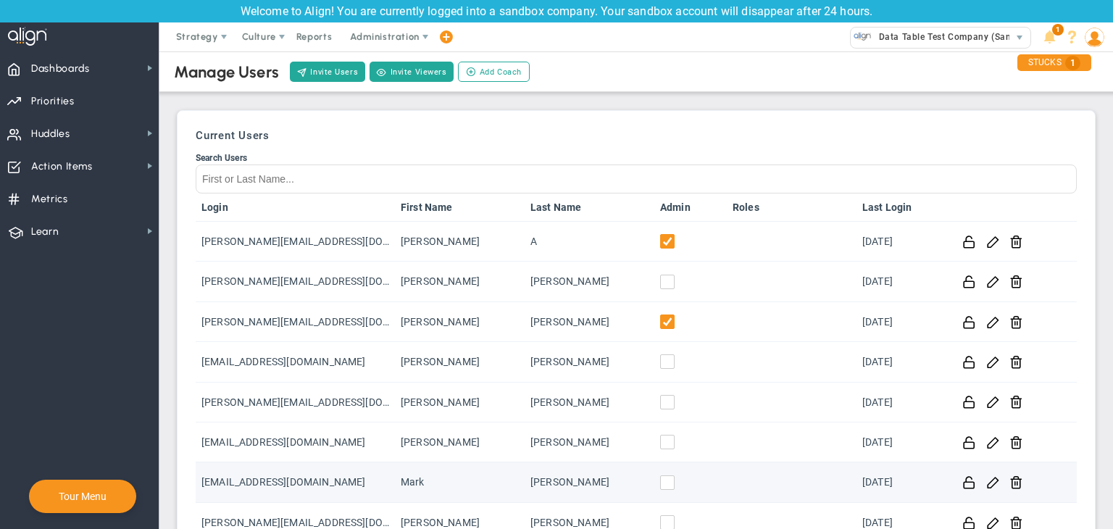
scroll to position [267, 0]
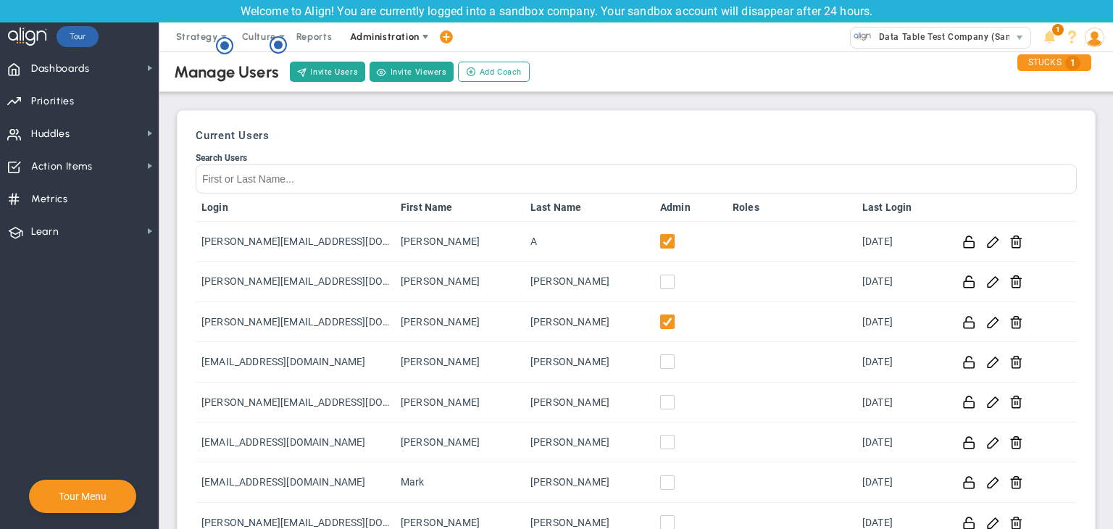
click at [394, 35] on span "Administration" at bounding box center [384, 36] width 69 height 11
click at [1089, 41] on img at bounding box center [1094, 38] width 20 height 20
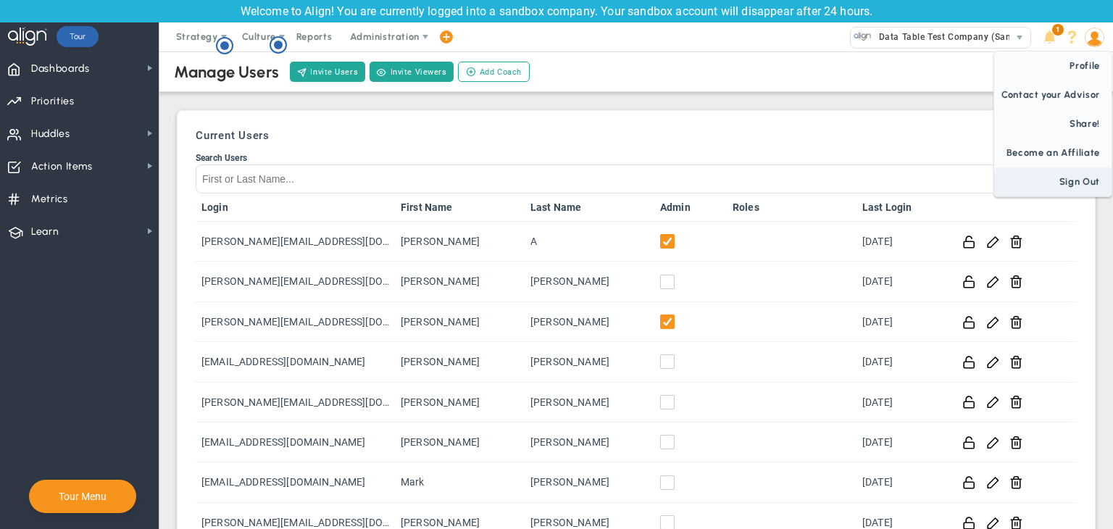
click at [1076, 175] on span "Sign Out" at bounding box center [1052, 181] width 117 height 29
